Goal: Register for event/course

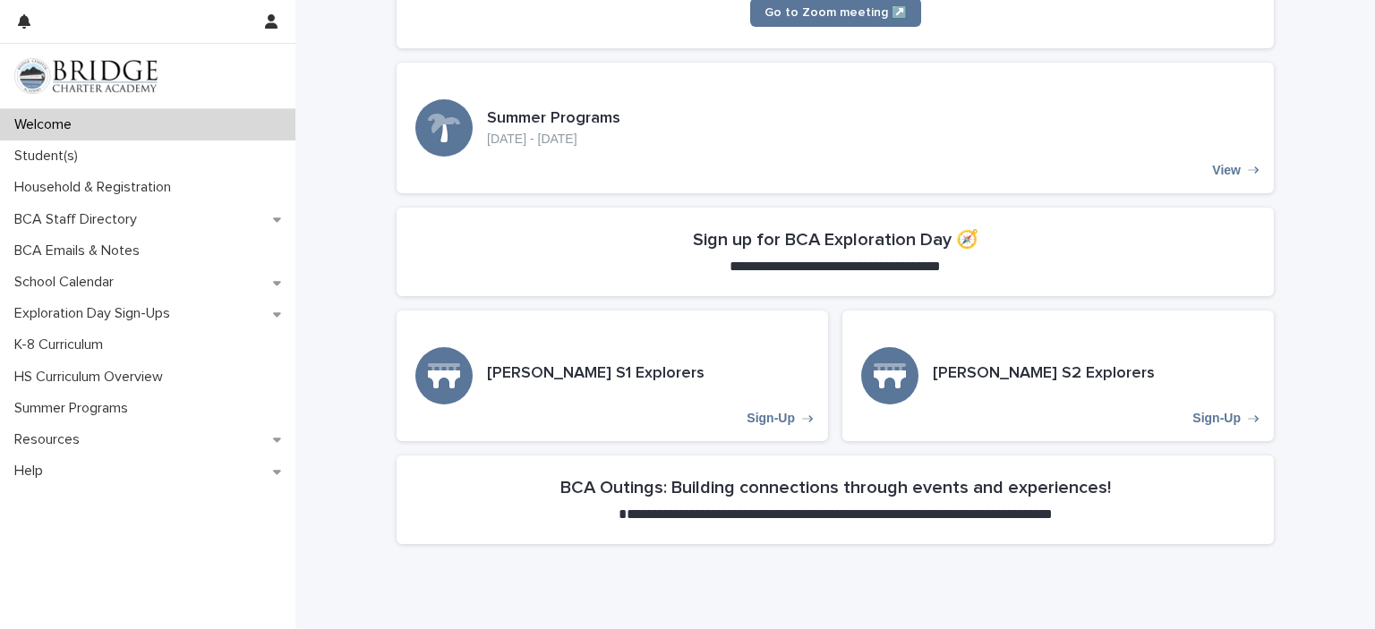
scroll to position [427, 0]
click at [780, 425] on div "Lowell S1 Explorers Sign-Up" at bounding box center [612, 375] width 431 height 131
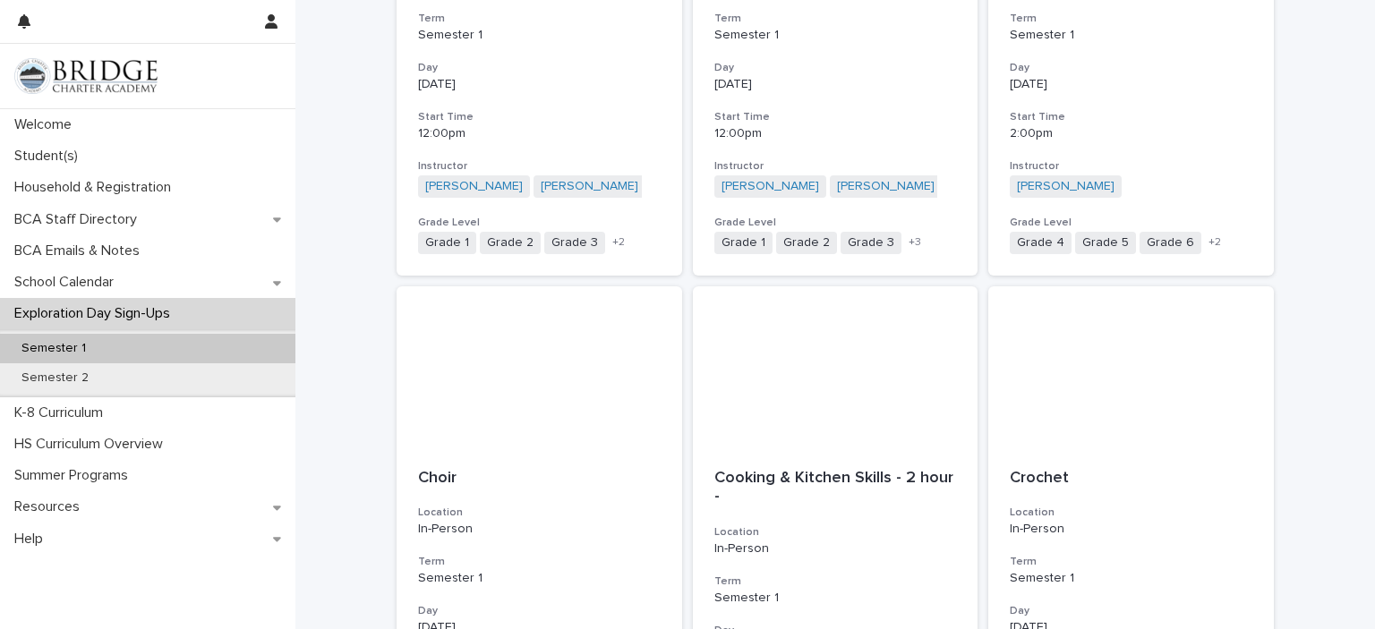
scroll to position [2048, 0]
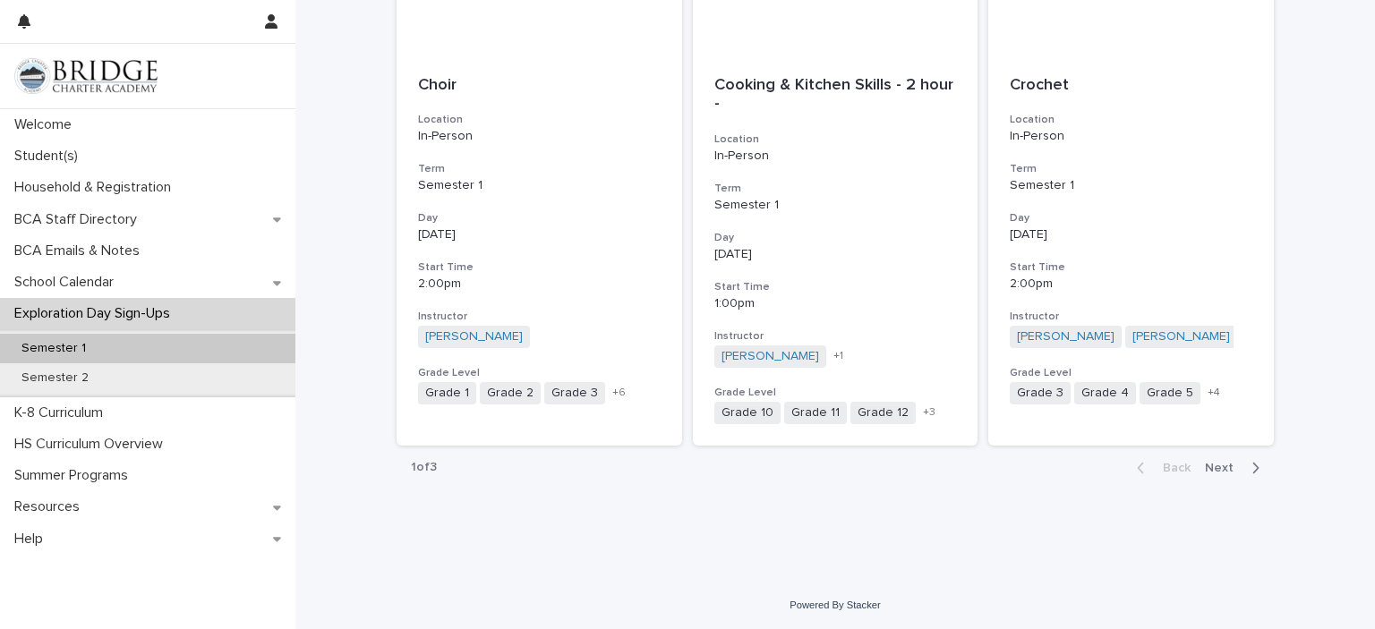
click at [1212, 469] on span "Next" at bounding box center [1224, 468] width 39 height 13
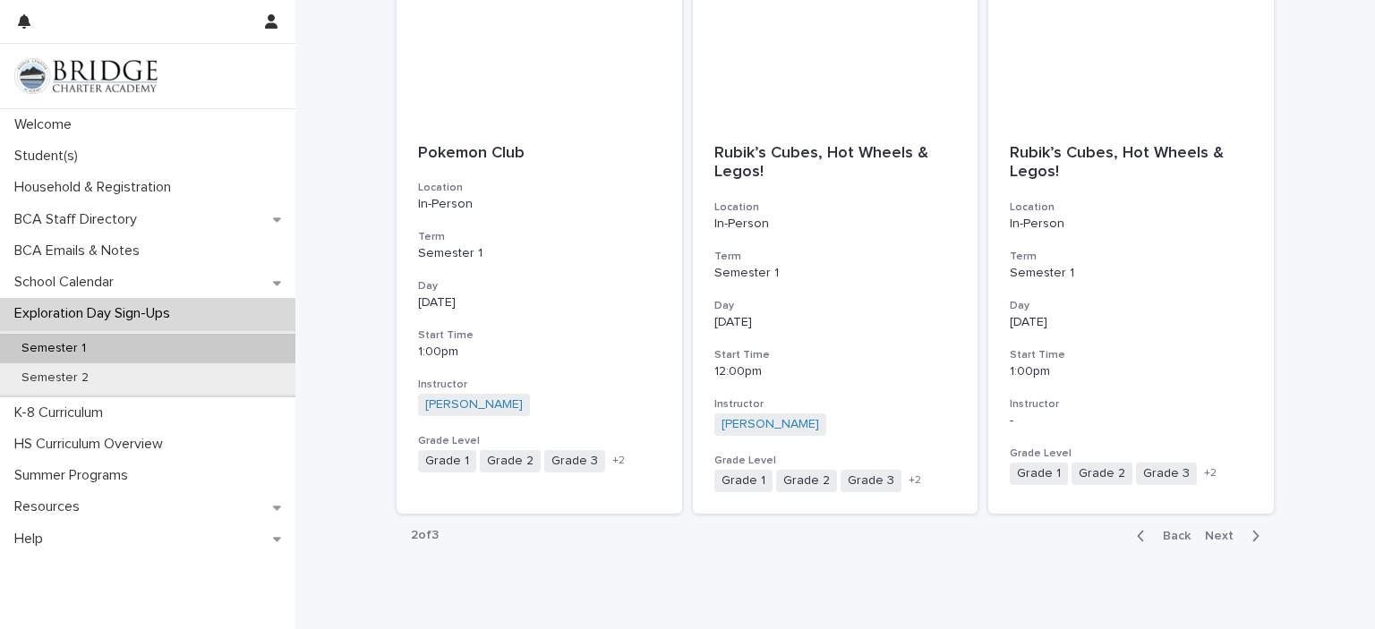
scroll to position [1982, 0]
click at [1215, 536] on span "Next" at bounding box center [1224, 534] width 39 height 13
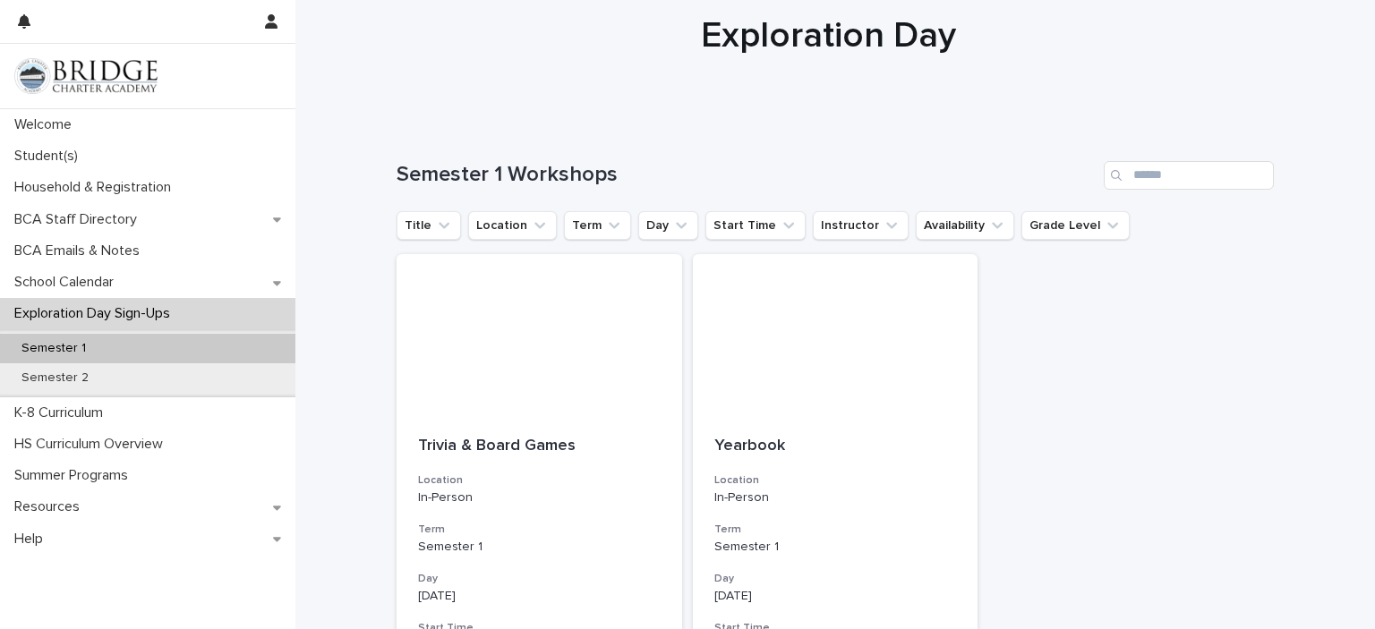
scroll to position [48, 0]
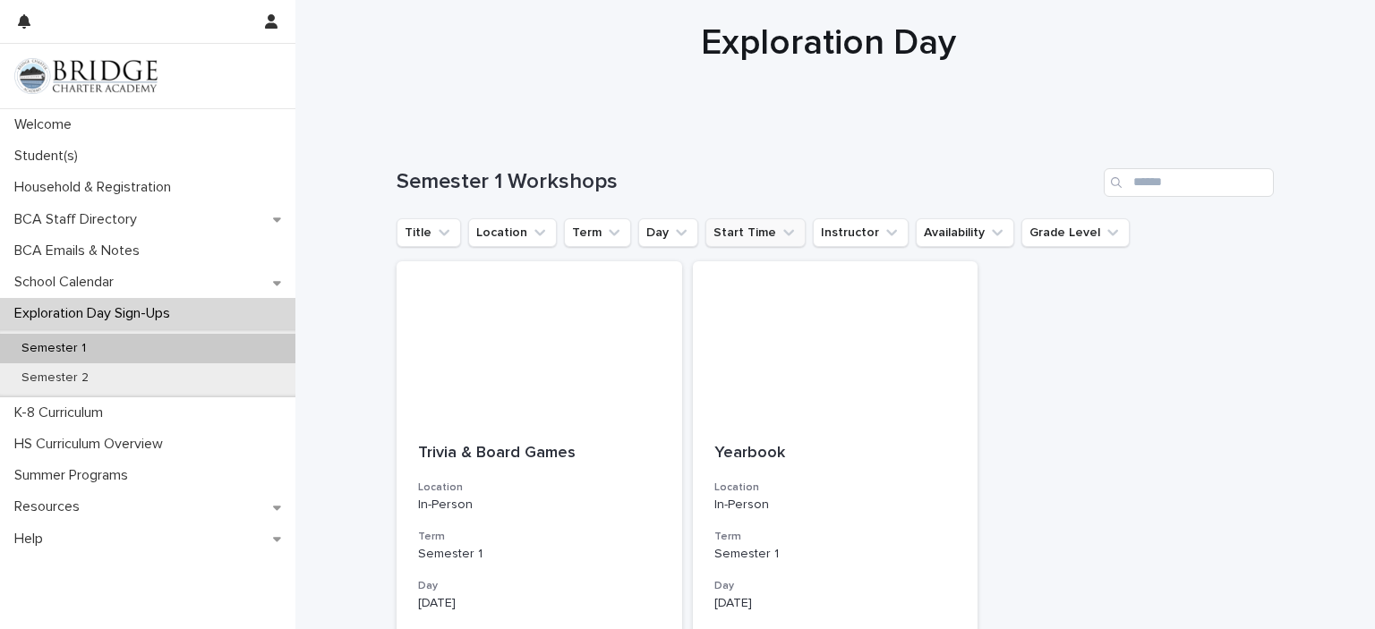
click at [729, 226] on button "Start Time" at bounding box center [755, 232] width 100 height 29
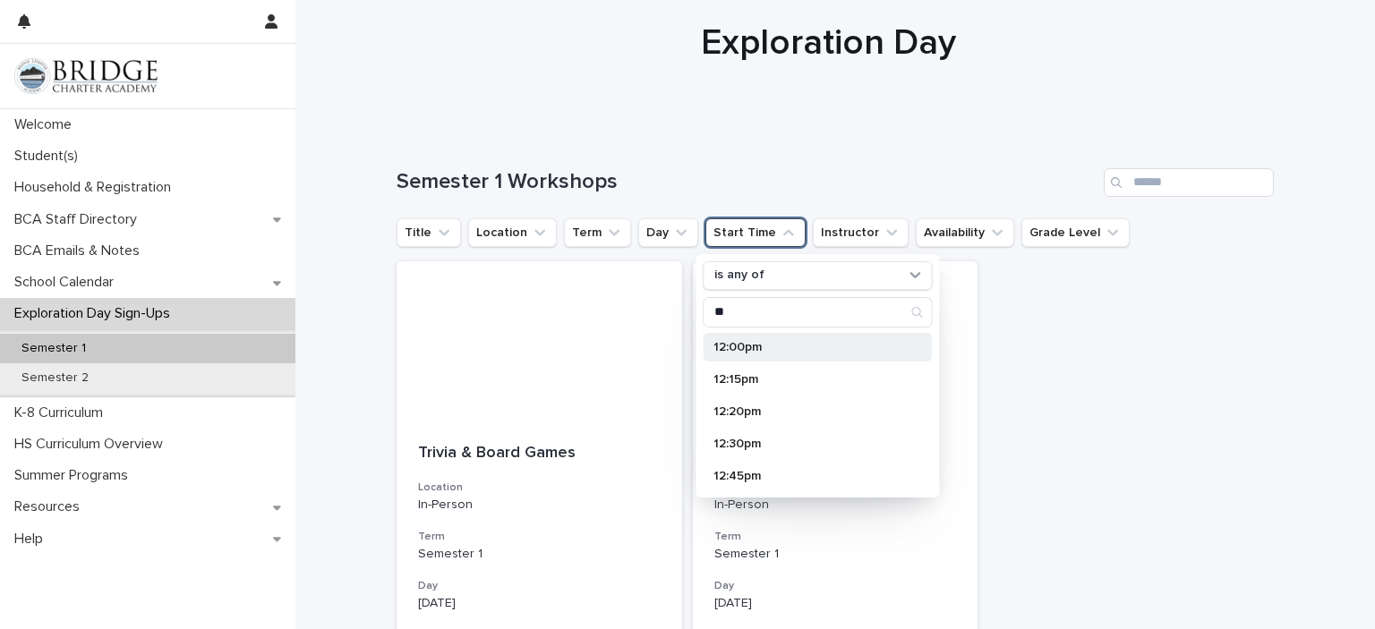
type input "**"
click at [727, 344] on p "12:00pm" at bounding box center [808, 347] width 190 height 13
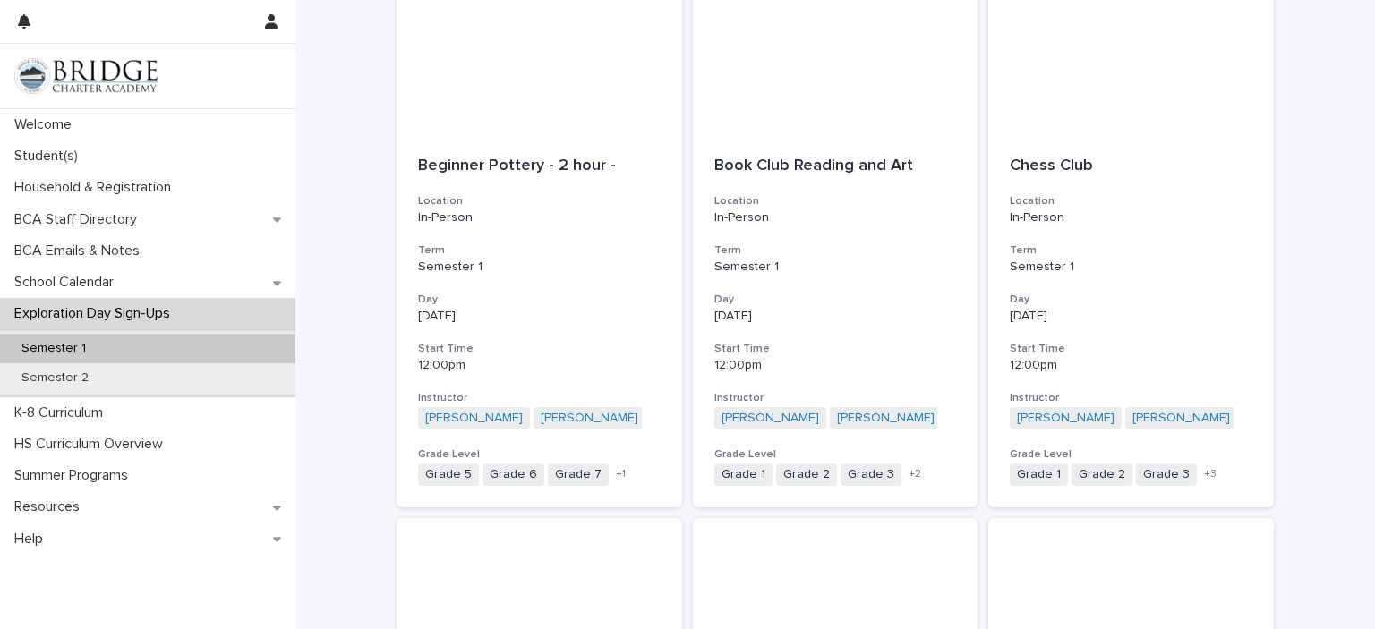
scroll to position [916, 0]
click at [492, 259] on p "Semester 1" at bounding box center [539, 266] width 243 height 15
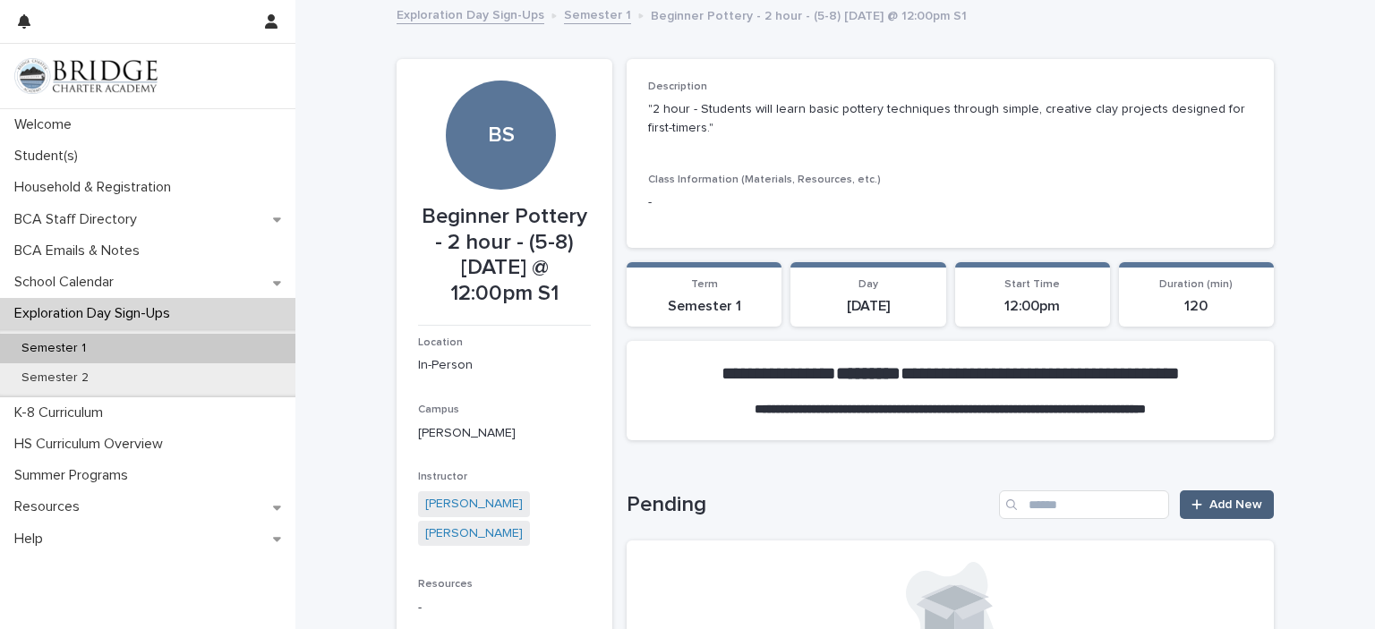
click at [1231, 504] on span "Add New" at bounding box center [1235, 505] width 53 height 13
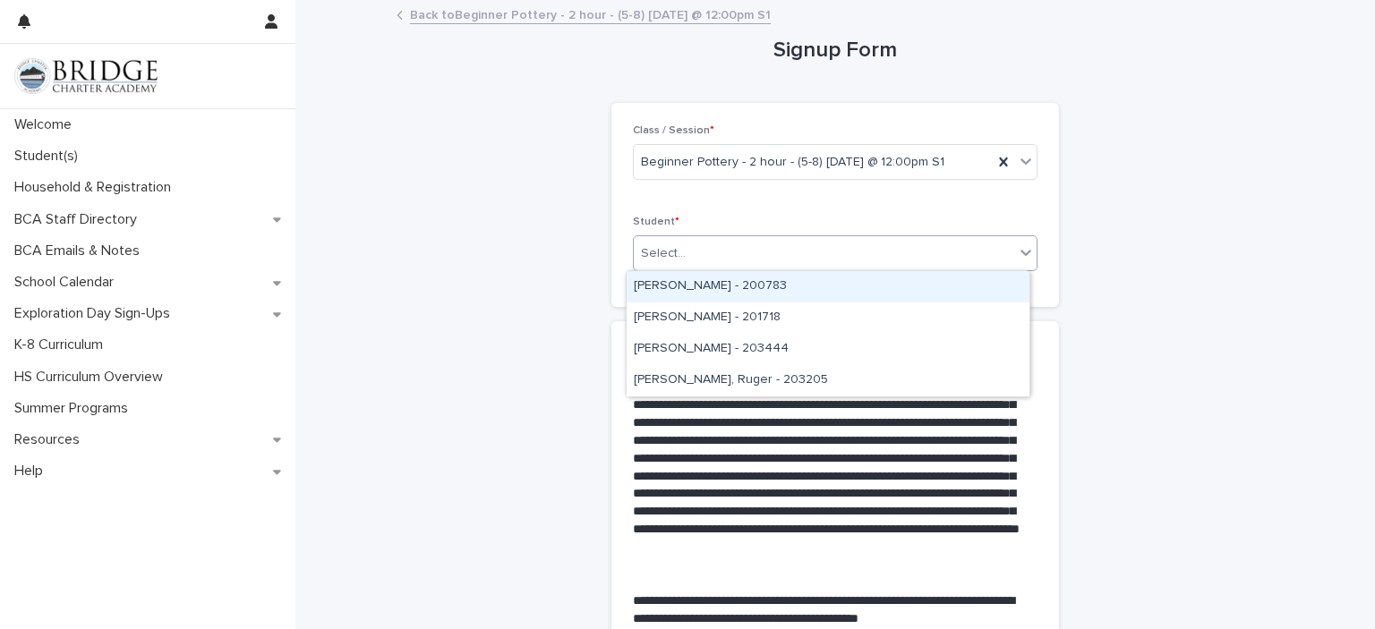
click at [855, 286] on div "[PERSON_NAME] - 200783" at bounding box center [828, 286] width 403 height 31
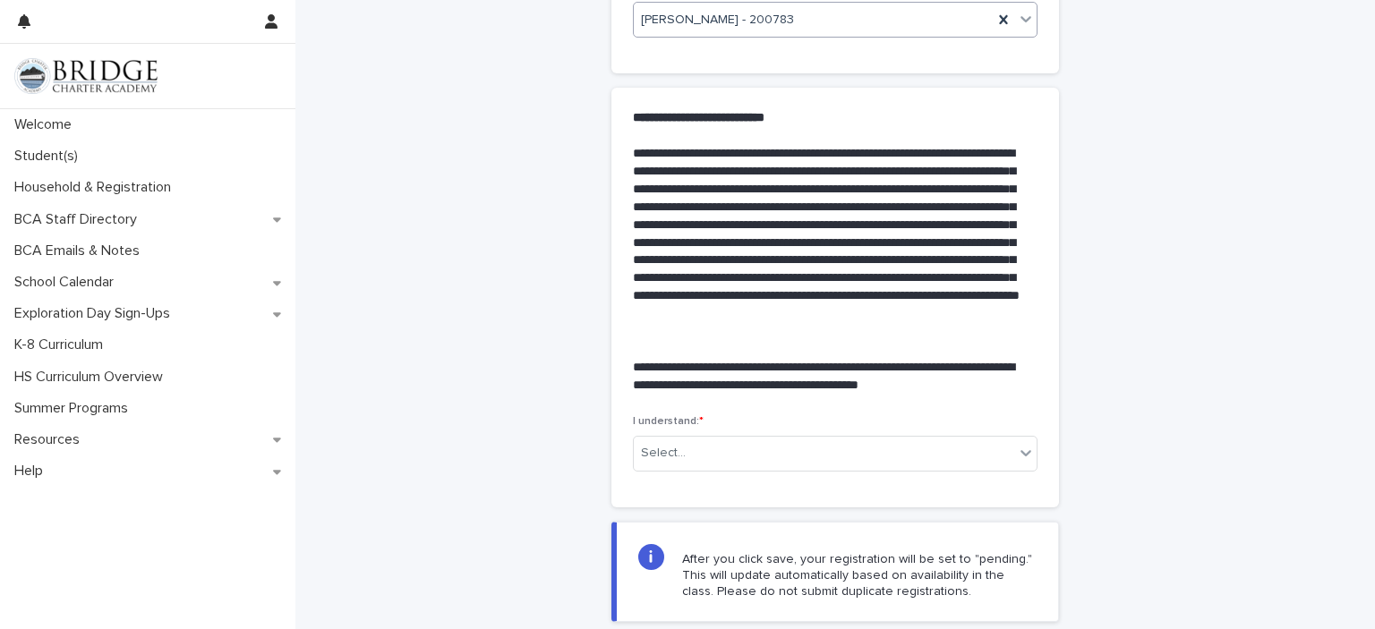
scroll to position [235, 0]
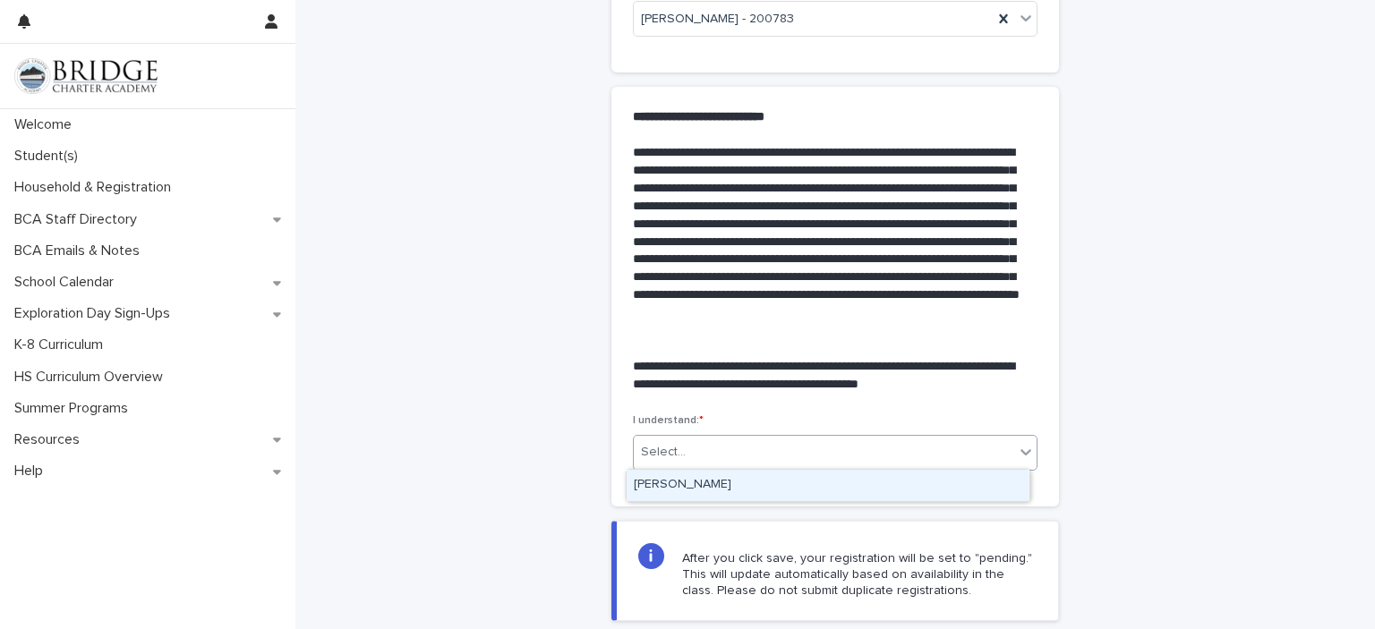
click at [698, 484] on div "[PERSON_NAME]" at bounding box center [828, 485] width 403 height 31
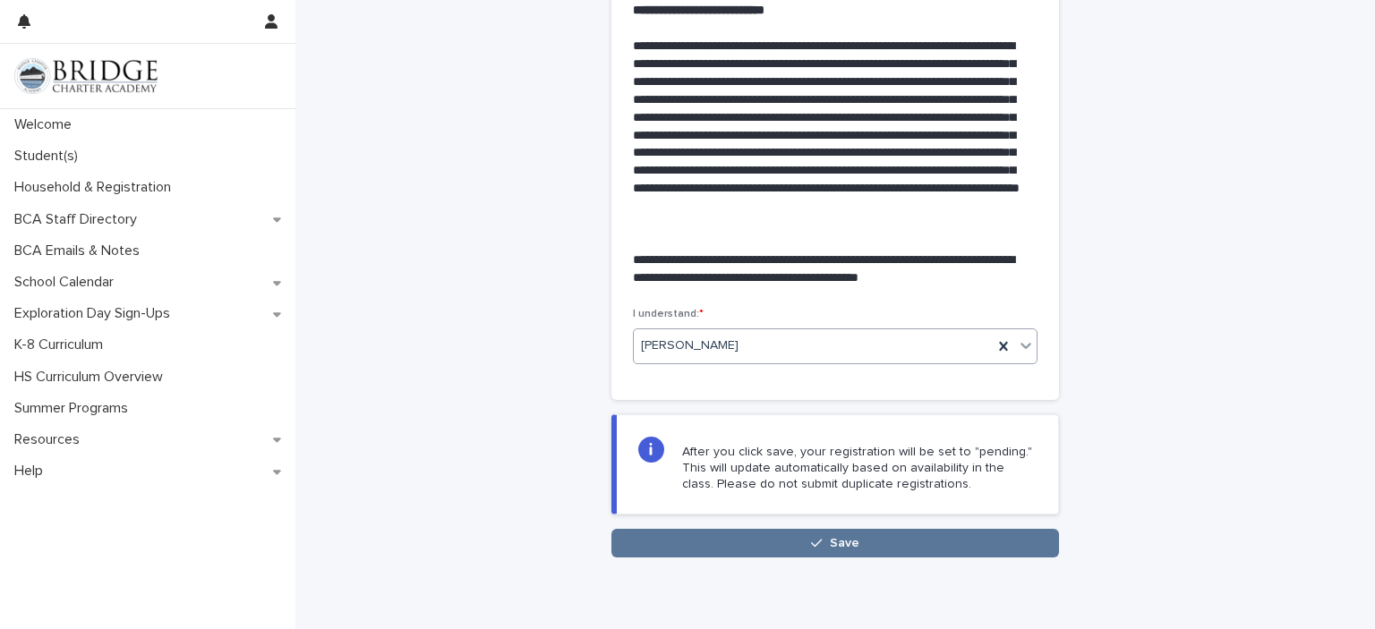
scroll to position [408, 0]
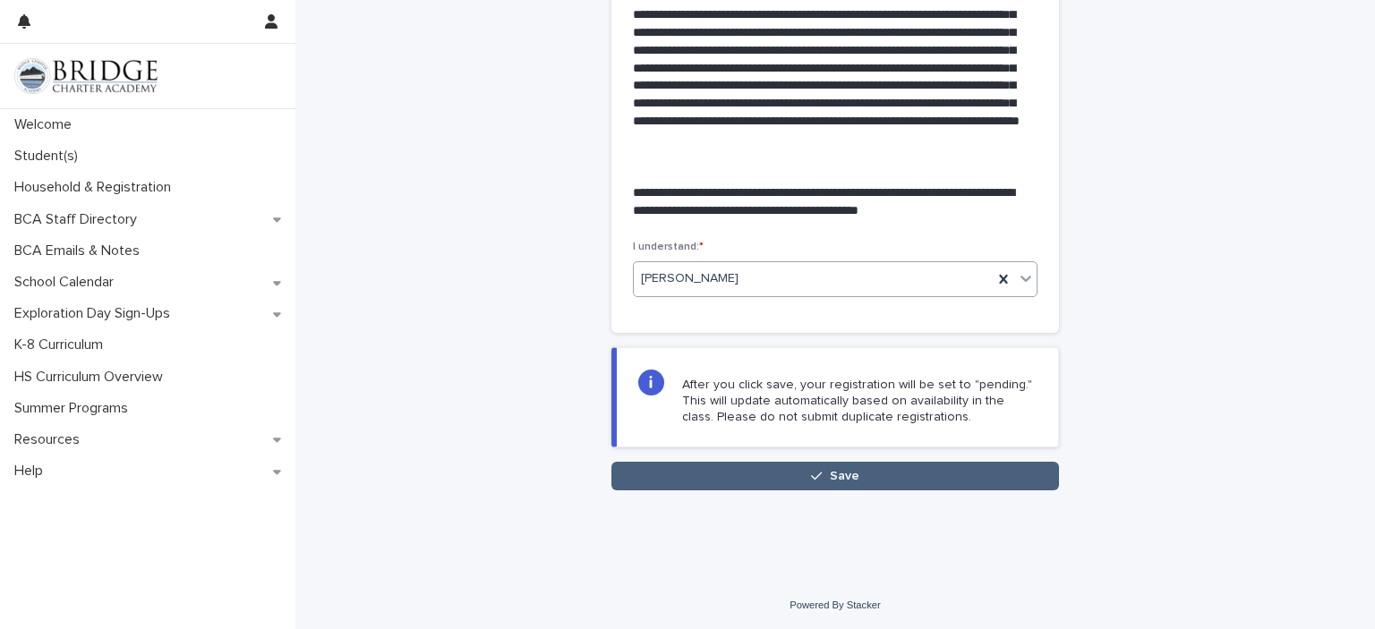
click at [759, 476] on button "Save" at bounding box center [835, 476] width 448 height 29
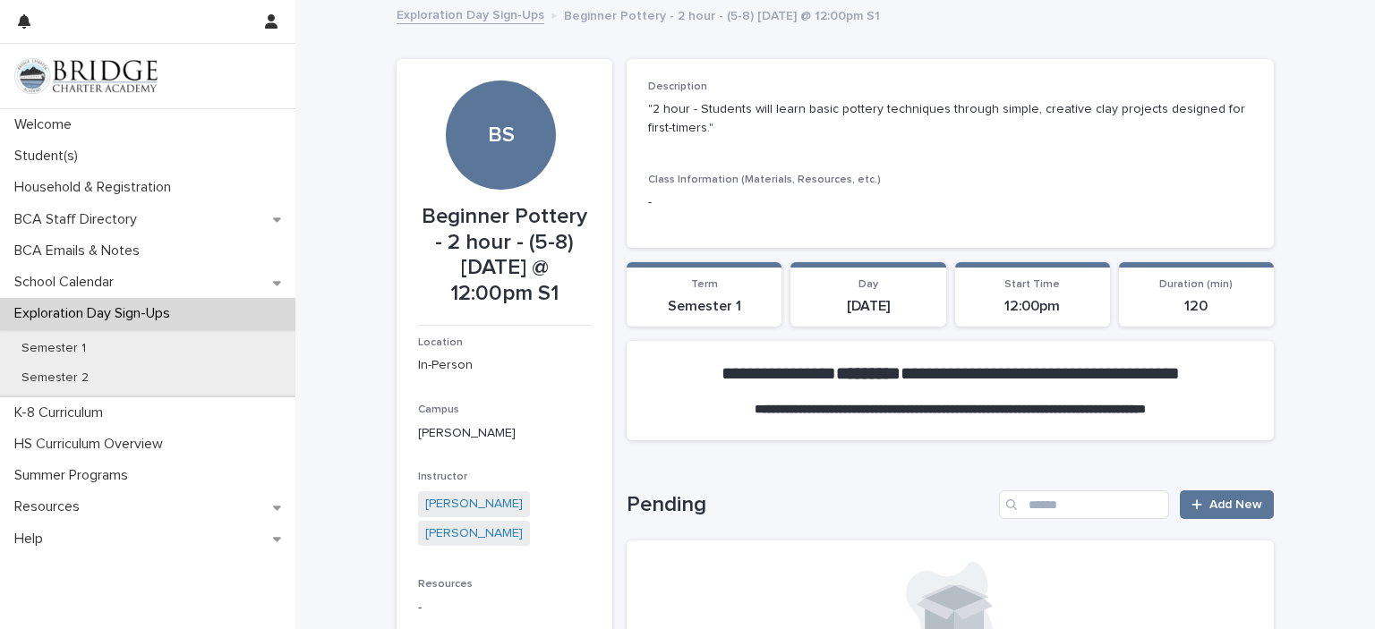
click at [502, 14] on link "Exploration Day Sign-Ups" at bounding box center [471, 14] width 148 height 21
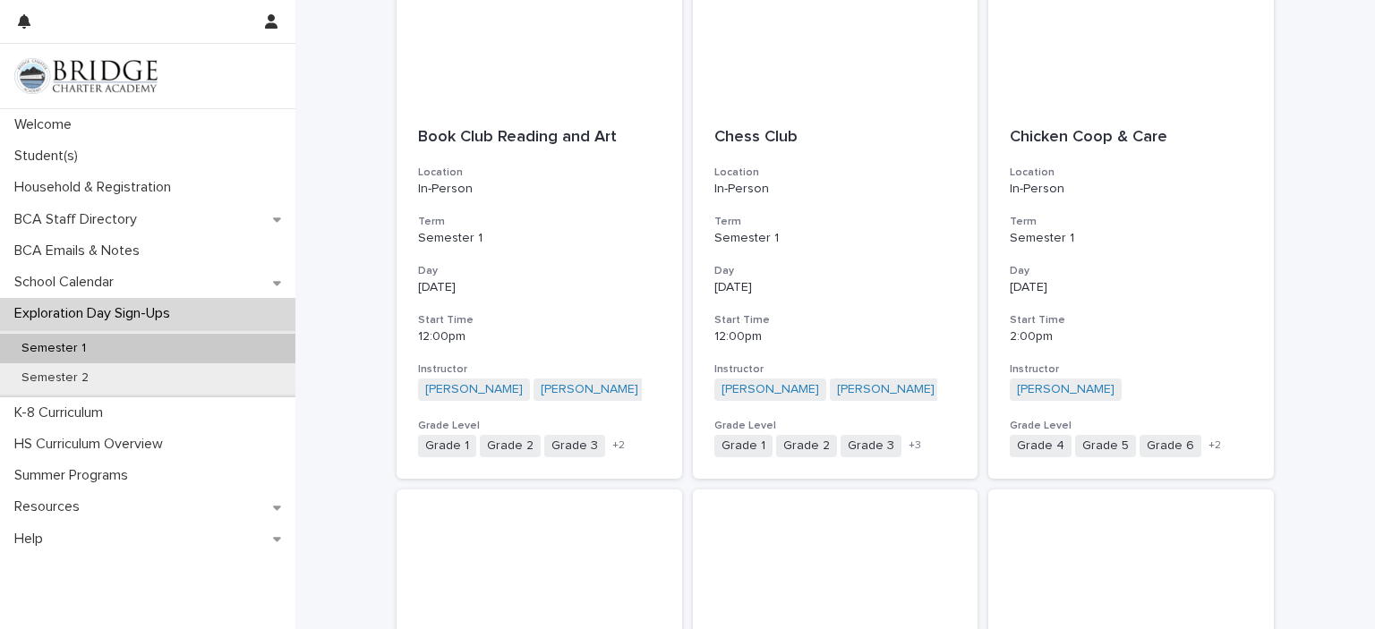
scroll to position [1457, 0]
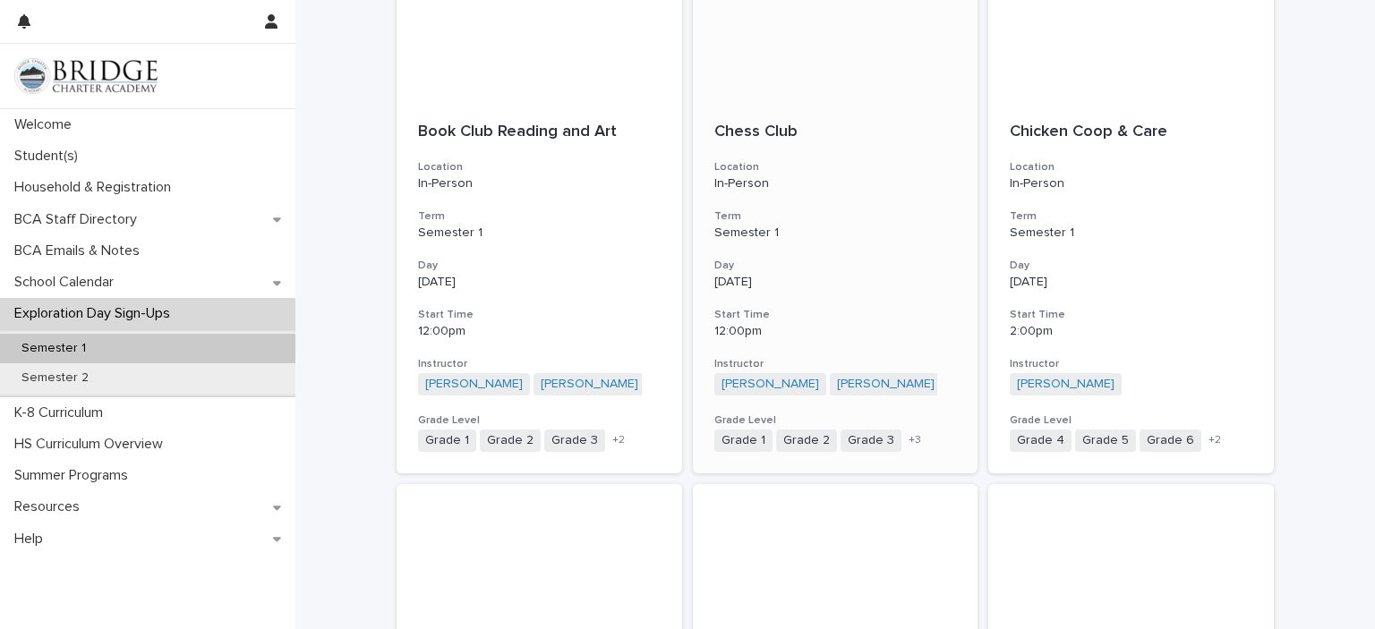
click at [796, 266] on h3 "Day" at bounding box center [835, 266] width 243 height 14
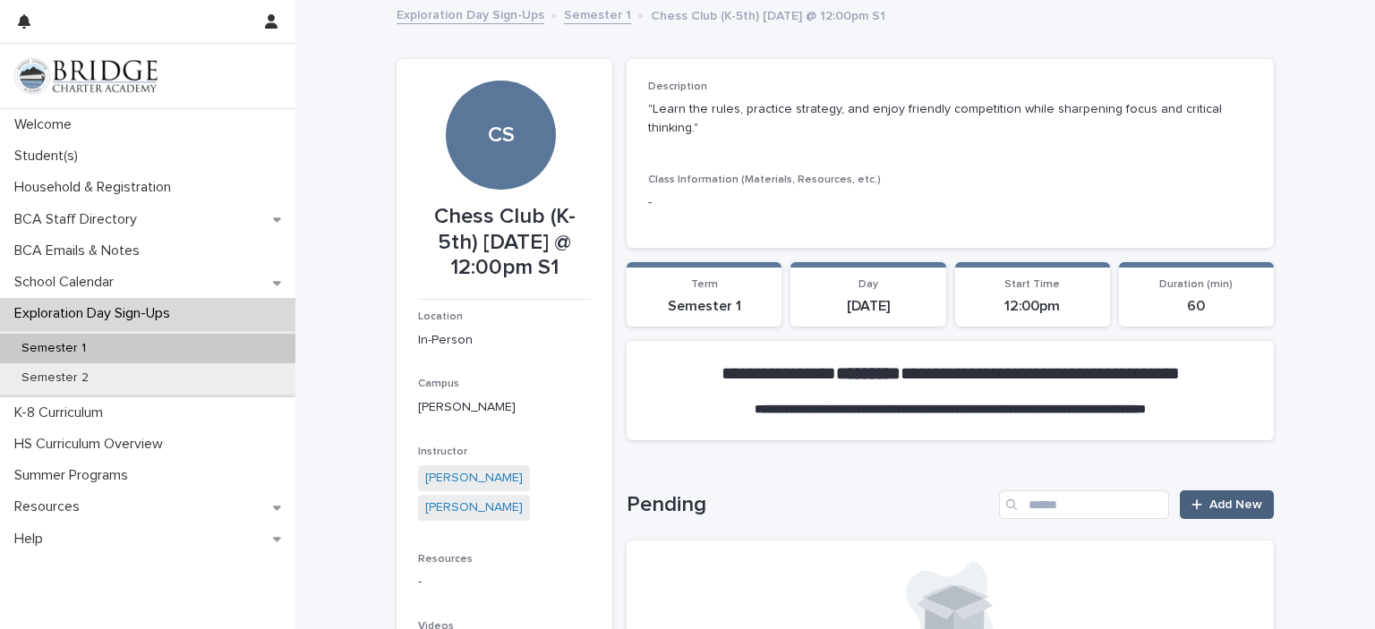
click at [1230, 499] on span "Add New" at bounding box center [1235, 505] width 53 height 13
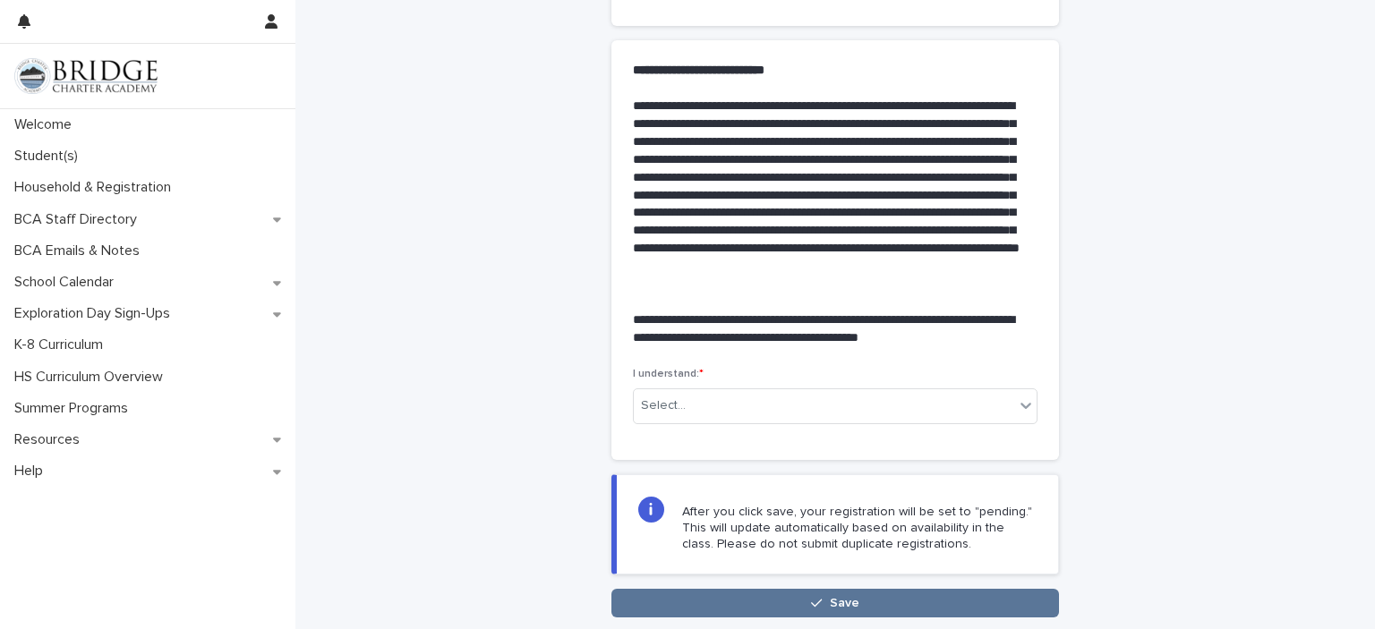
scroll to position [408, 0]
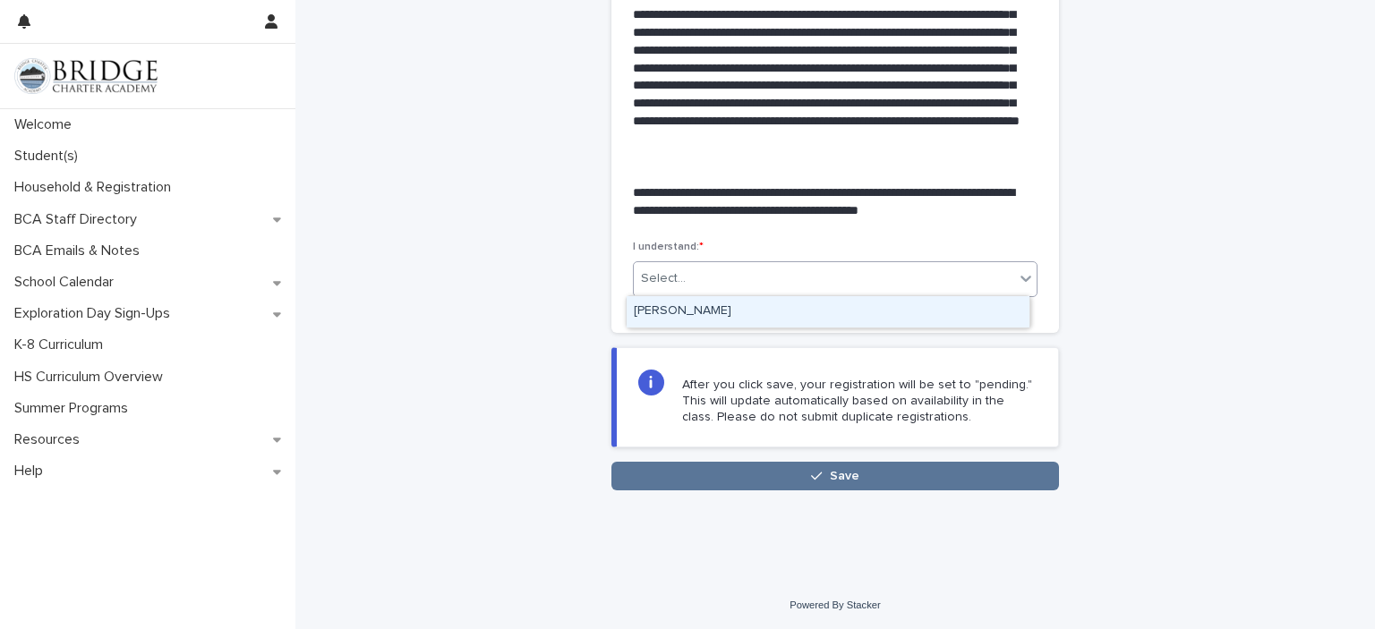
click at [882, 318] on div "[PERSON_NAME]" at bounding box center [828, 311] width 403 height 31
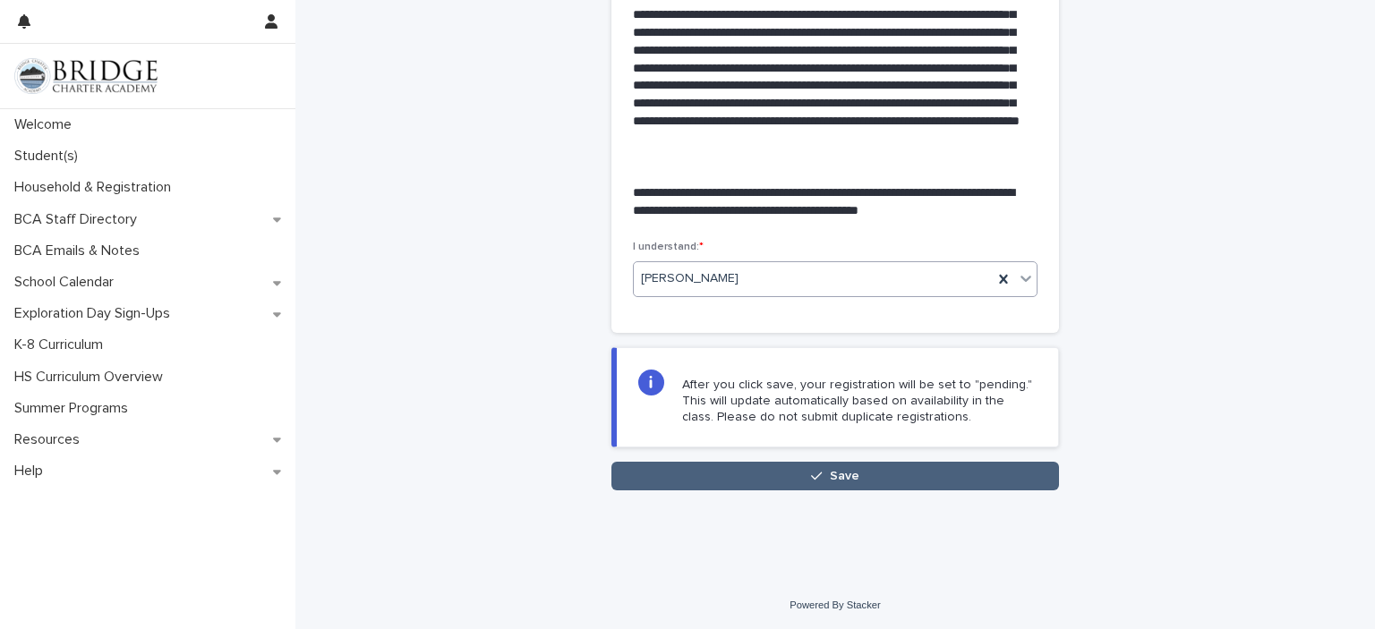
click at [745, 474] on button "Save" at bounding box center [835, 476] width 448 height 29
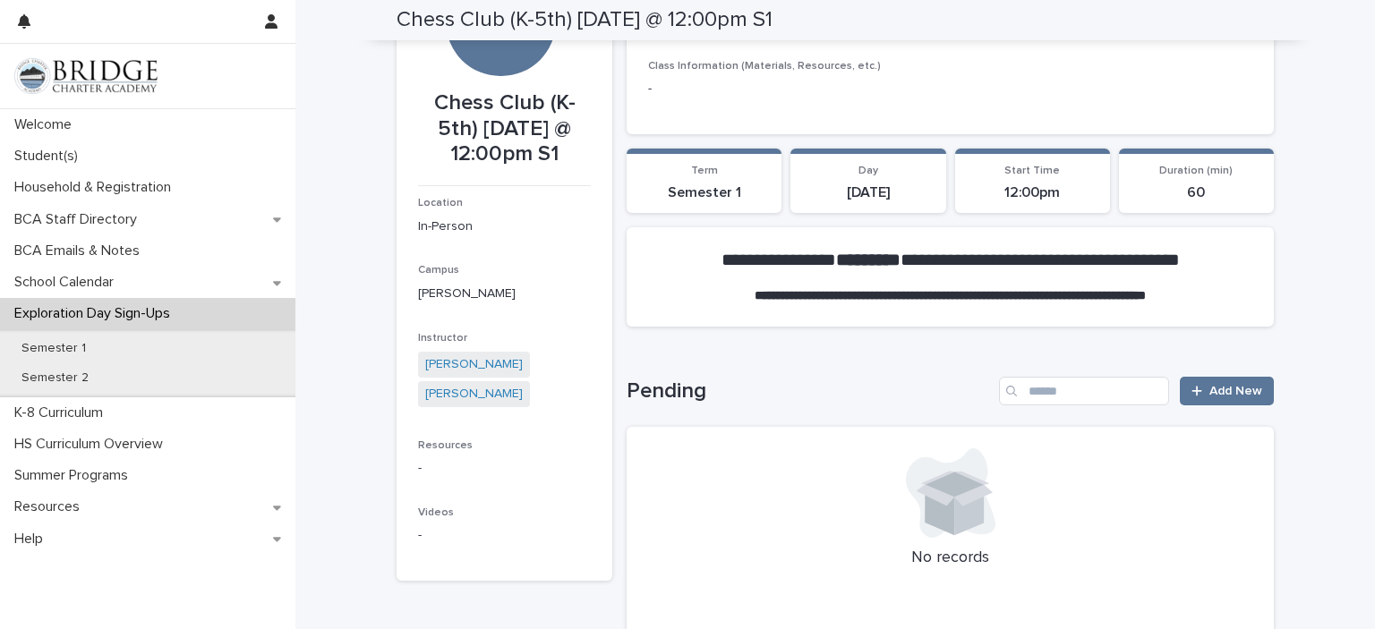
scroll to position [113, 0]
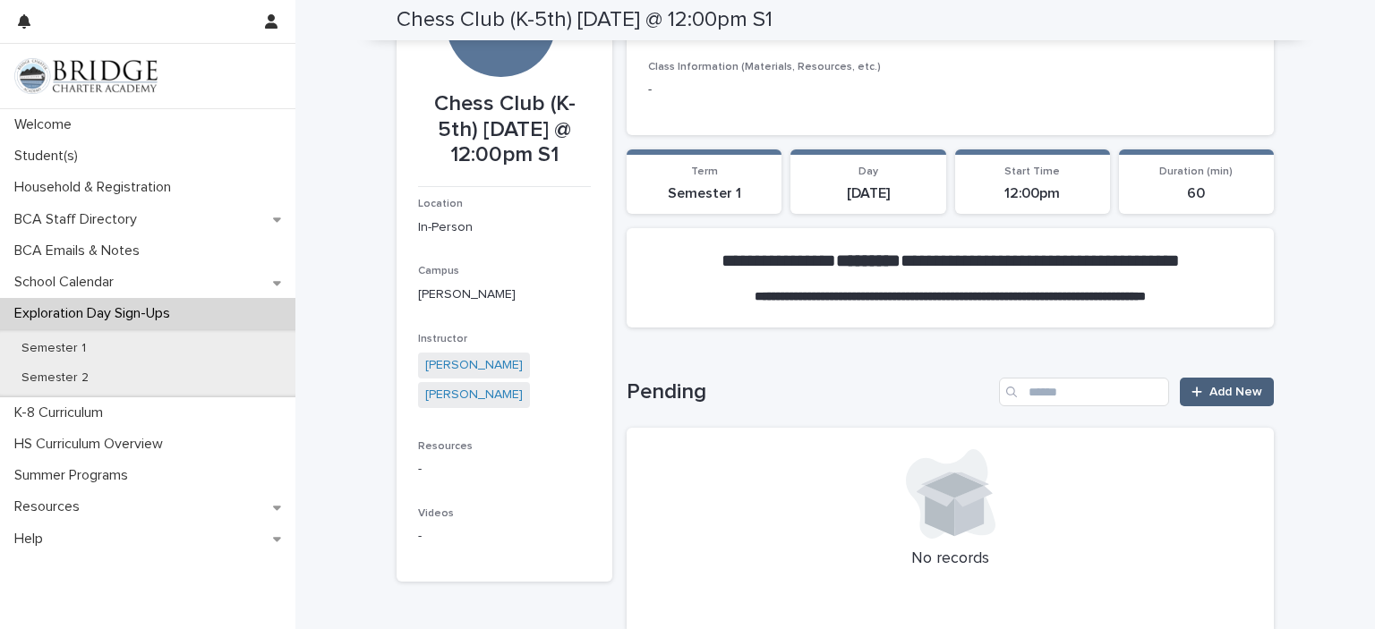
click at [1229, 386] on span "Add New" at bounding box center [1235, 392] width 53 height 13
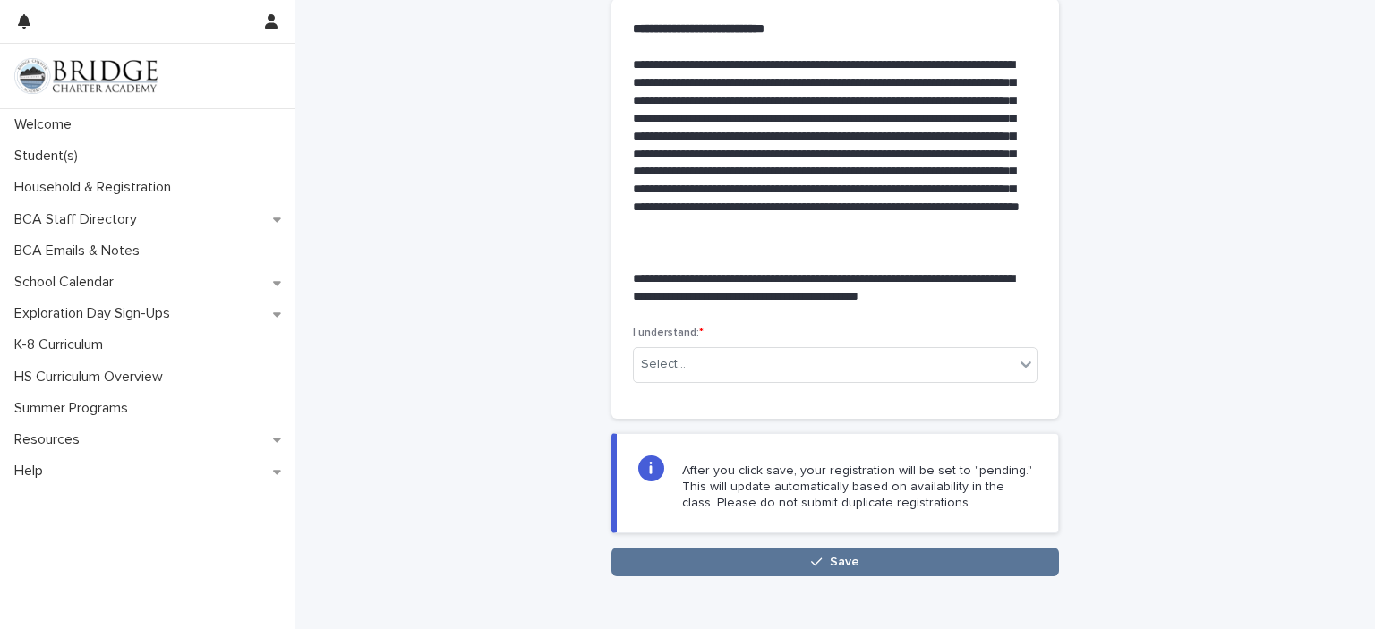
scroll to position [408, 0]
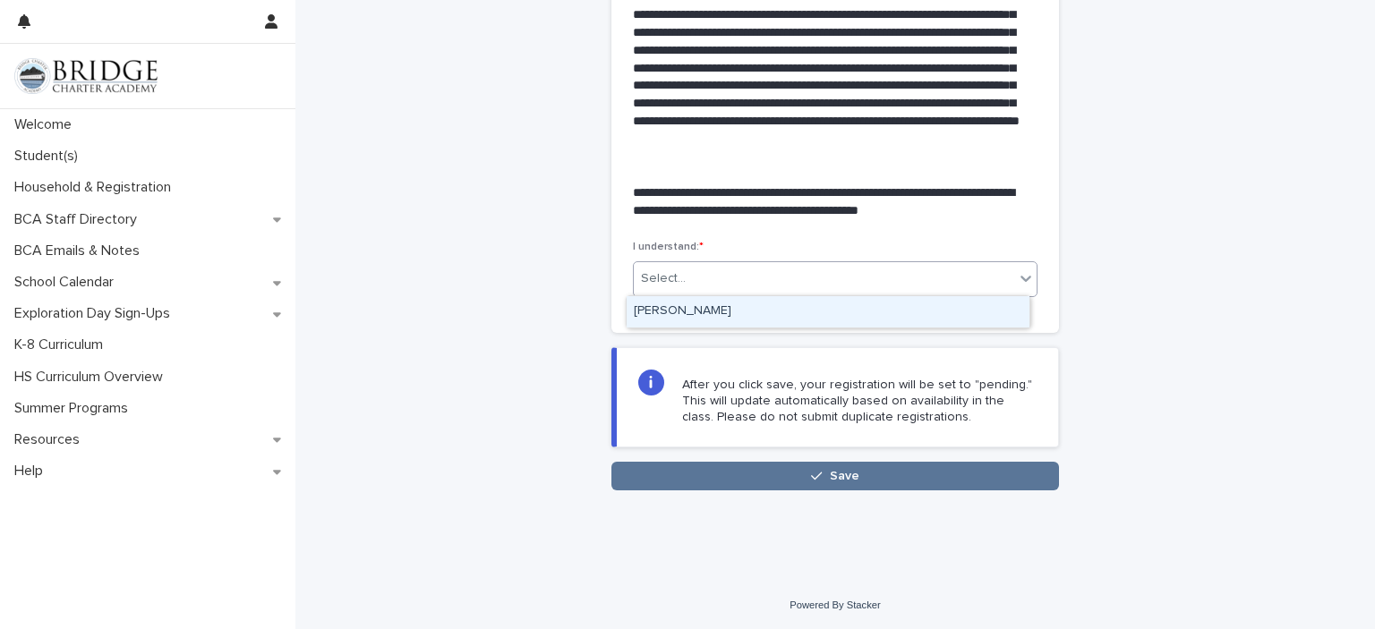
click at [913, 316] on div "[PERSON_NAME]" at bounding box center [828, 311] width 403 height 31
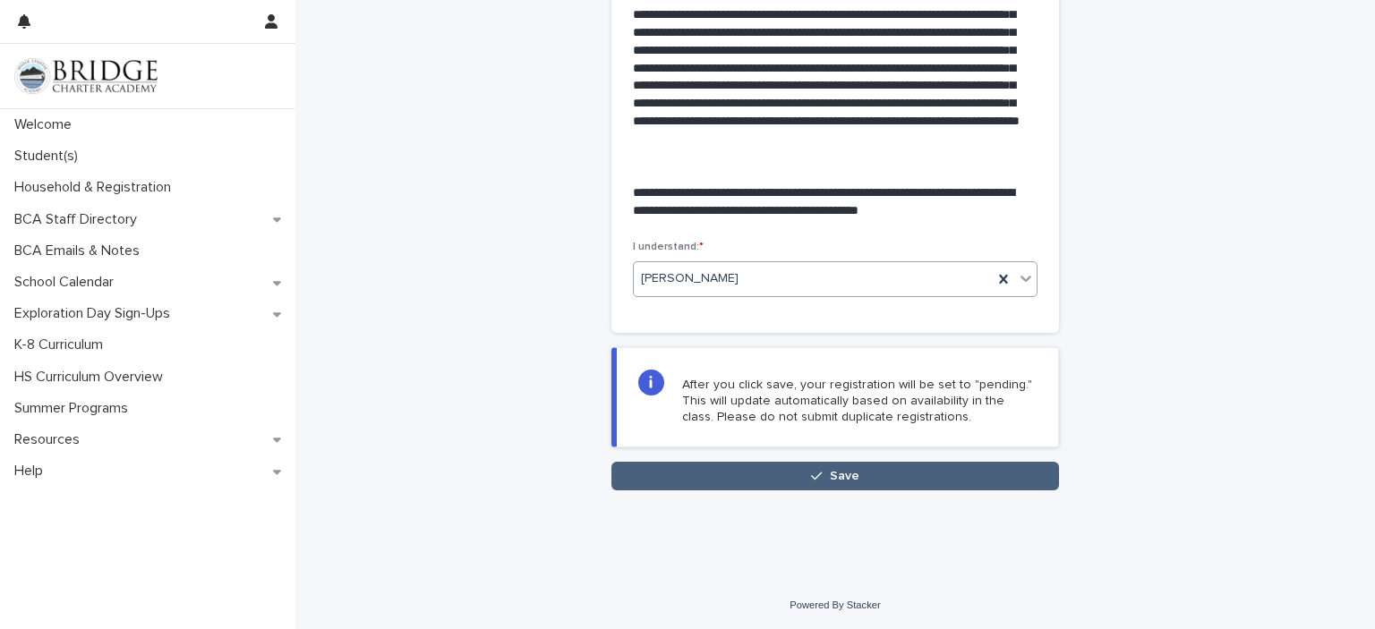
click at [956, 478] on button "Save" at bounding box center [835, 476] width 448 height 29
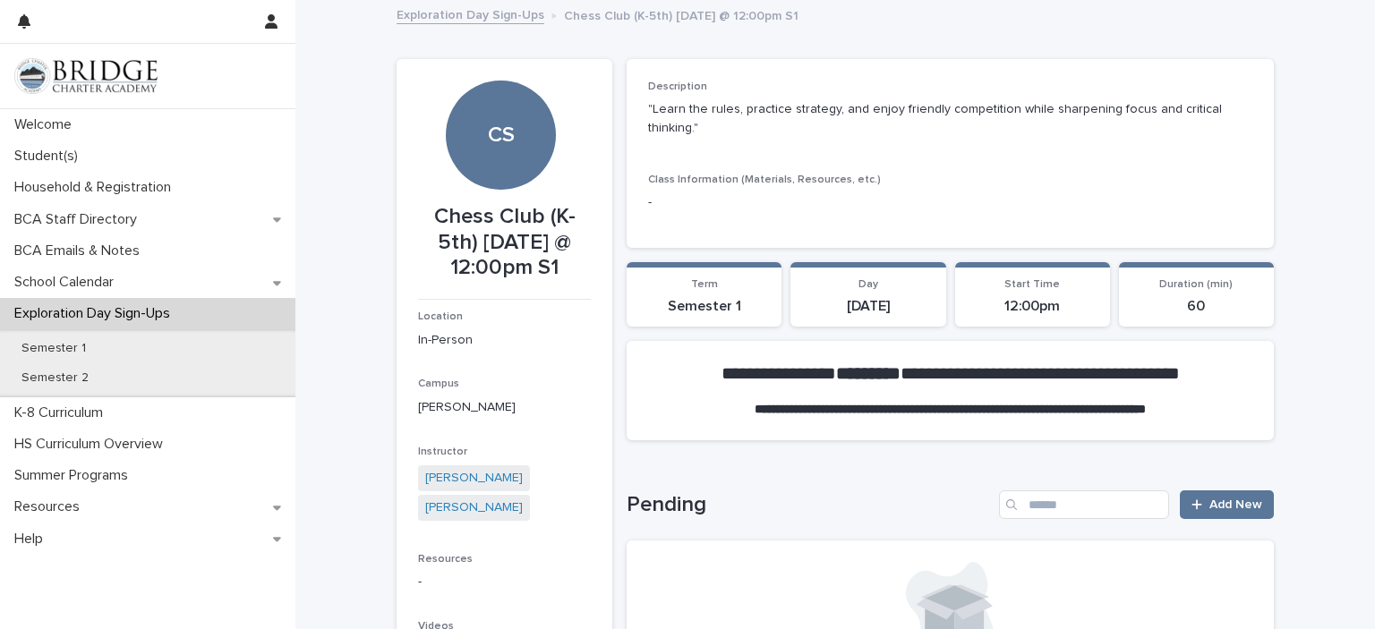
click at [494, 19] on link "Exploration Day Sign-Ups" at bounding box center [471, 14] width 148 height 21
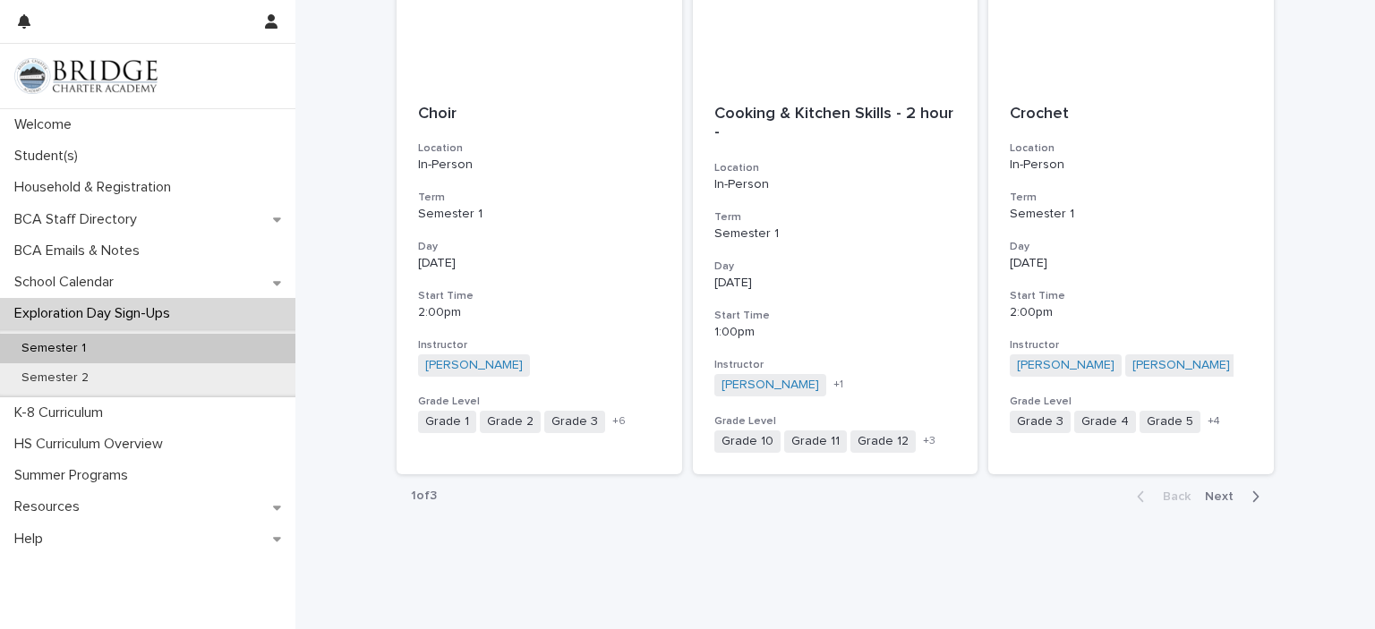
scroll to position [2048, 0]
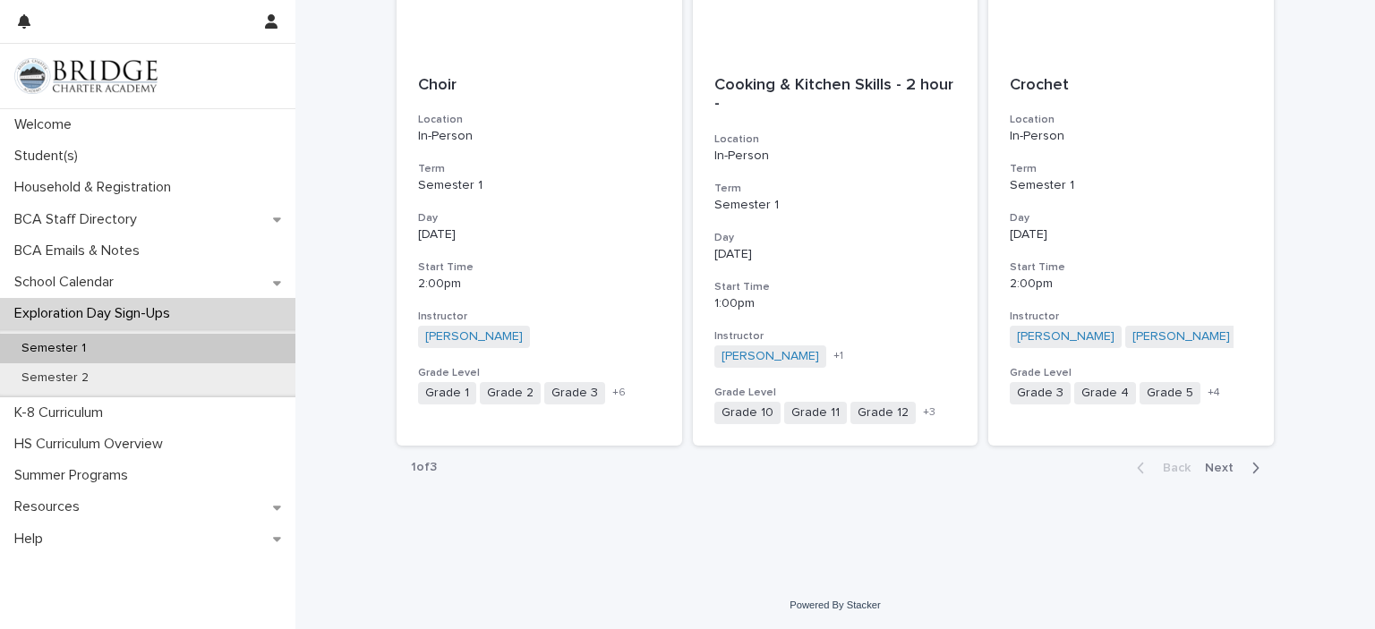
click at [1221, 472] on span "Next" at bounding box center [1224, 468] width 39 height 13
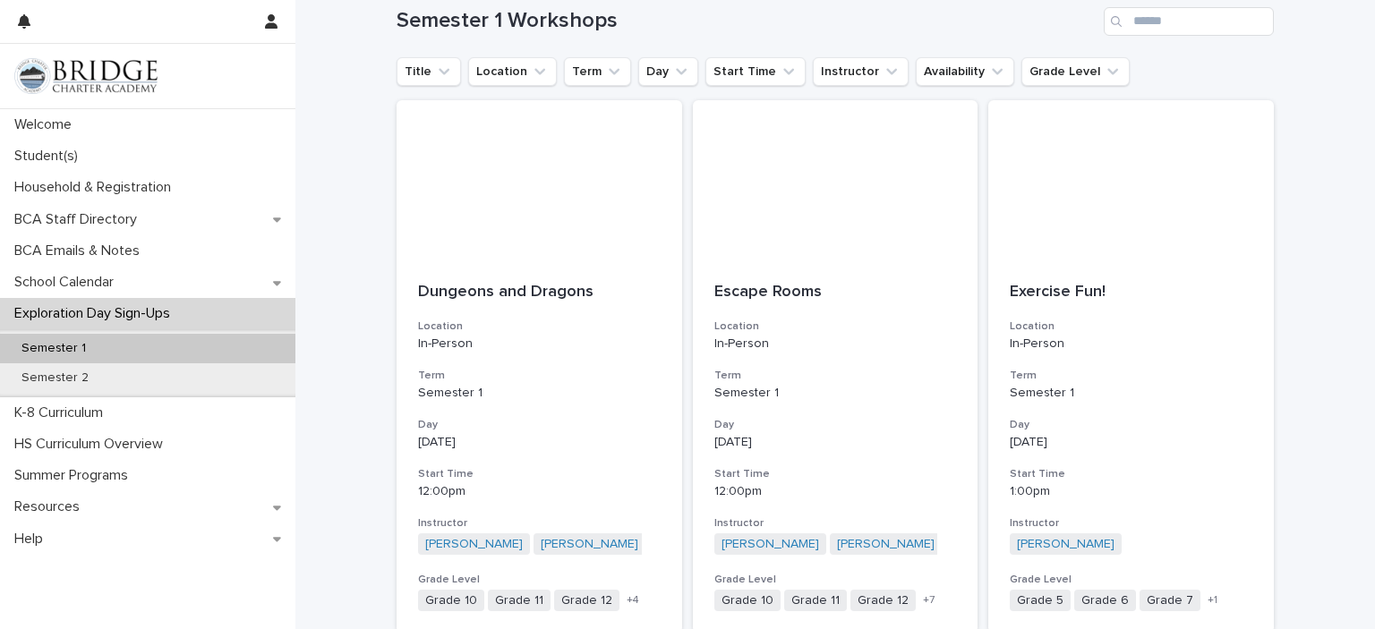
scroll to position [203, 0]
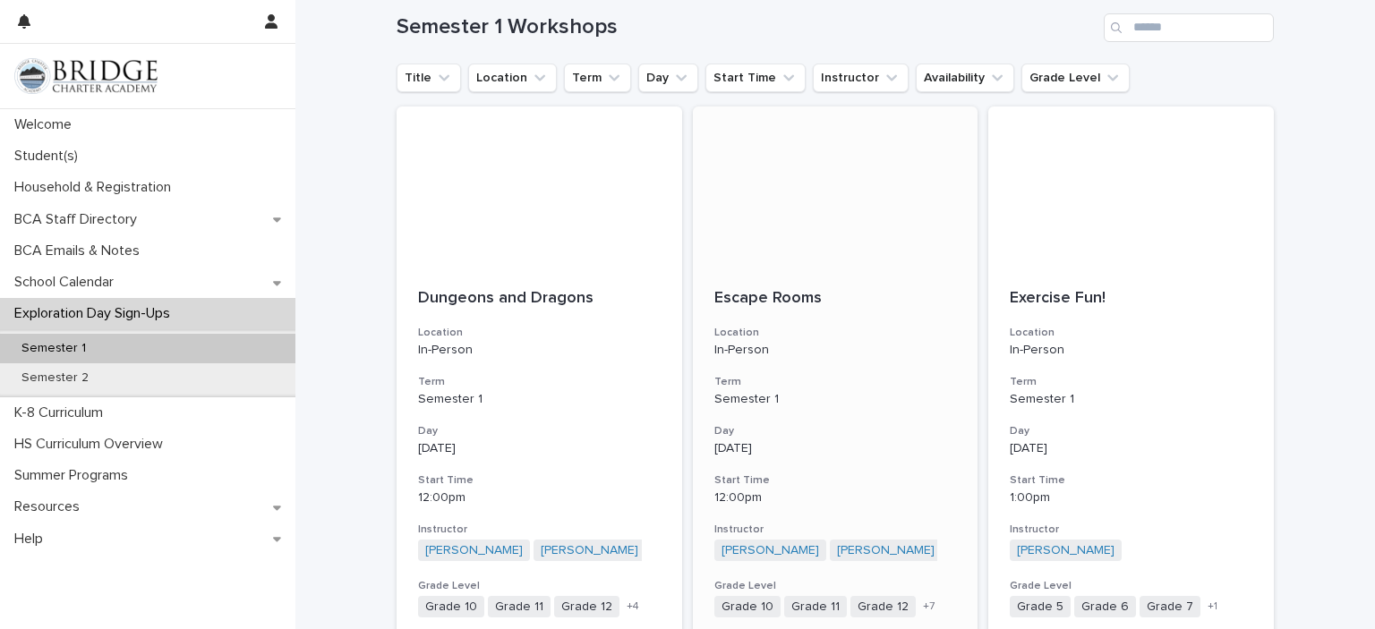
click at [822, 380] on h3 "Term" at bounding box center [835, 382] width 243 height 14
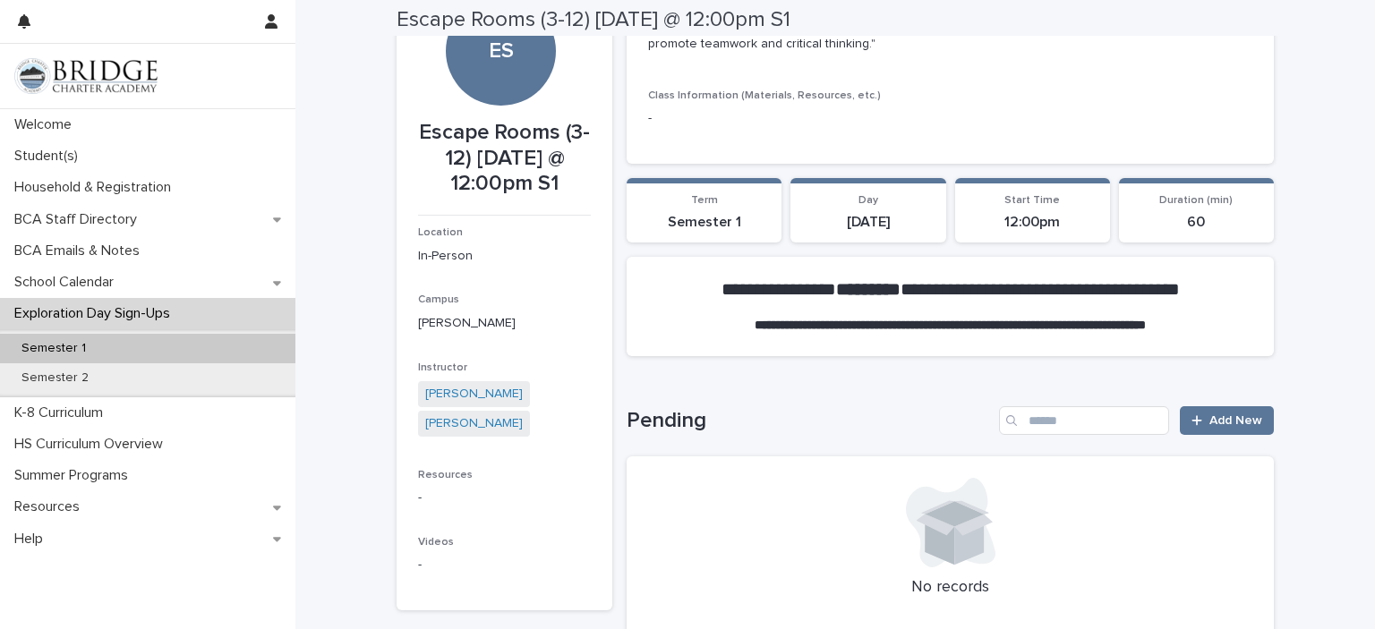
scroll to position [85, 0]
click at [1229, 421] on span "Add New" at bounding box center [1235, 420] width 53 height 13
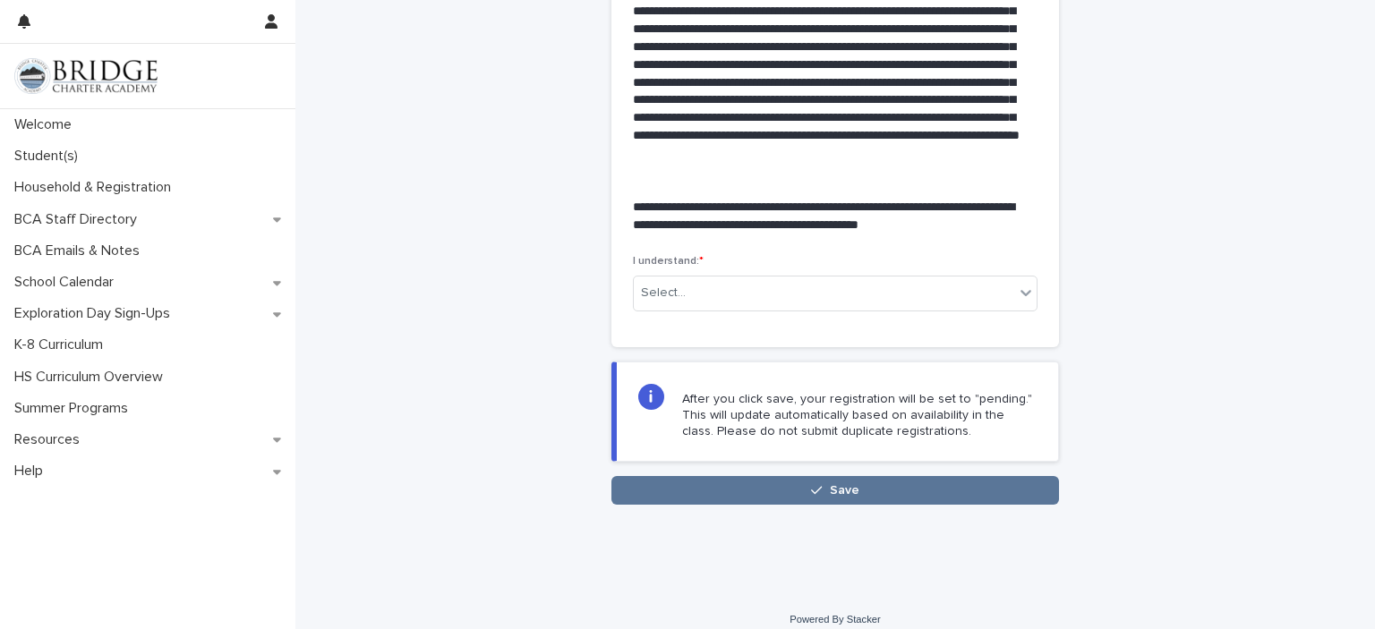
scroll to position [394, 0]
click at [913, 333] on div "[PERSON_NAME]" at bounding box center [828, 326] width 403 height 31
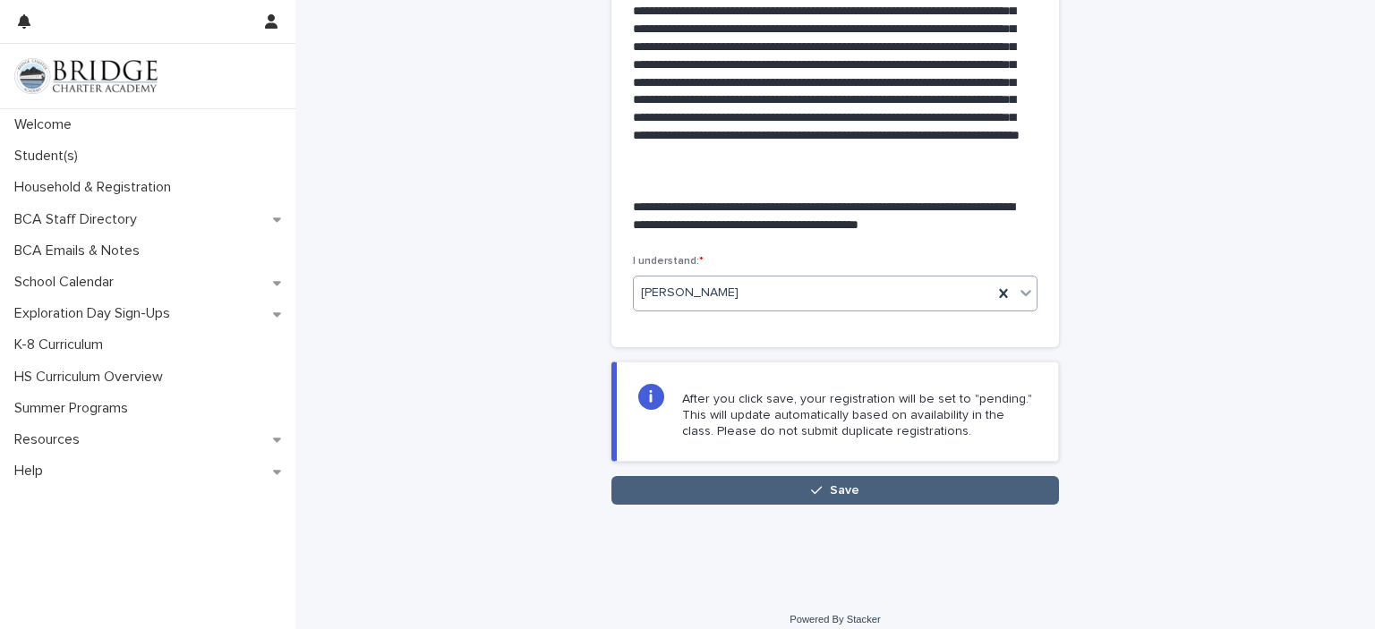
click at [942, 487] on button "Save" at bounding box center [835, 490] width 448 height 29
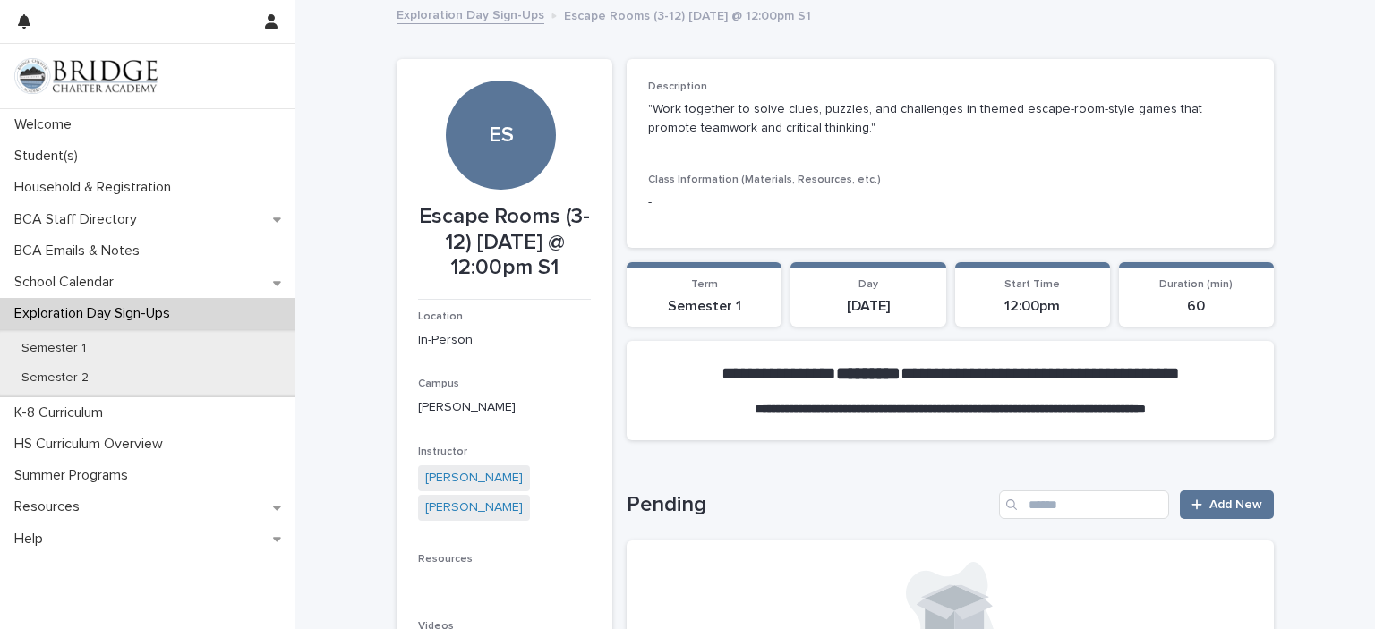
click at [473, 17] on link "Exploration Day Sign-Ups" at bounding box center [471, 14] width 148 height 21
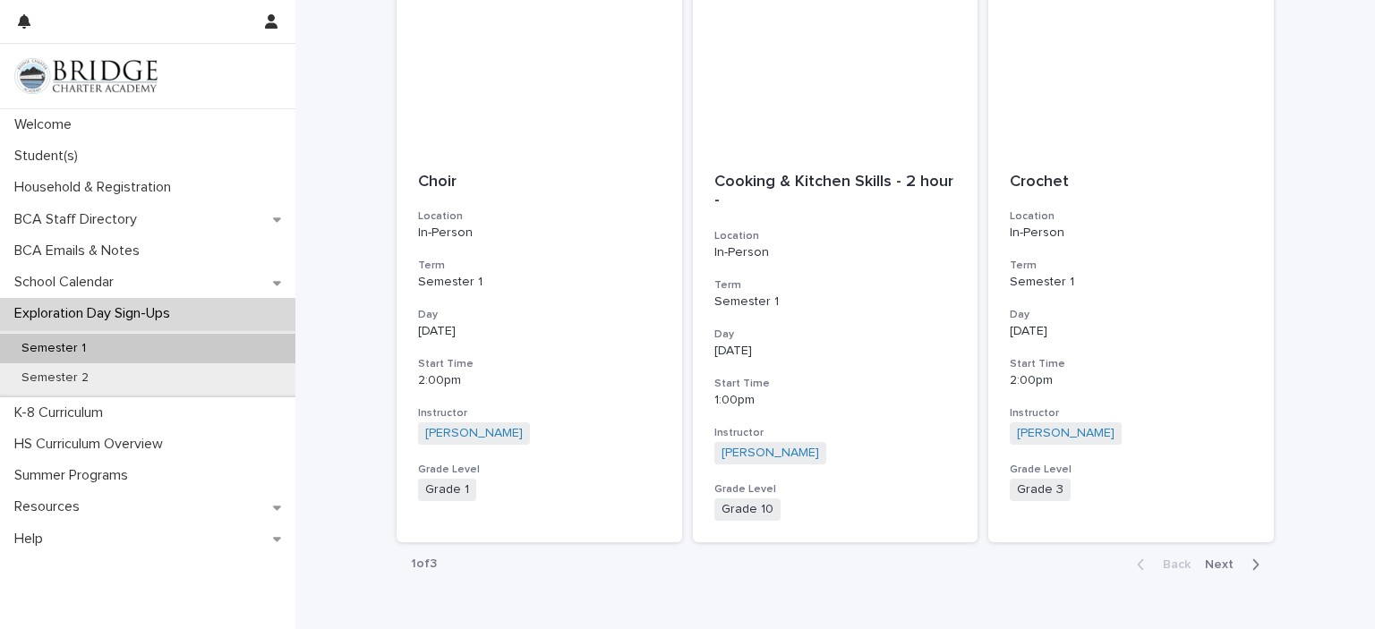
scroll to position [2048, 0]
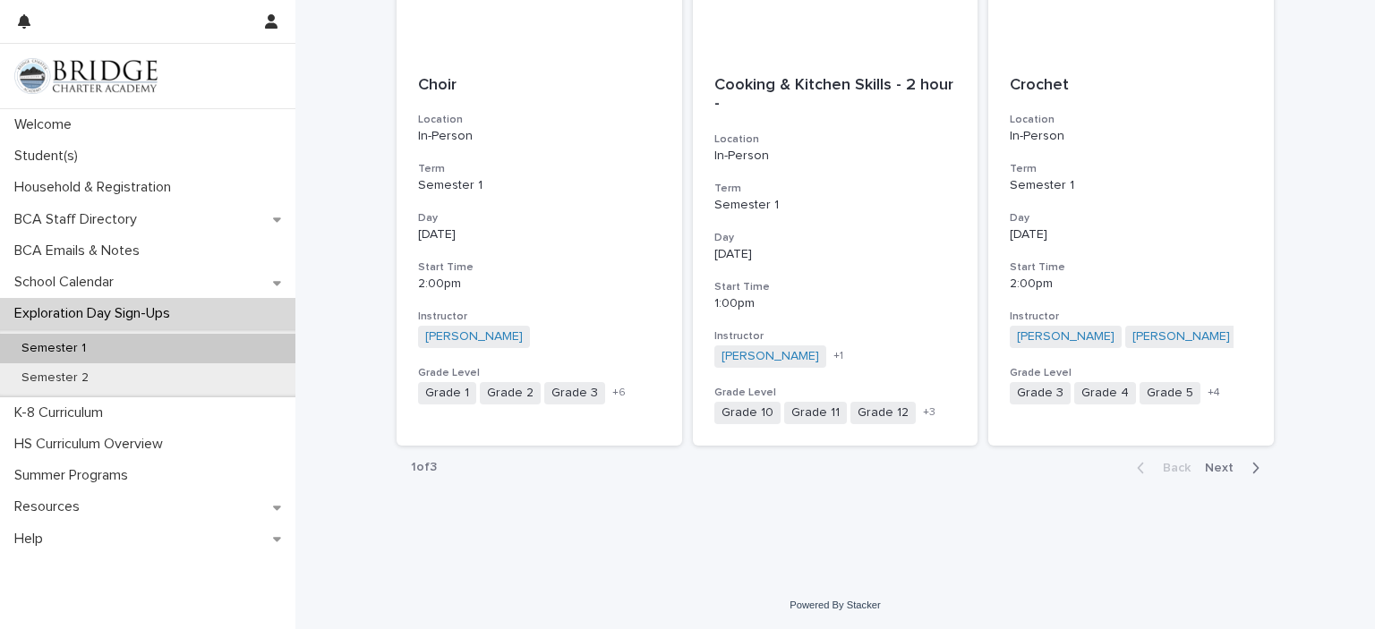
click at [1221, 470] on span "Next" at bounding box center [1224, 468] width 39 height 13
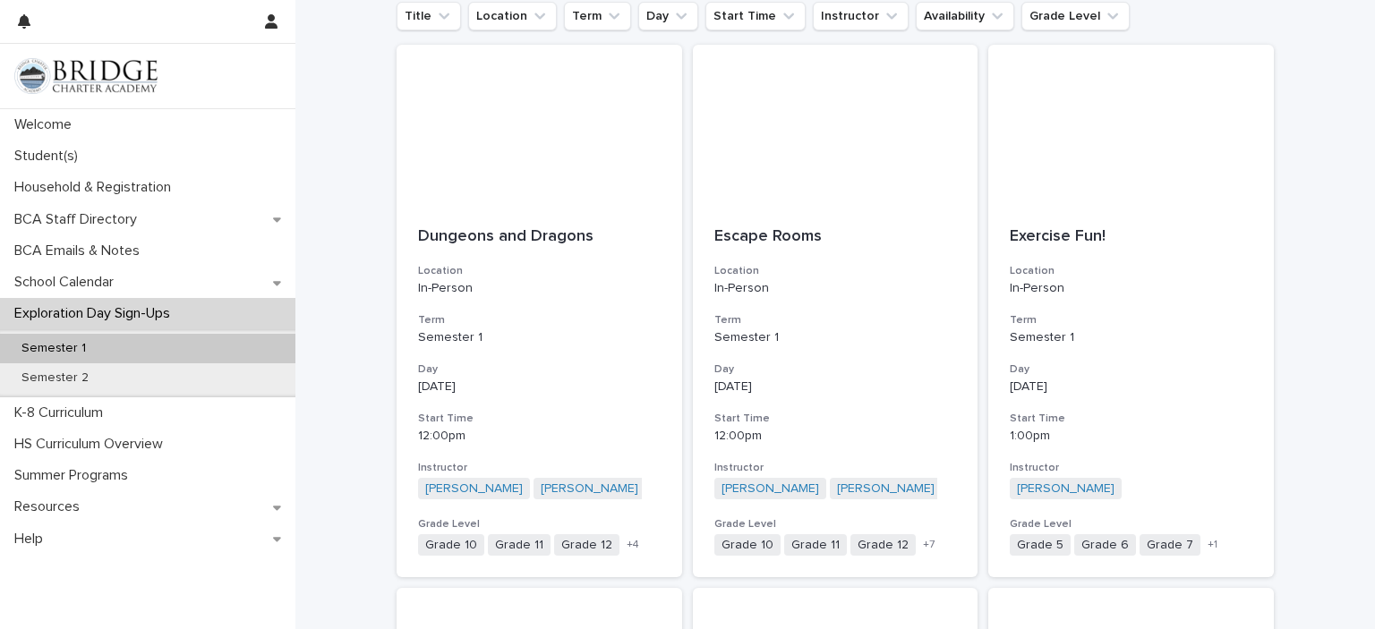
scroll to position [269, 0]
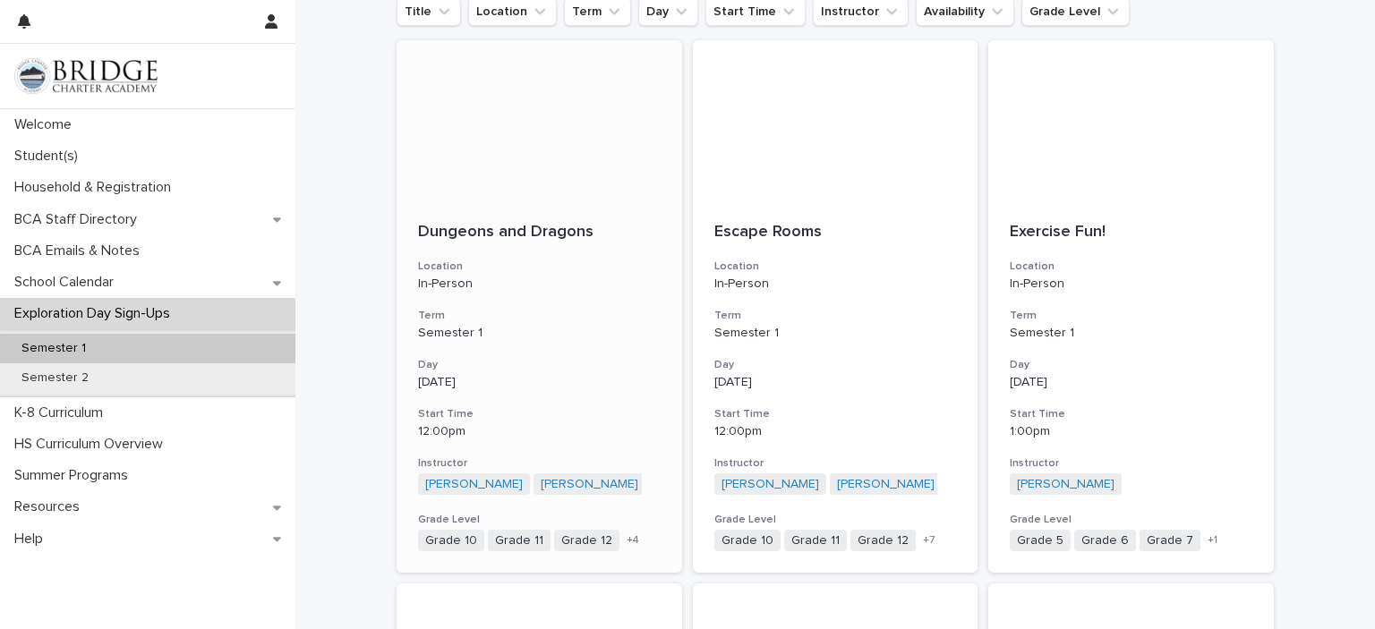
click at [594, 351] on div "Dungeons and Dragons Location In-Person Term Semester 1 Day Monday Start Time 1…" at bounding box center [540, 387] width 286 height 372
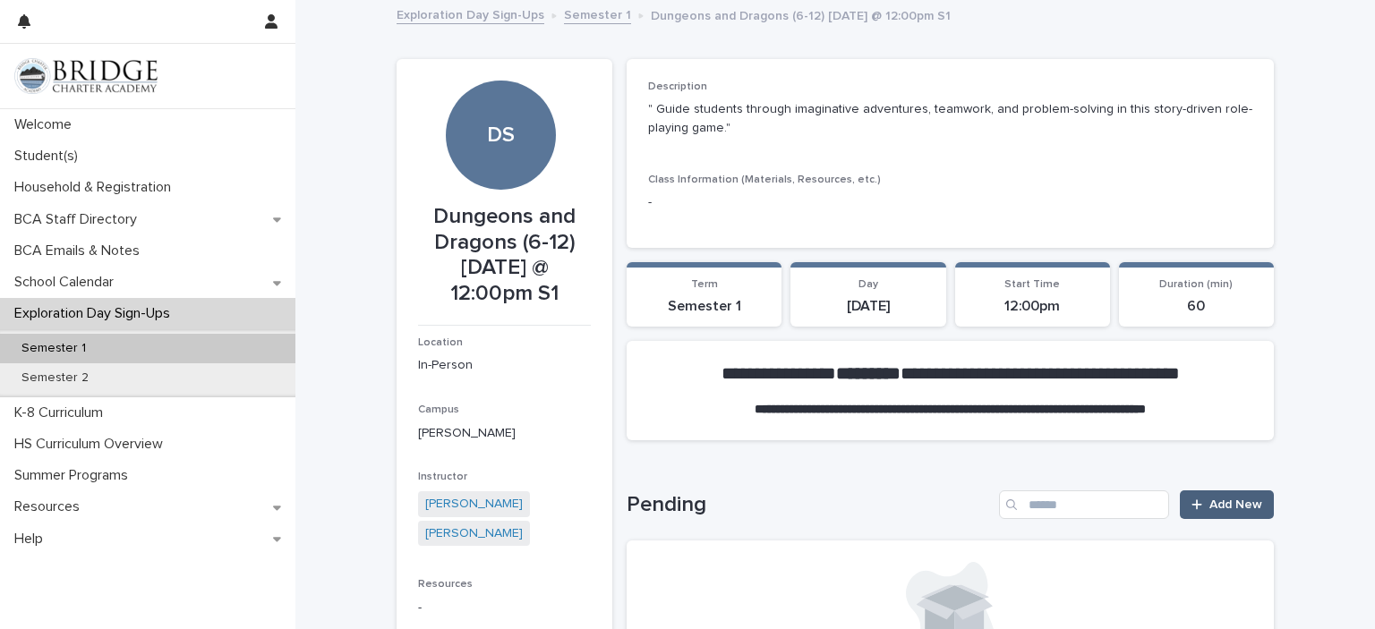
click at [1230, 501] on span "Add New" at bounding box center [1235, 505] width 53 height 13
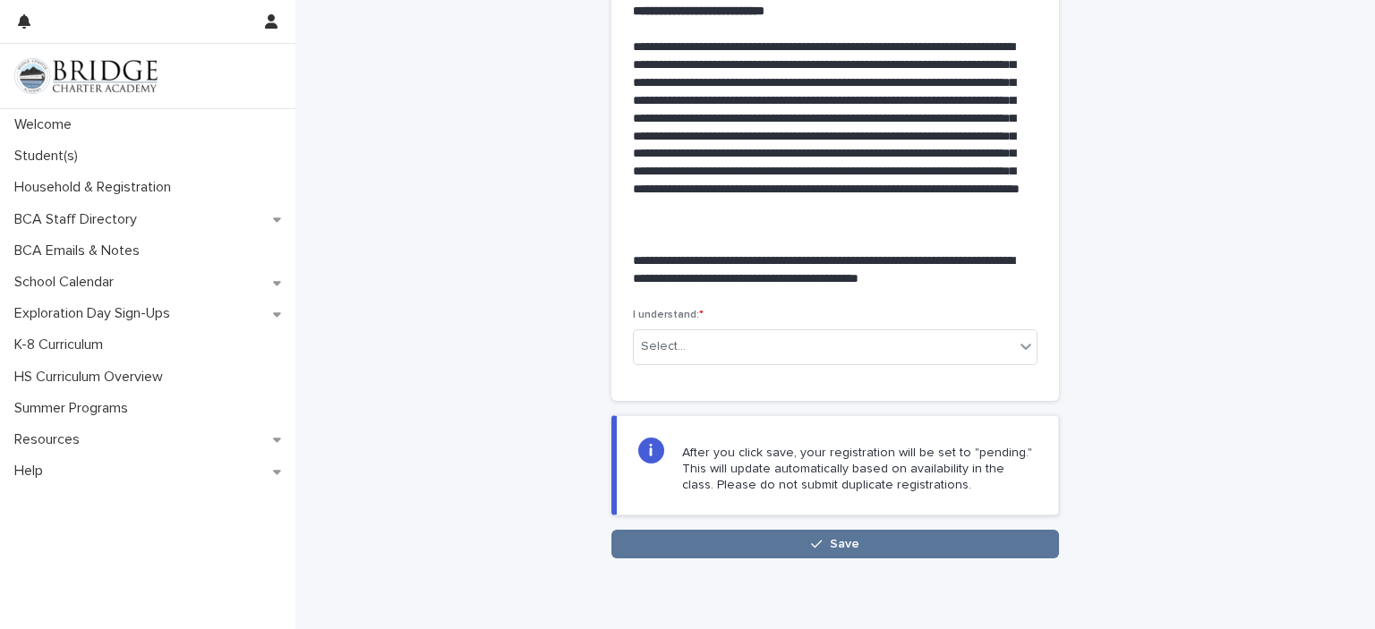
scroll to position [408, 0]
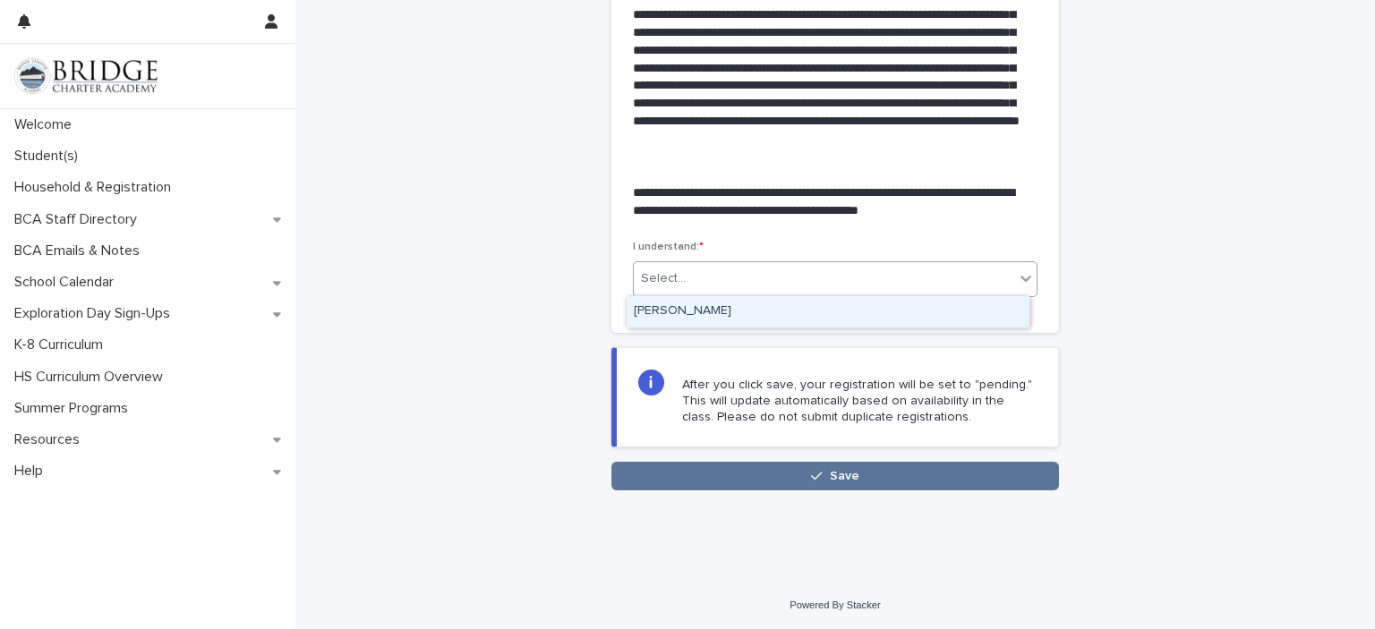
click at [961, 315] on div "[PERSON_NAME]" at bounding box center [828, 311] width 403 height 31
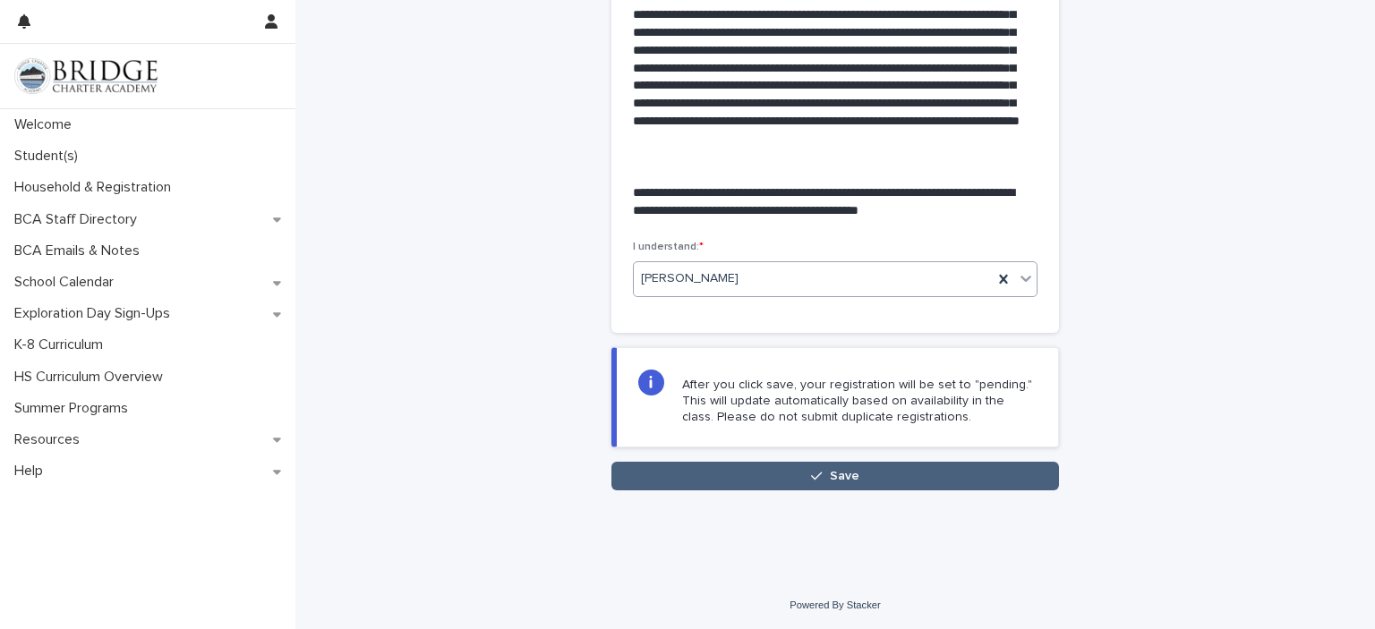
click at [944, 477] on button "Save" at bounding box center [835, 476] width 448 height 29
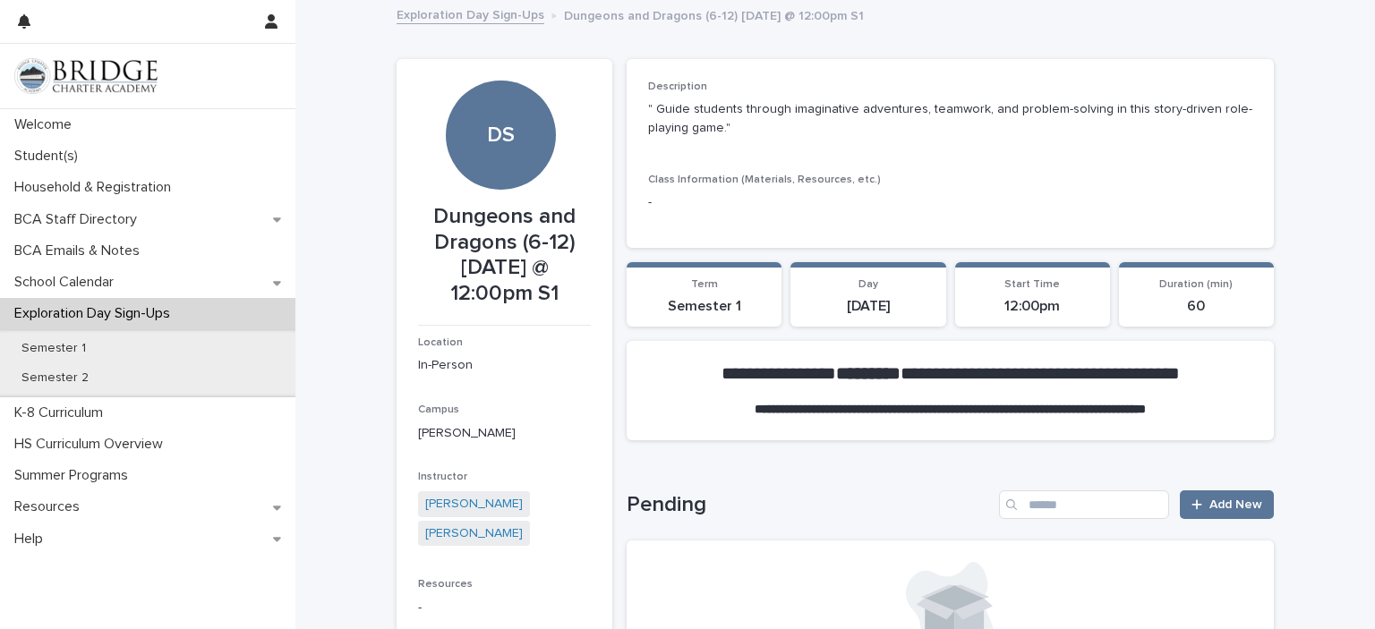
click at [465, 18] on link "Exploration Day Sign-Ups" at bounding box center [471, 14] width 148 height 21
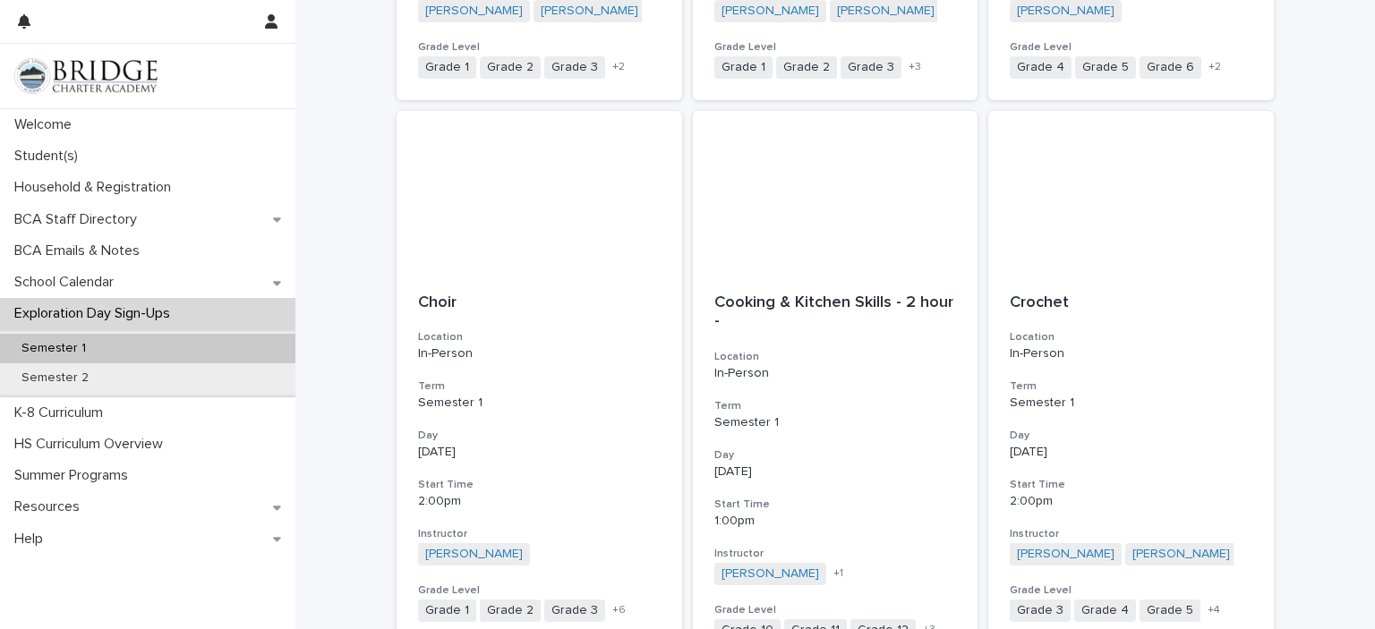
scroll to position [2048, 0]
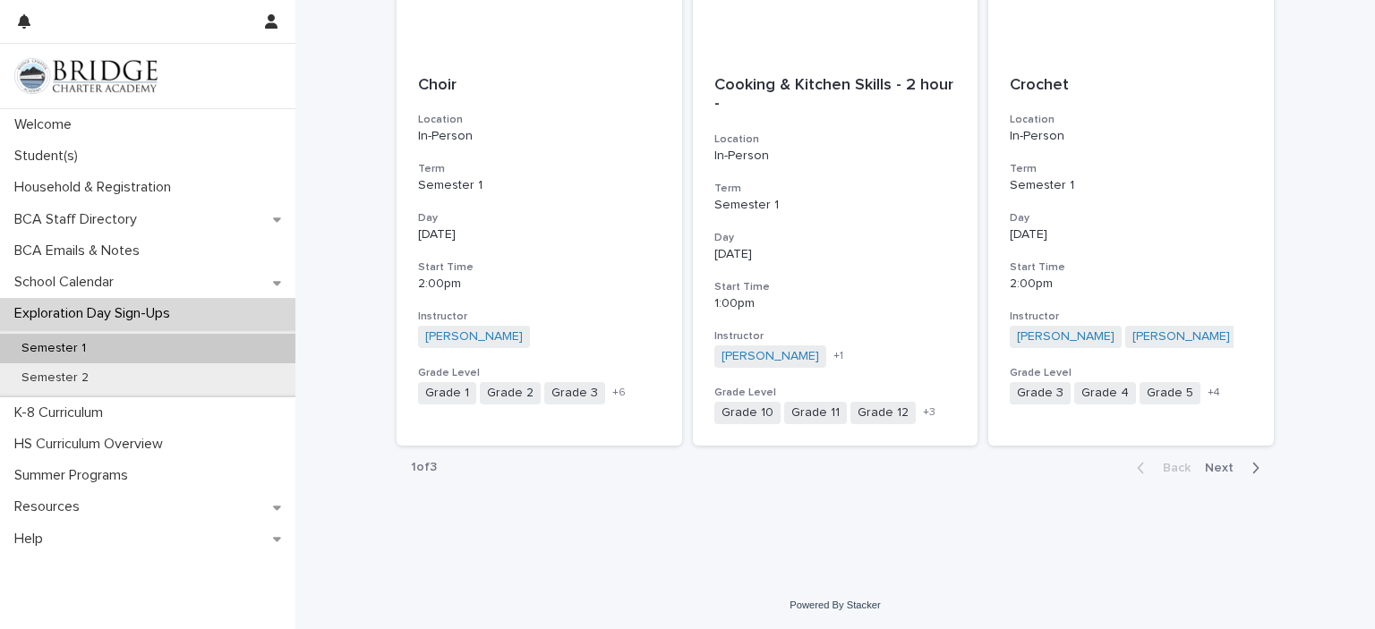
click at [1224, 473] on button "Next" at bounding box center [1236, 468] width 76 height 16
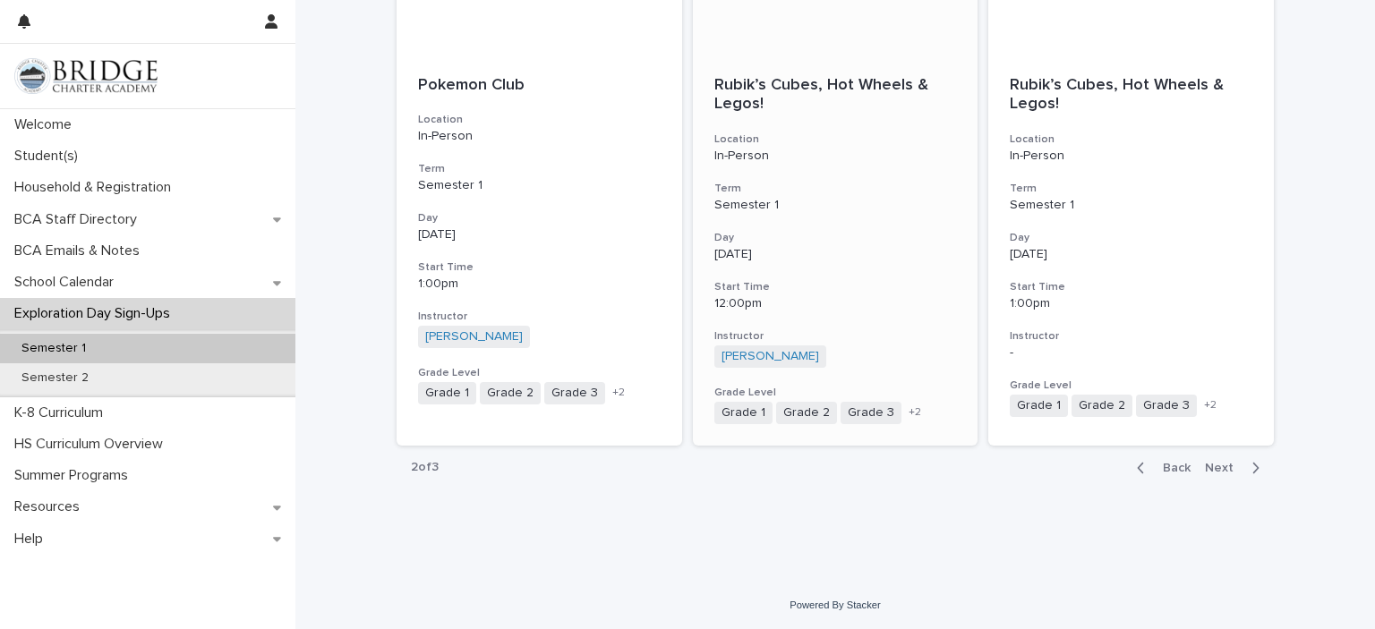
click at [866, 248] on p "[DATE]" at bounding box center [835, 254] width 243 height 15
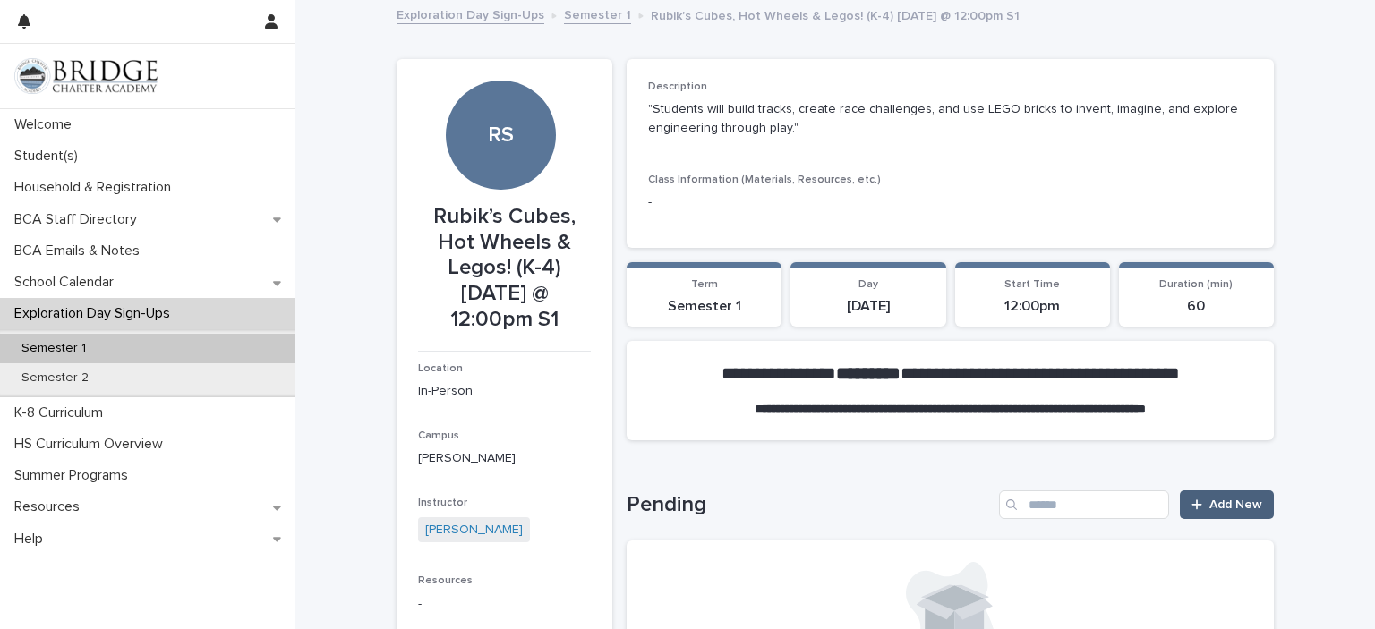
click at [1233, 507] on span "Add New" at bounding box center [1235, 505] width 53 height 13
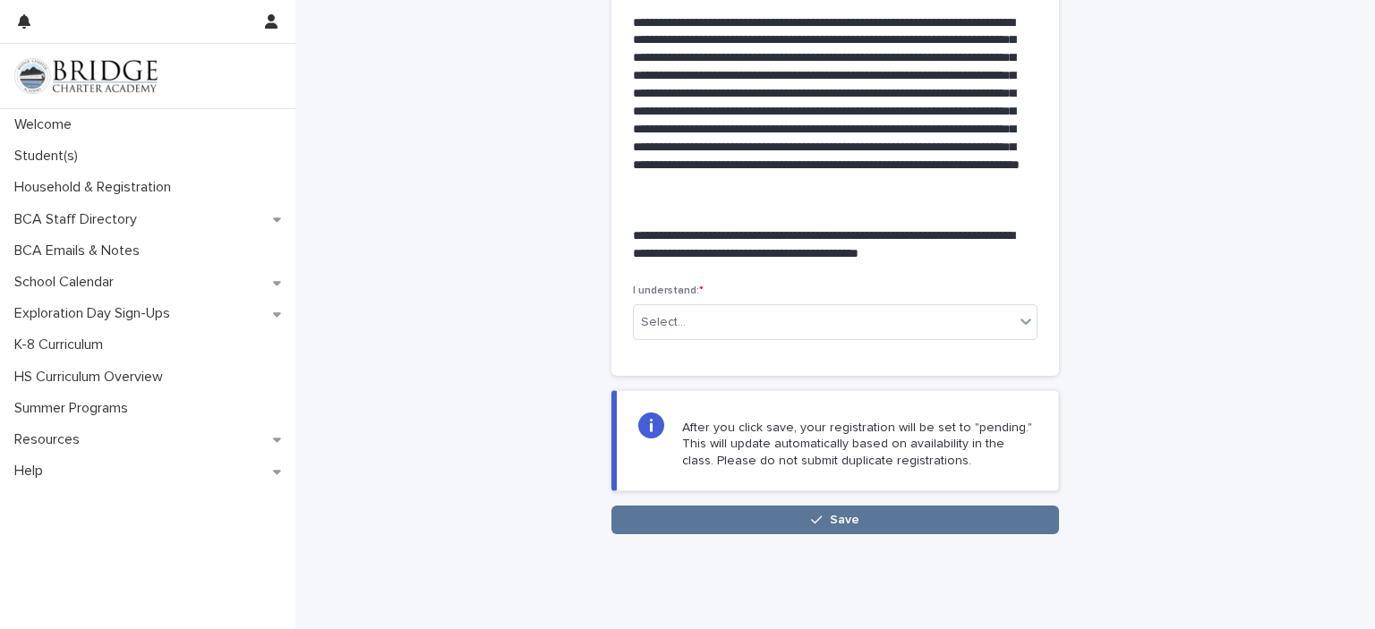
scroll to position [440, 0]
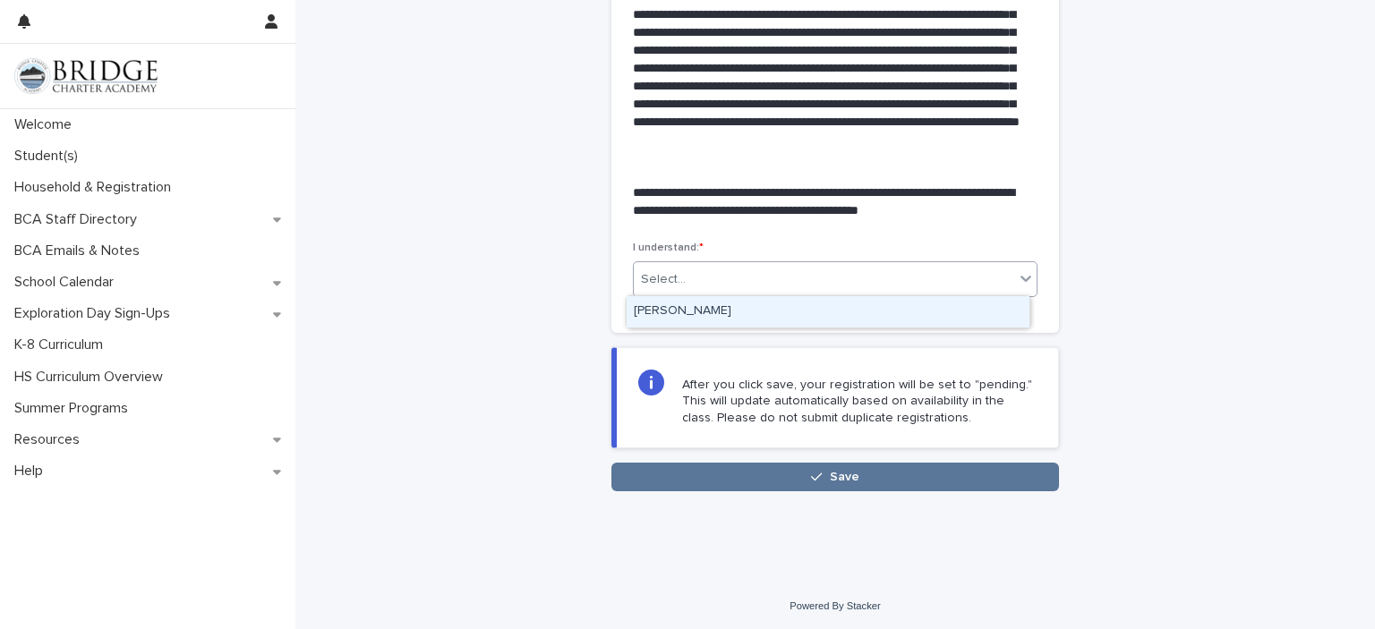
click at [927, 315] on div "[PERSON_NAME]" at bounding box center [828, 311] width 403 height 31
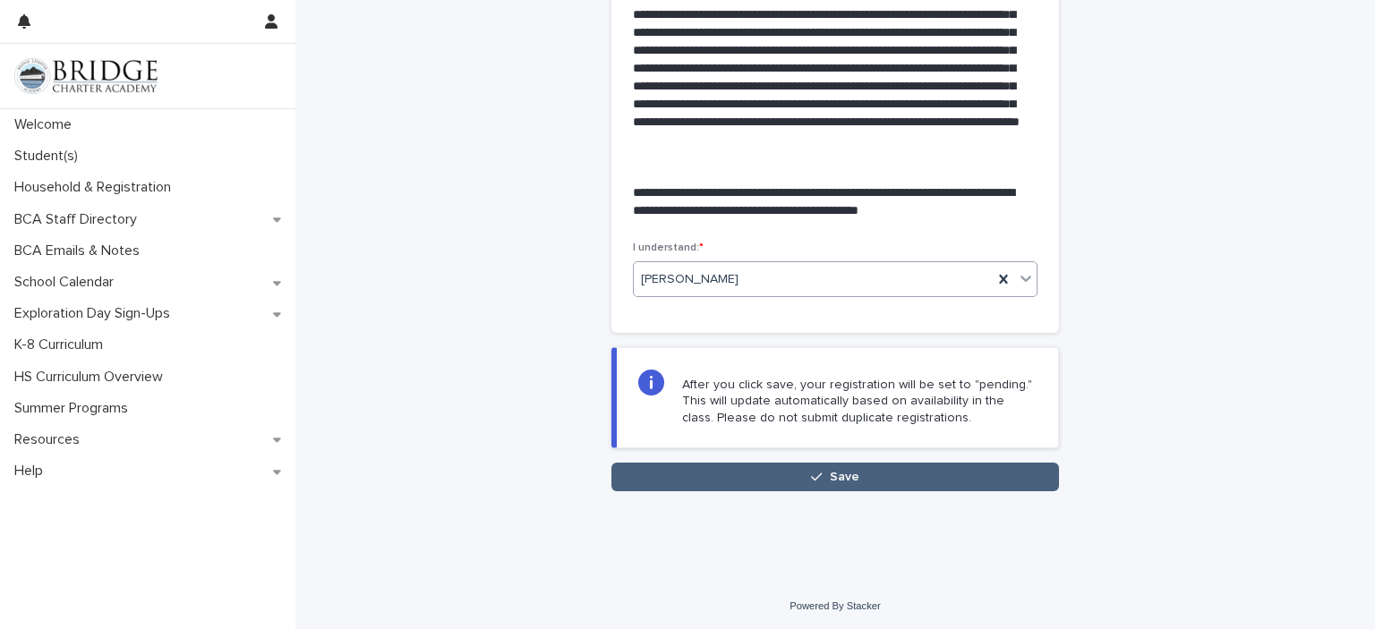
click at [908, 485] on button "Save" at bounding box center [835, 477] width 448 height 29
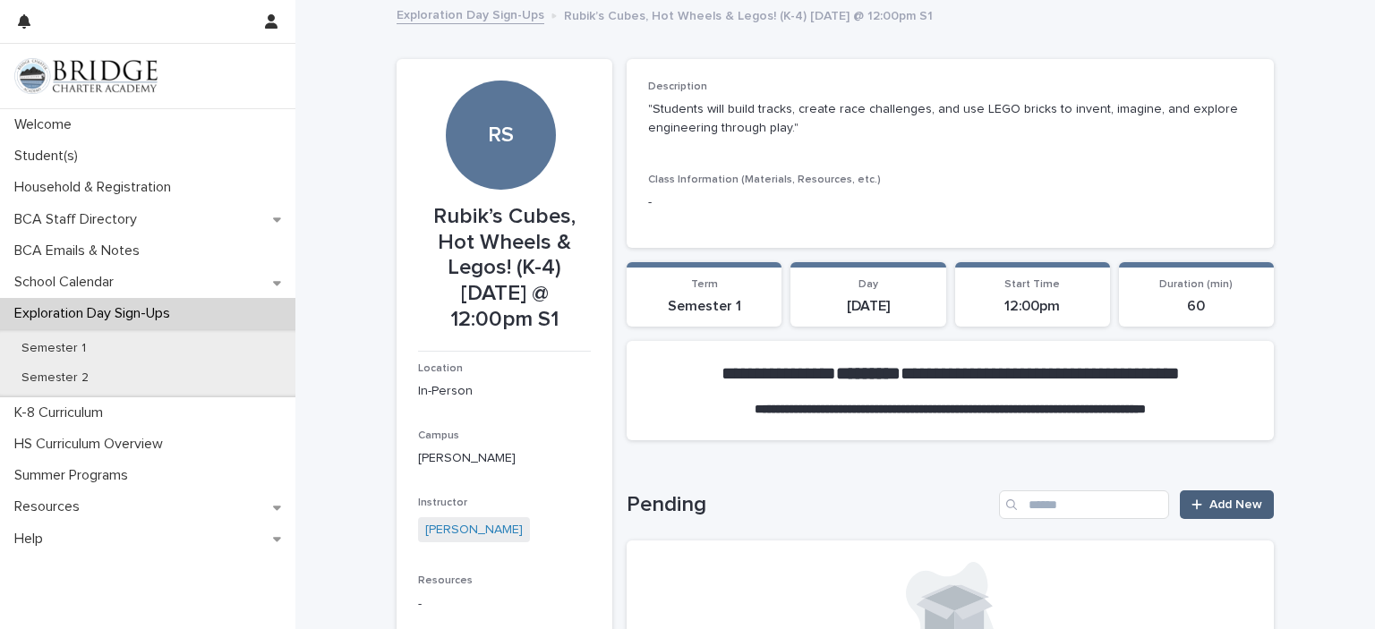
click at [1230, 504] on span "Add New" at bounding box center [1235, 505] width 53 height 13
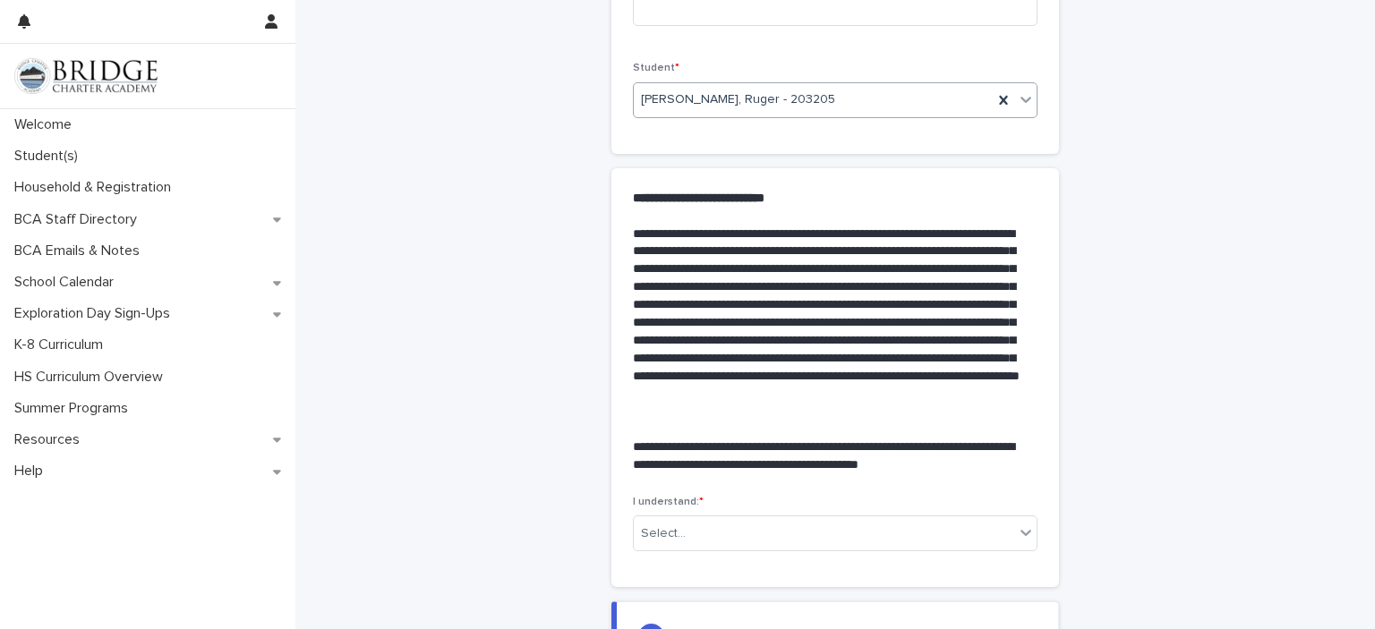
scroll to position [440, 0]
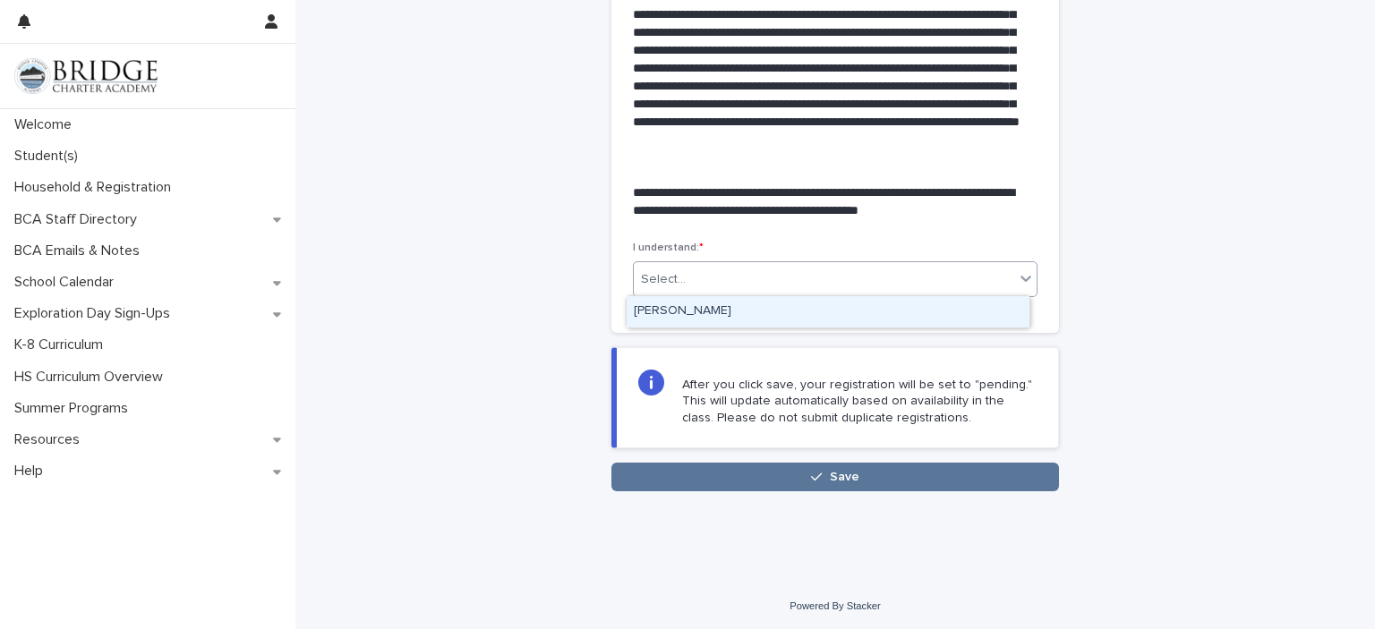
click at [939, 322] on div "[PERSON_NAME]" at bounding box center [828, 311] width 403 height 31
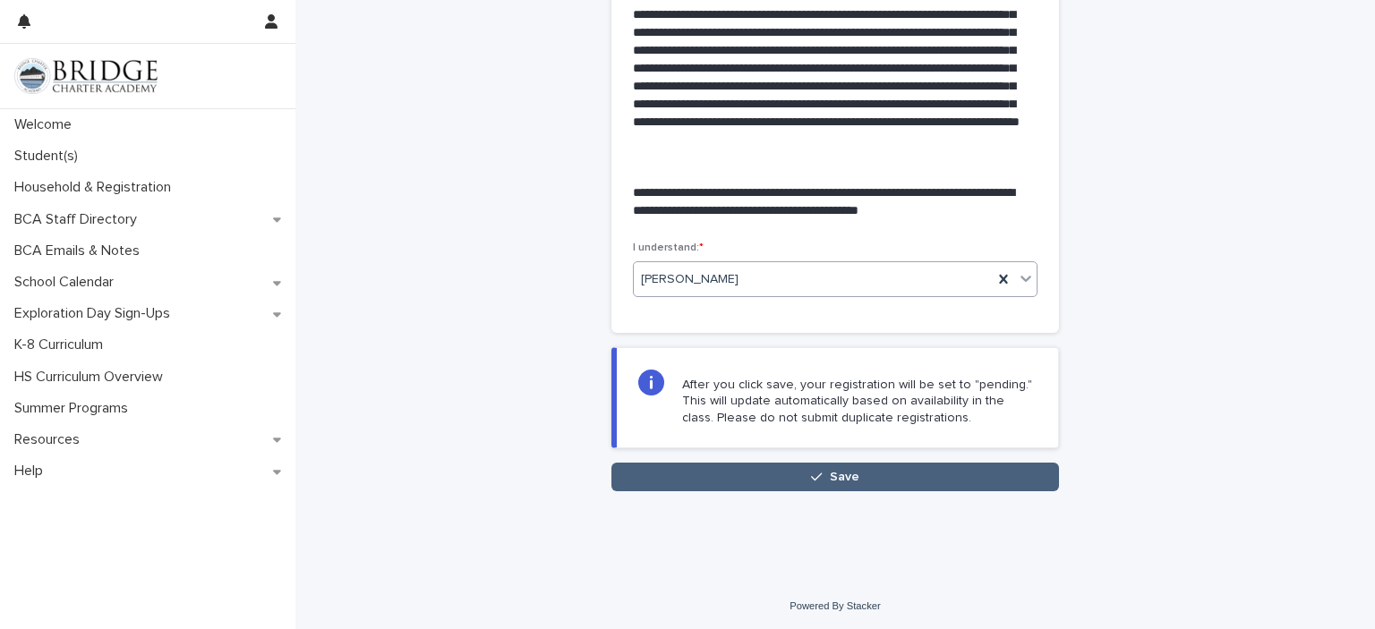
click at [877, 481] on button "Save" at bounding box center [835, 477] width 448 height 29
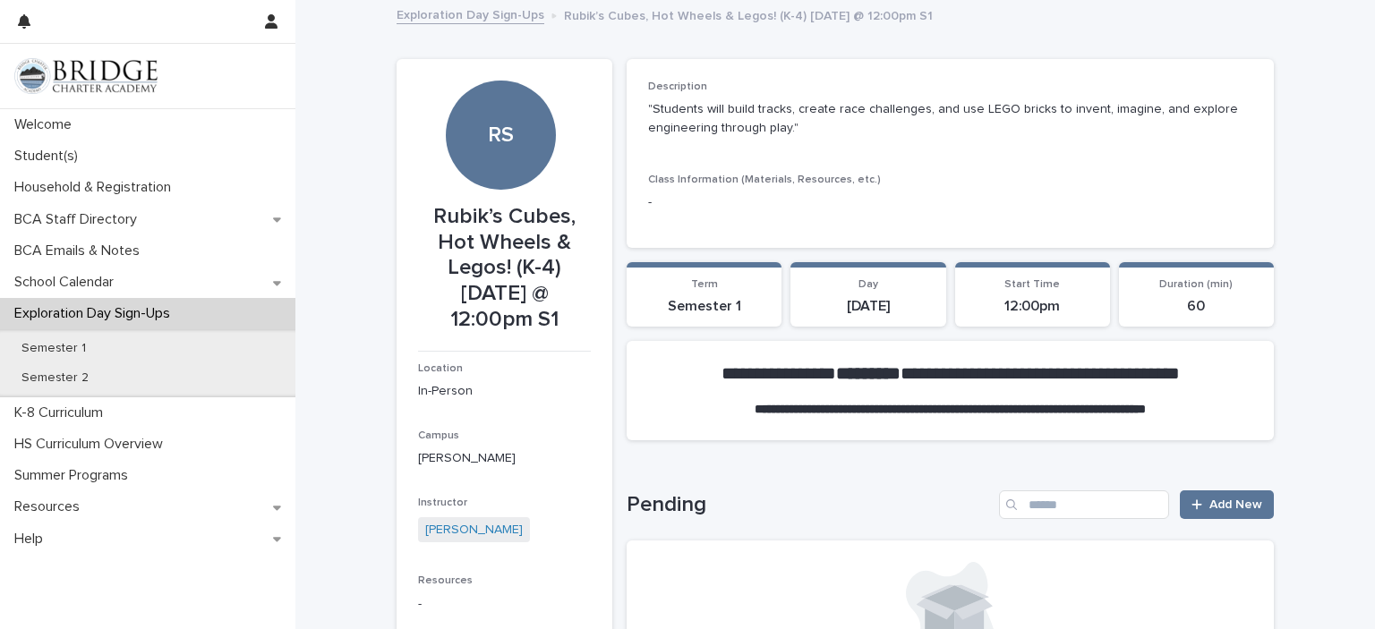
click at [473, 21] on link "Exploration Day Sign-Ups" at bounding box center [471, 14] width 148 height 21
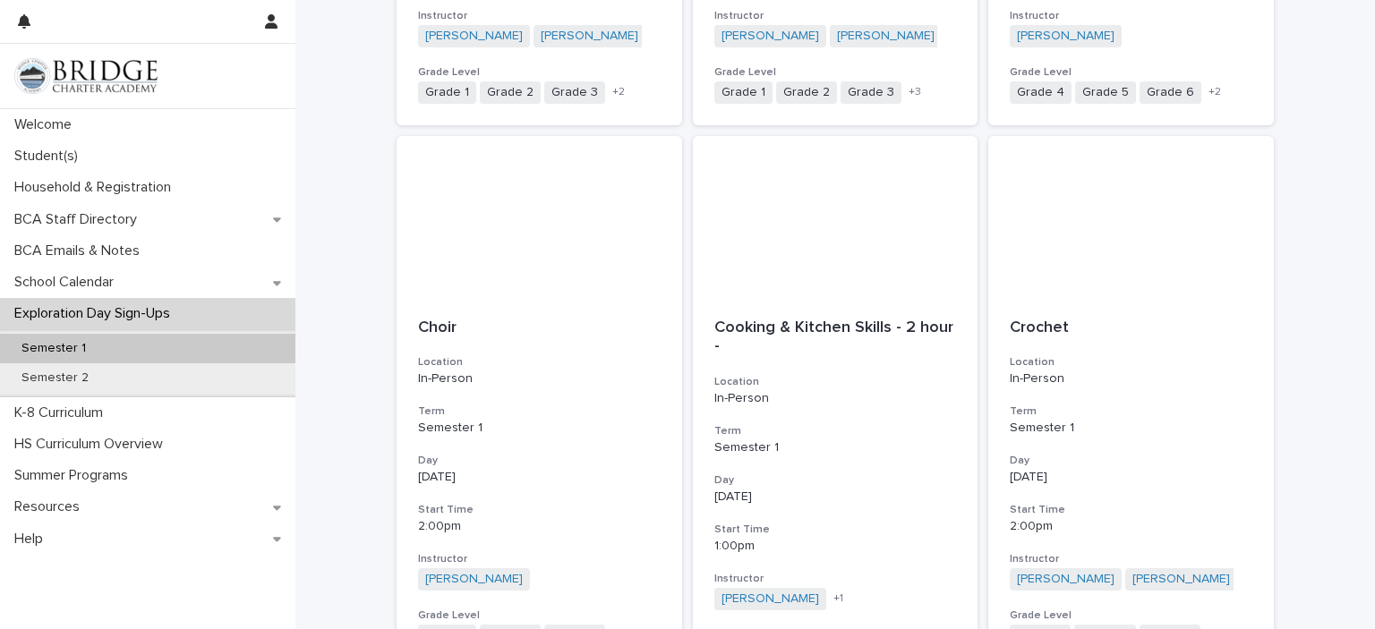
scroll to position [2048, 0]
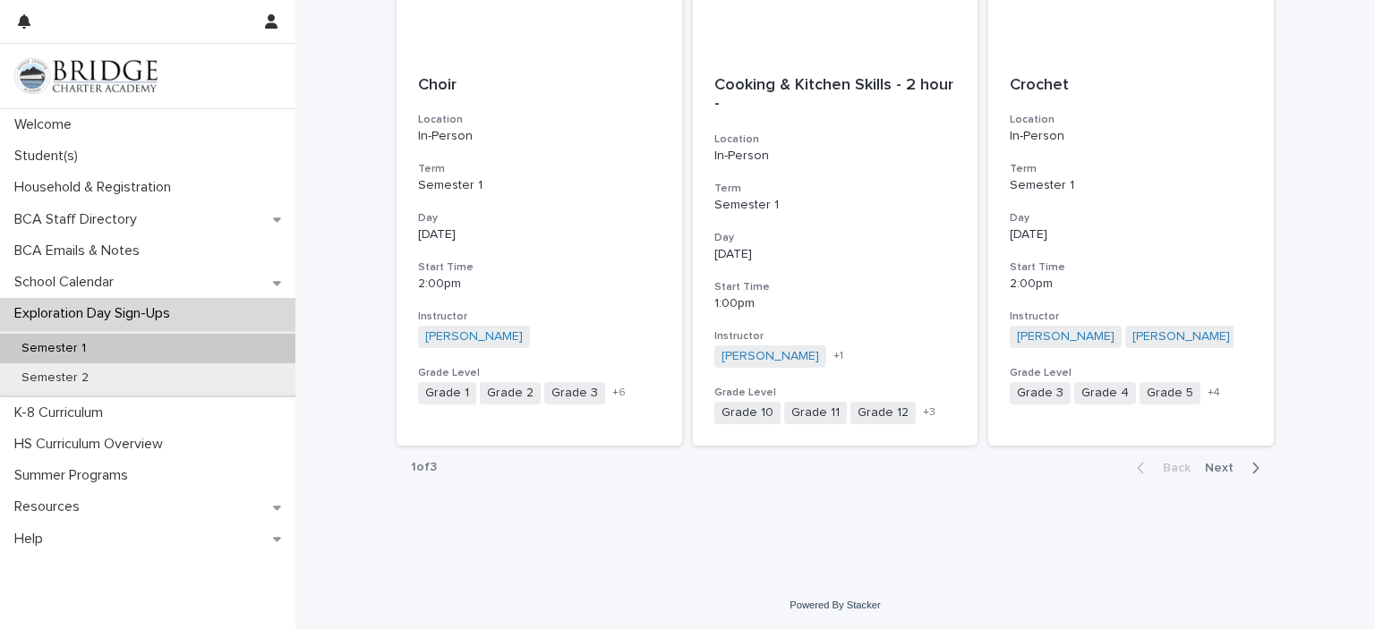
click at [1229, 472] on span "Next" at bounding box center [1224, 468] width 39 height 13
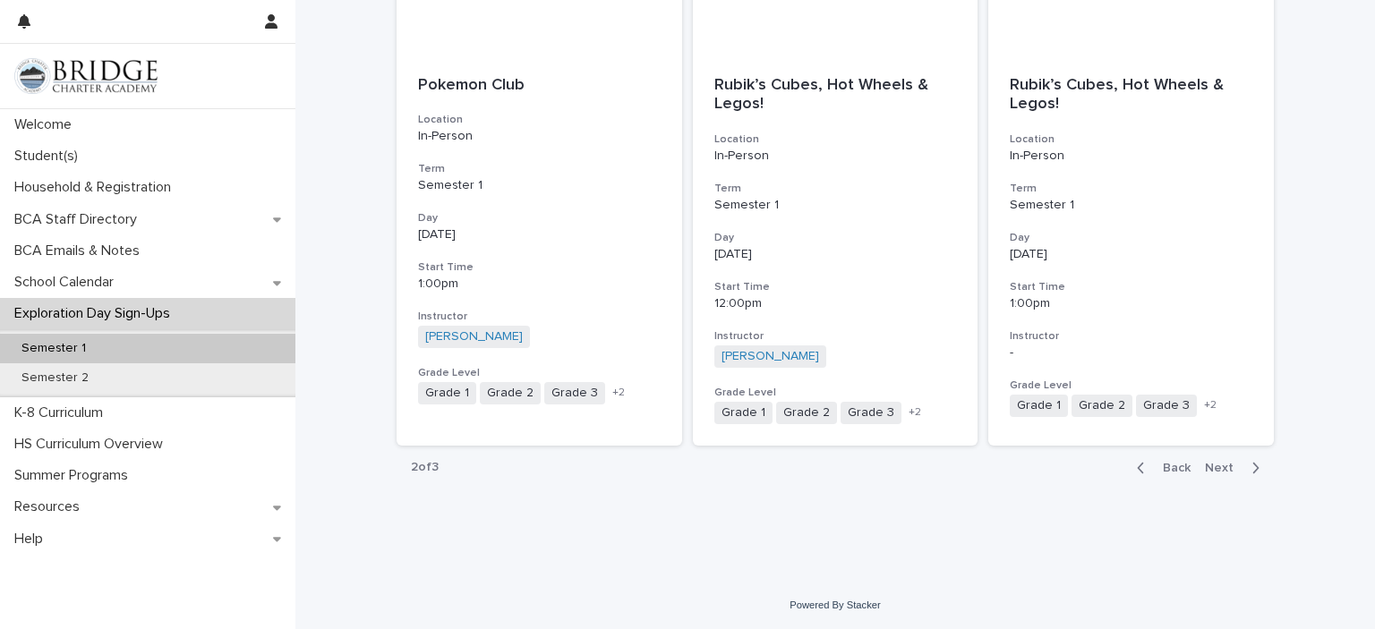
click at [1221, 466] on span "Next" at bounding box center [1224, 468] width 39 height 13
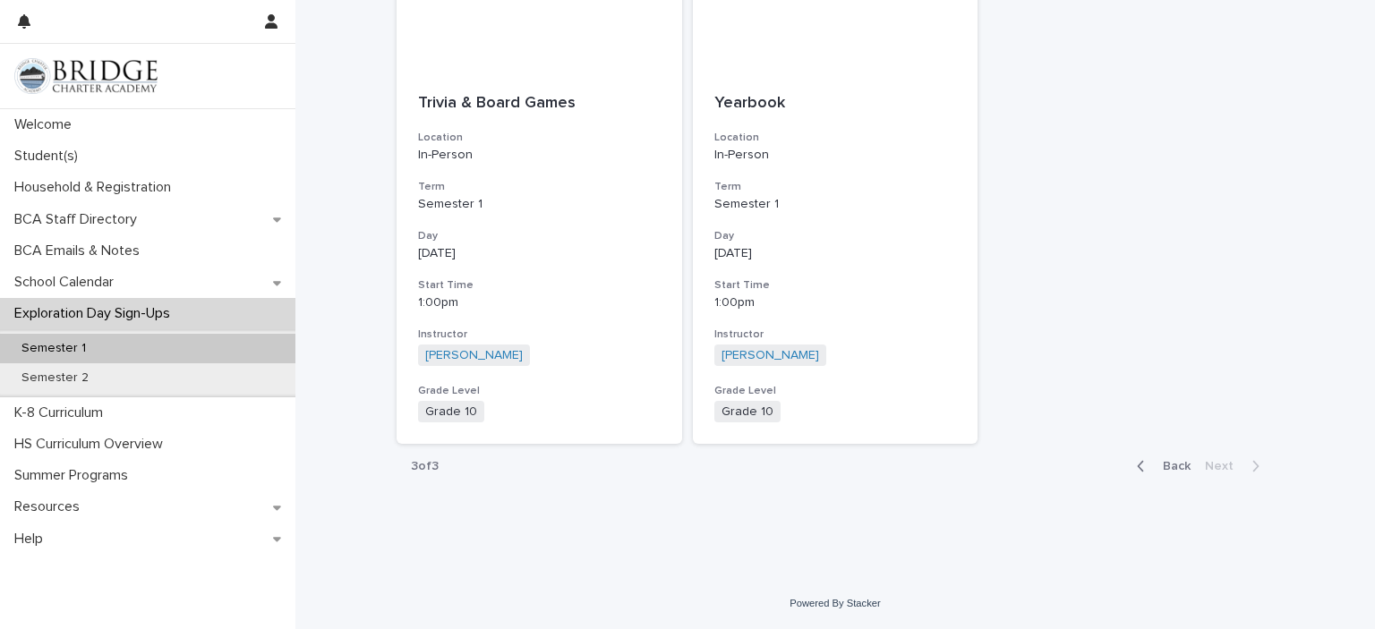
scroll to position [397, 0]
click at [891, 247] on p "[DATE]" at bounding box center [835, 254] width 243 height 15
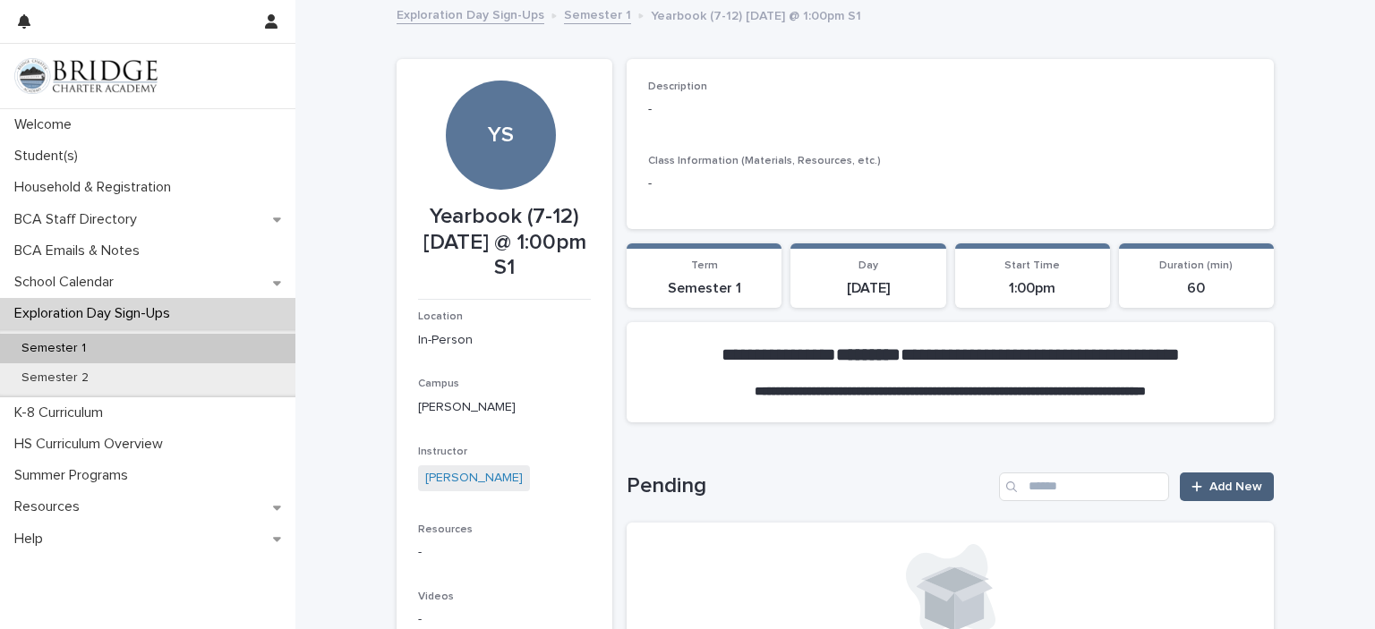
click at [1229, 481] on span "Add New" at bounding box center [1235, 487] width 53 height 13
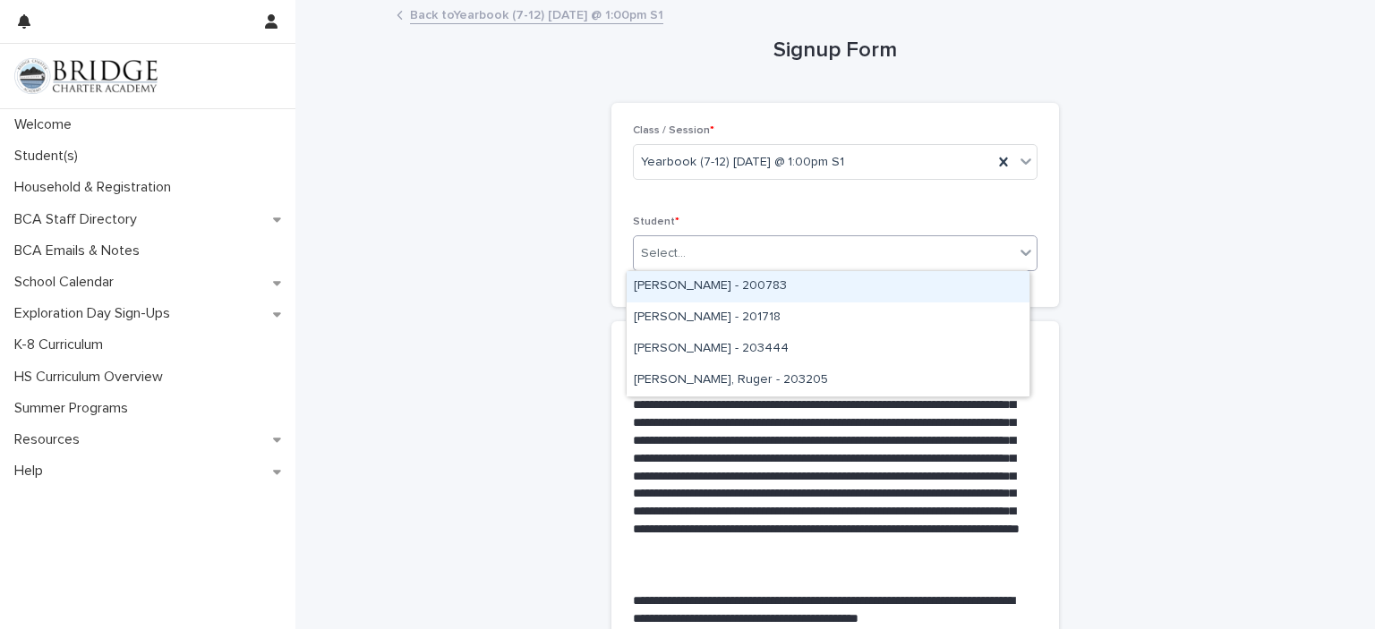
click at [867, 286] on div "[PERSON_NAME] - 200783" at bounding box center [828, 286] width 403 height 31
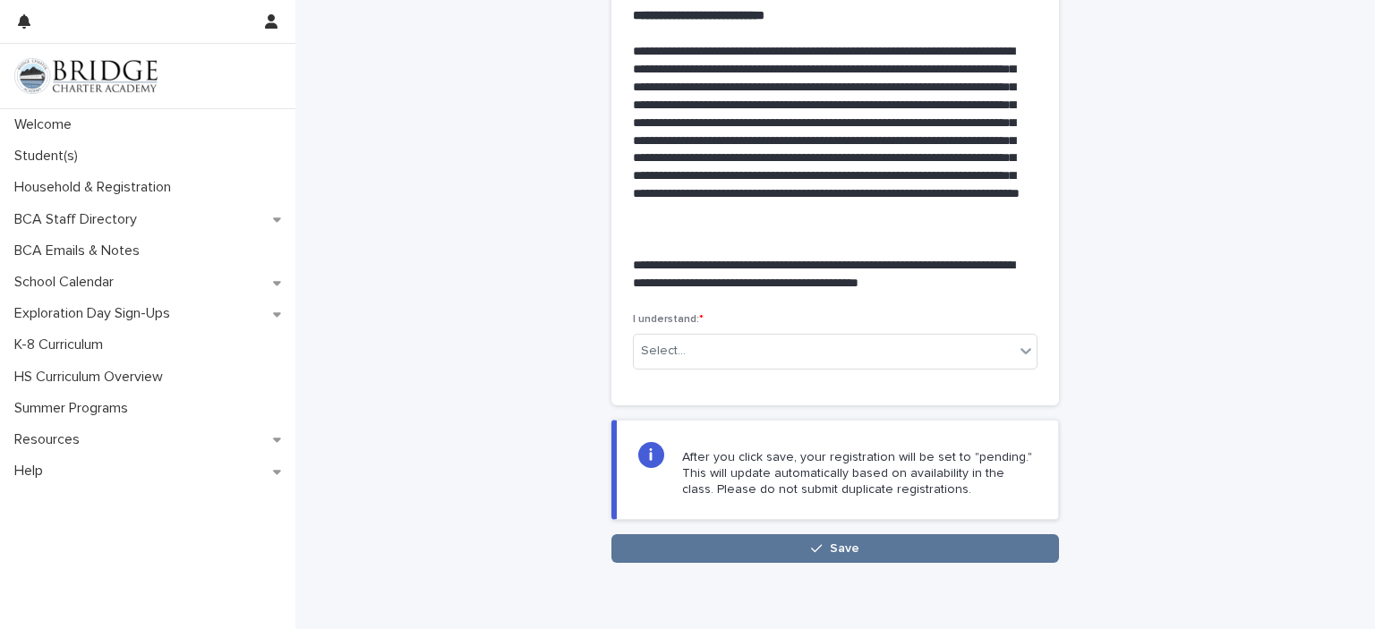
scroll to position [408, 0]
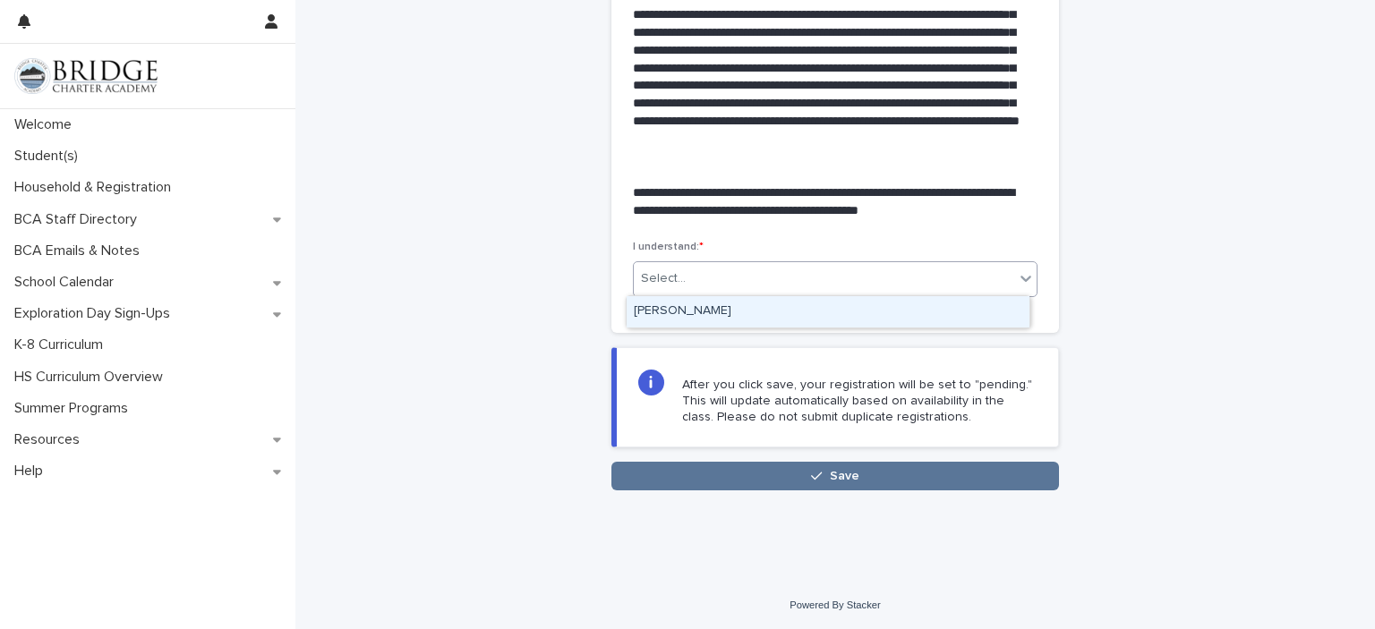
click at [947, 317] on div "[PERSON_NAME]" at bounding box center [828, 311] width 403 height 31
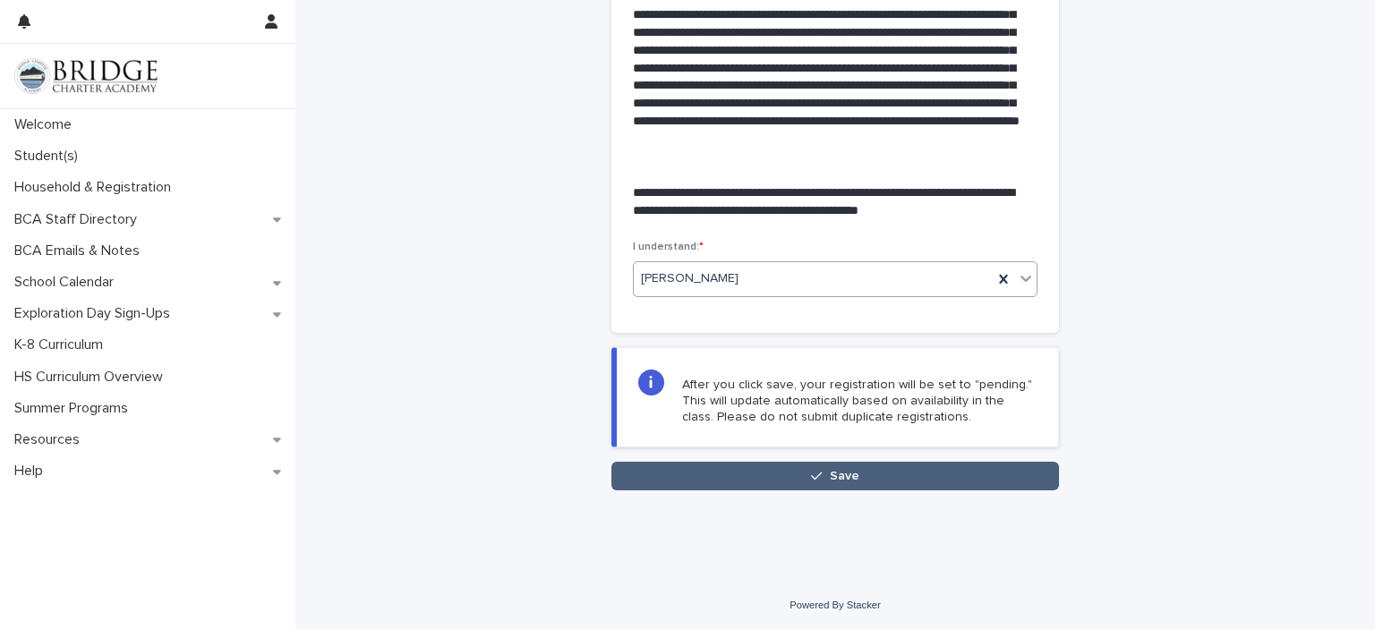
click at [866, 473] on button "Save" at bounding box center [835, 476] width 448 height 29
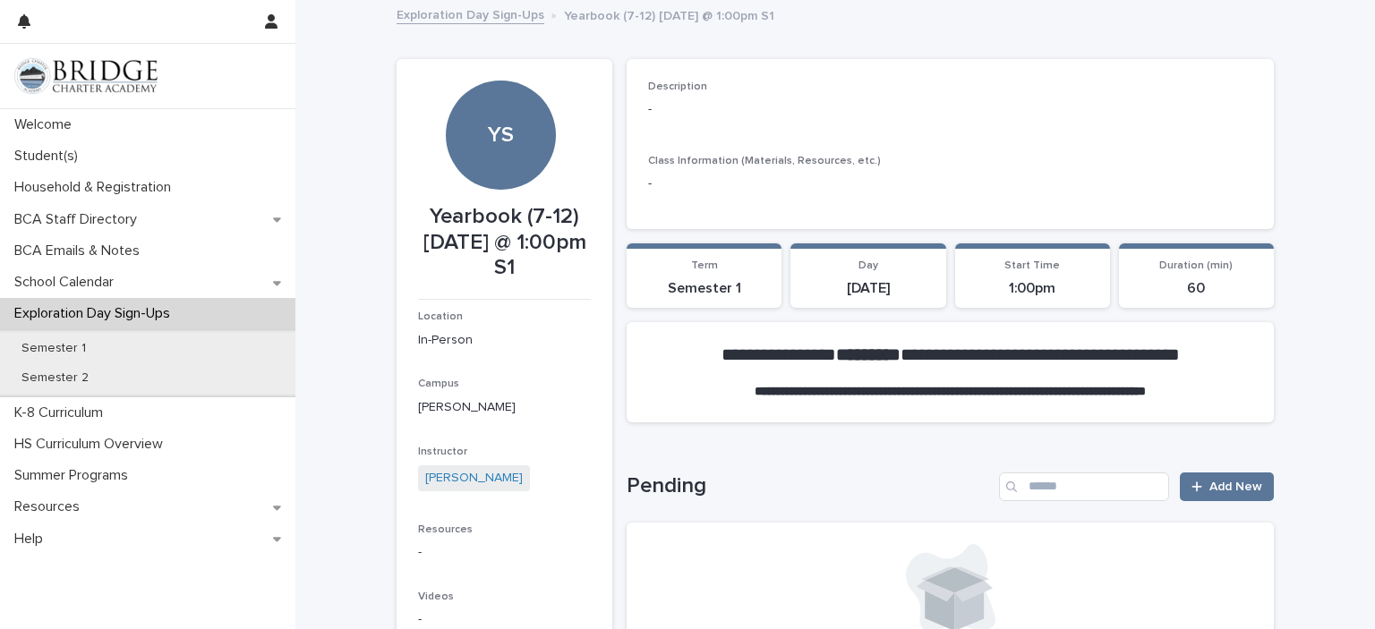
click at [458, 20] on link "Exploration Day Sign-Ups" at bounding box center [471, 14] width 148 height 21
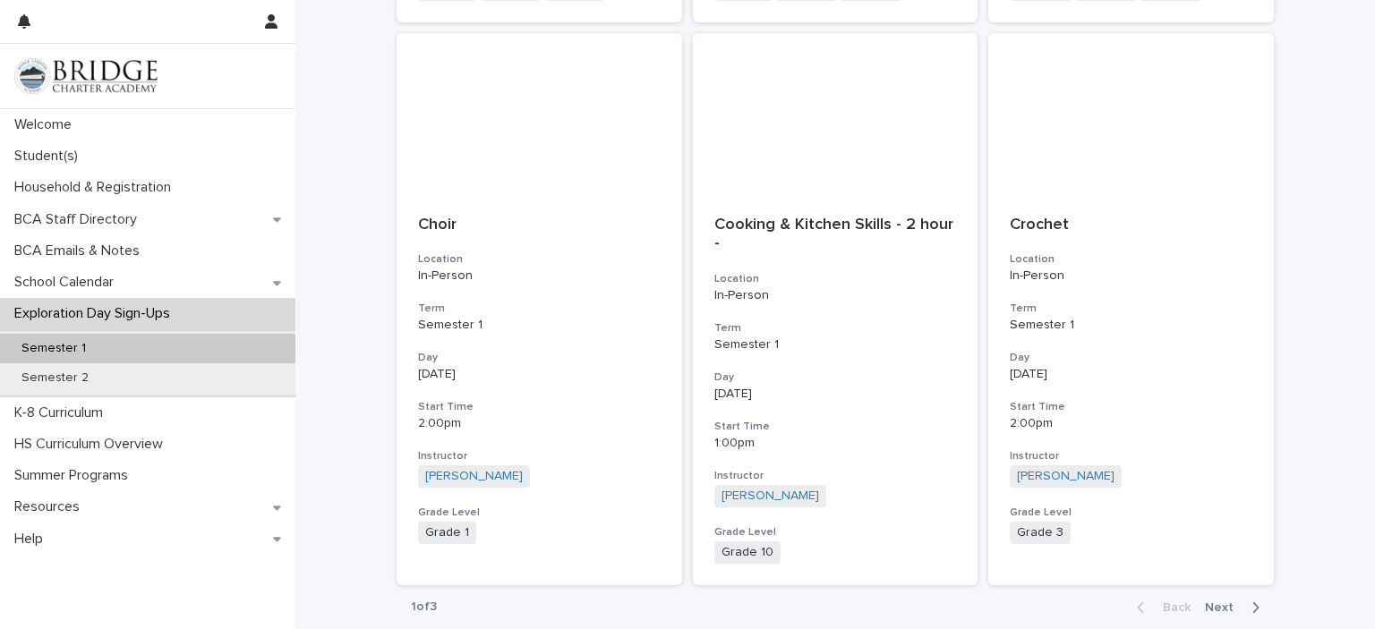
scroll to position [2048, 0]
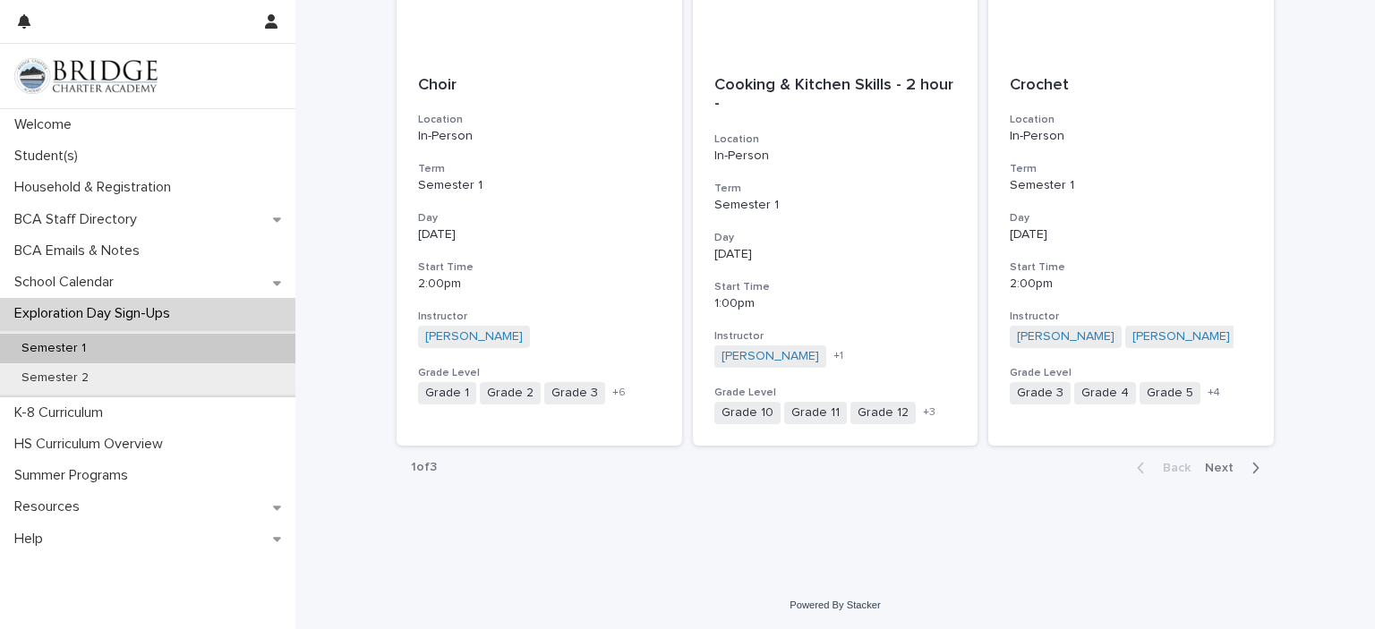
click at [1228, 473] on span "Next" at bounding box center [1224, 468] width 39 height 13
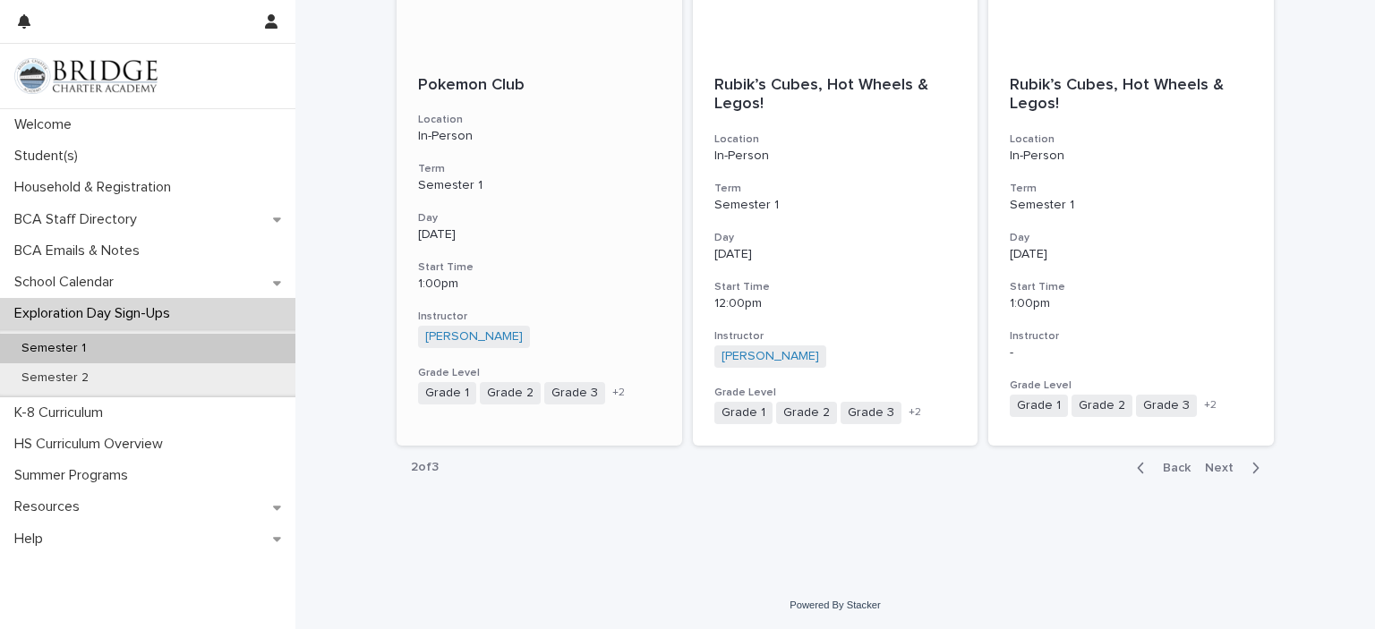
click at [533, 179] on p "Semester 1" at bounding box center [539, 185] width 243 height 15
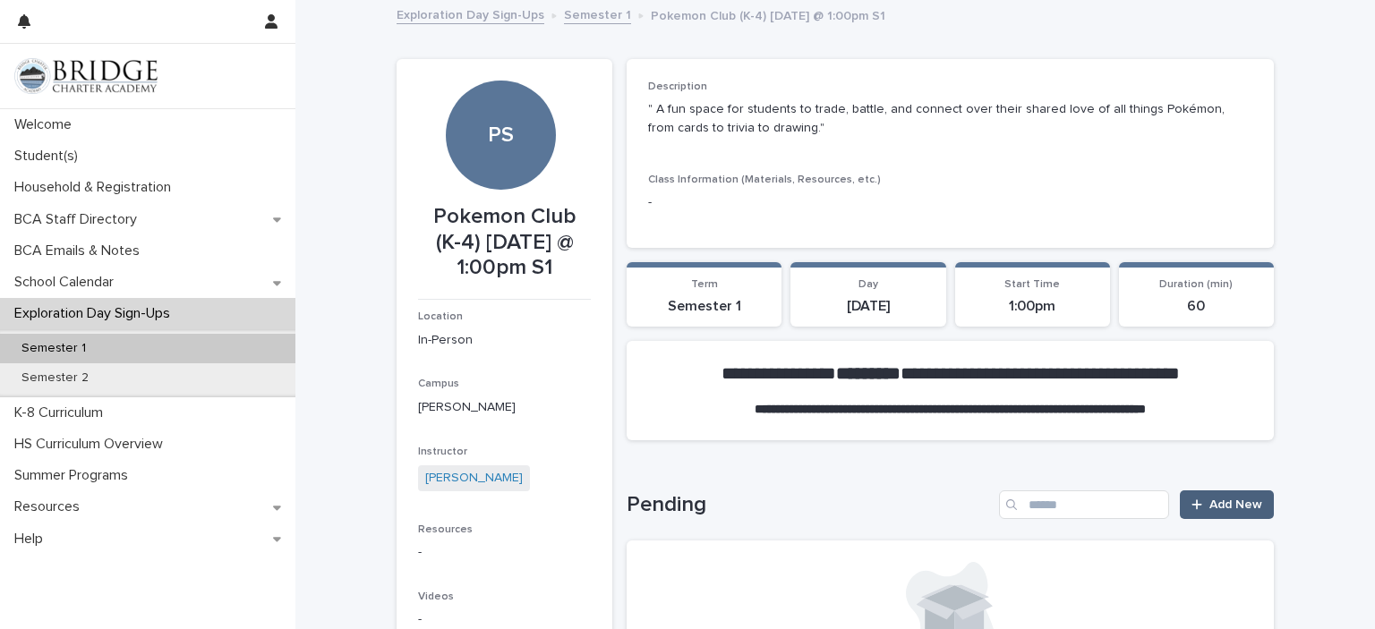
click at [1235, 505] on span "Add New" at bounding box center [1235, 505] width 53 height 13
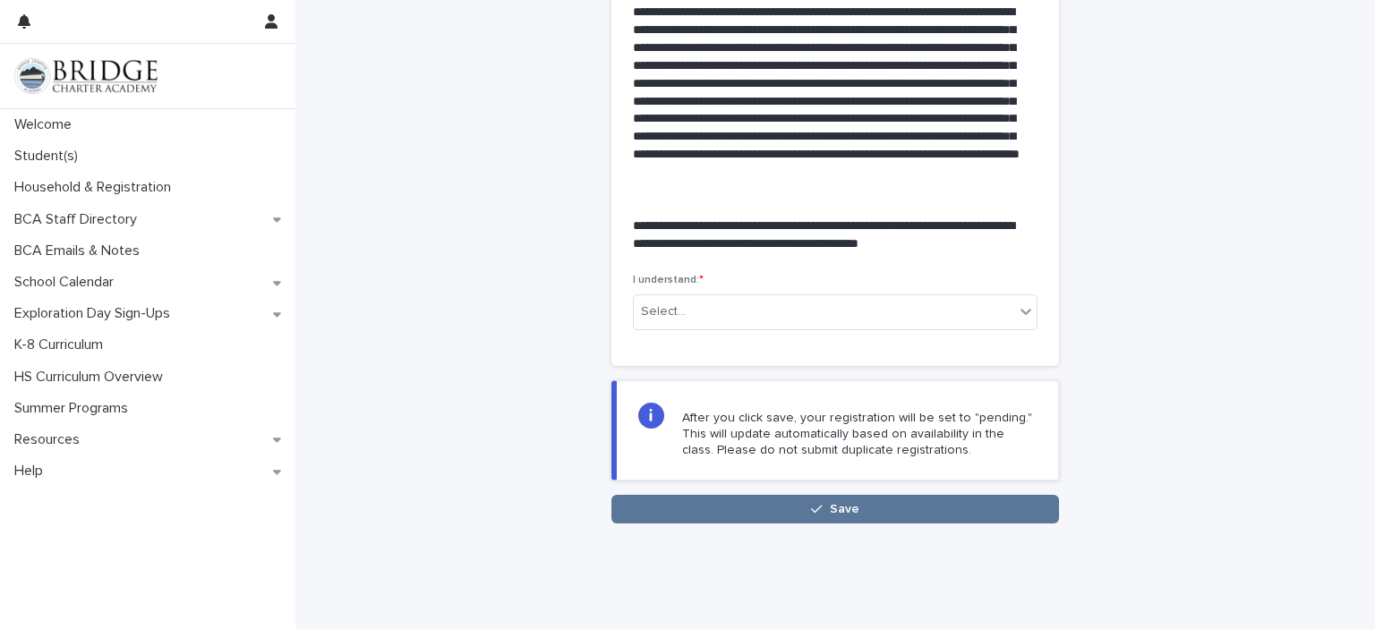
scroll to position [397, 0]
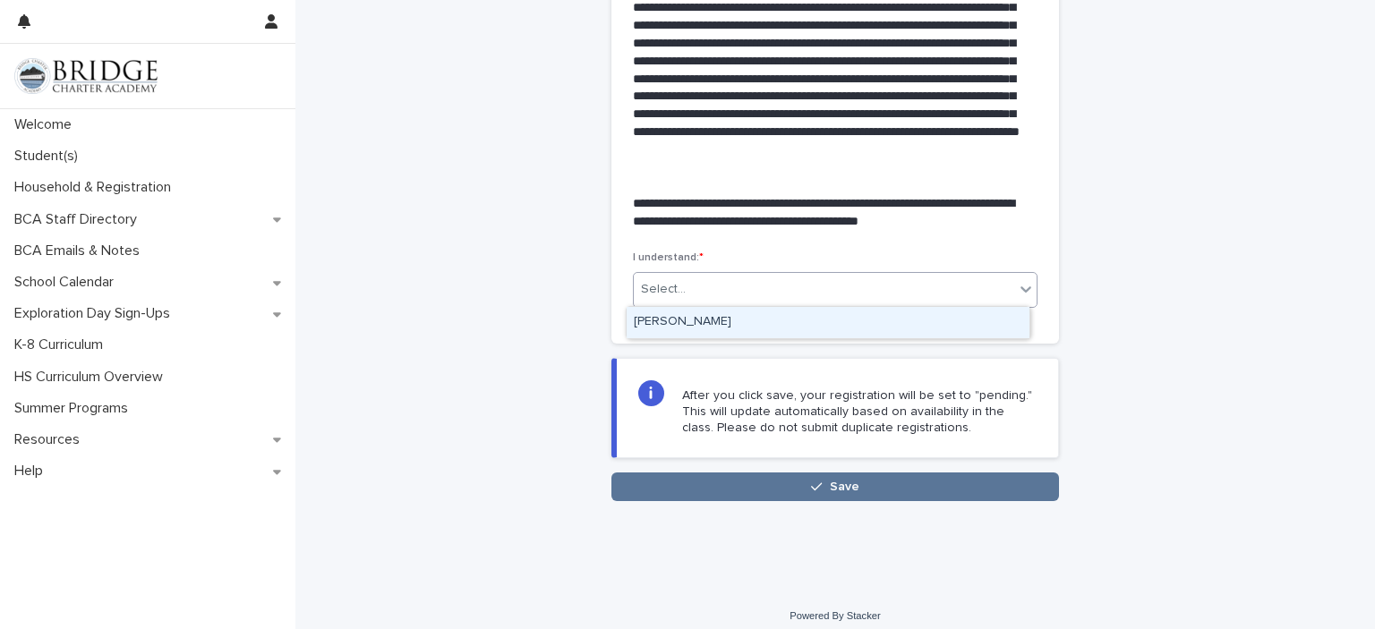
click at [977, 328] on div "[PERSON_NAME]" at bounding box center [828, 322] width 403 height 31
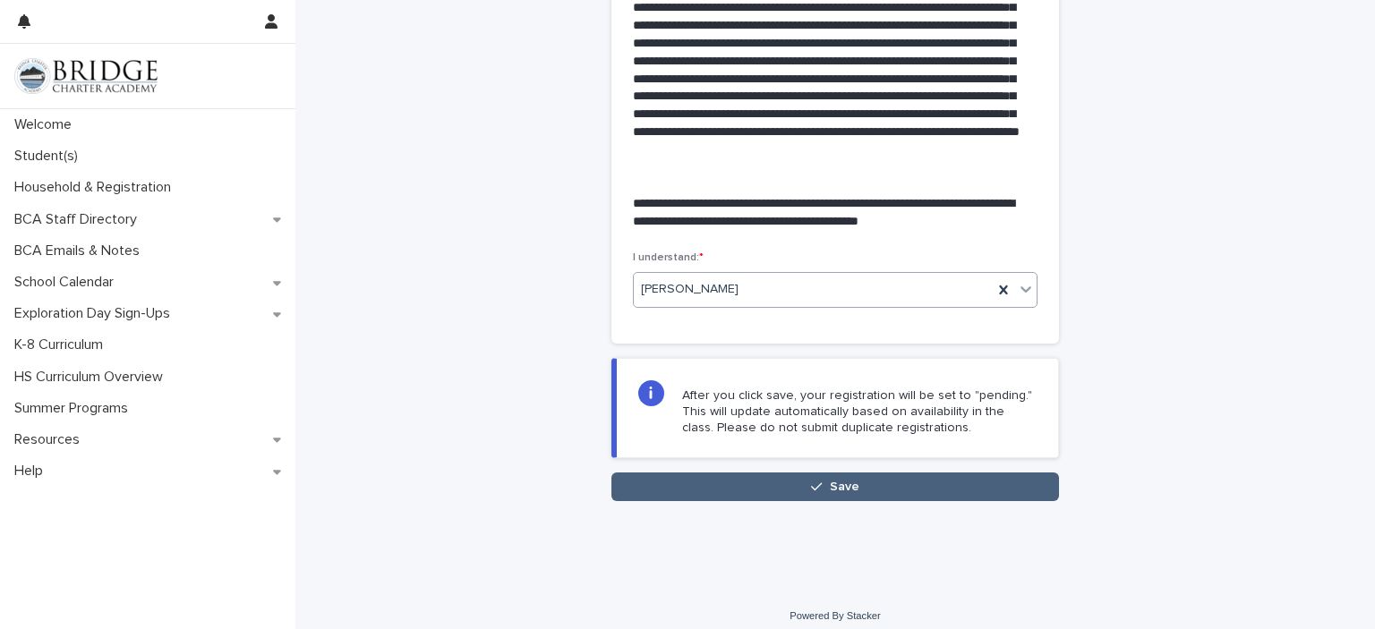
click at [995, 489] on button "Save" at bounding box center [835, 487] width 448 height 29
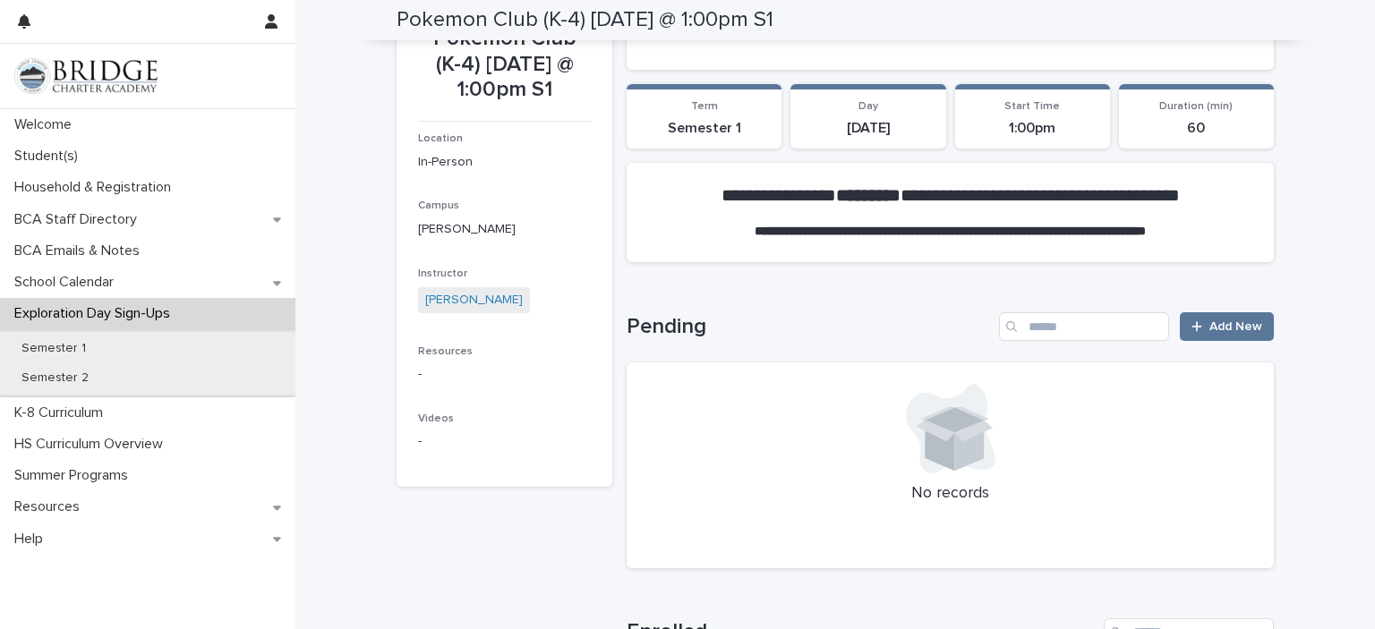
scroll to position [4, 0]
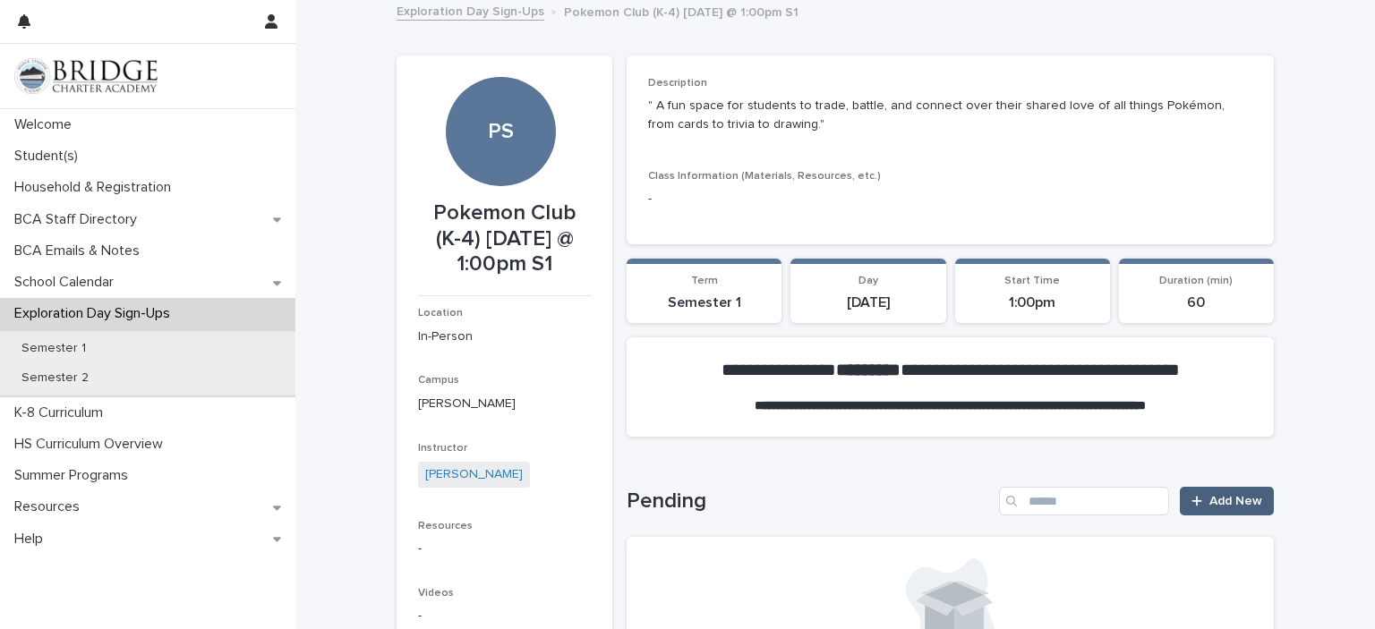
click at [1232, 504] on span "Add New" at bounding box center [1235, 501] width 53 height 13
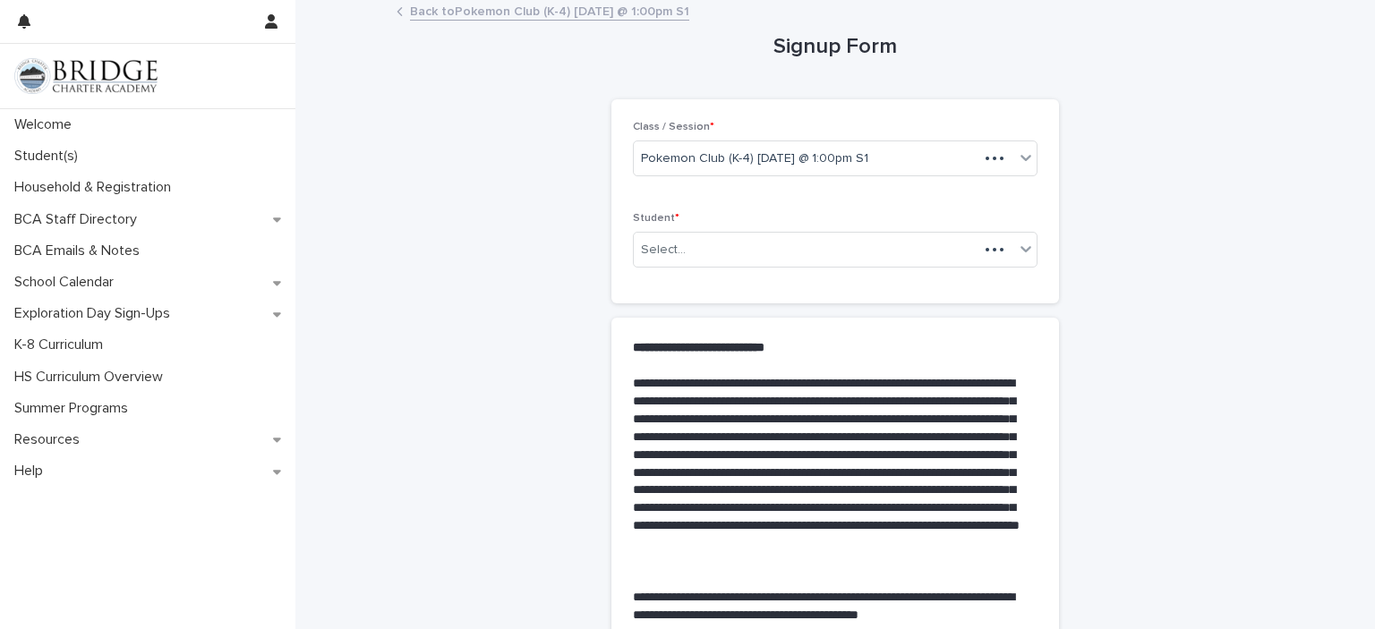
scroll to position [140, 0]
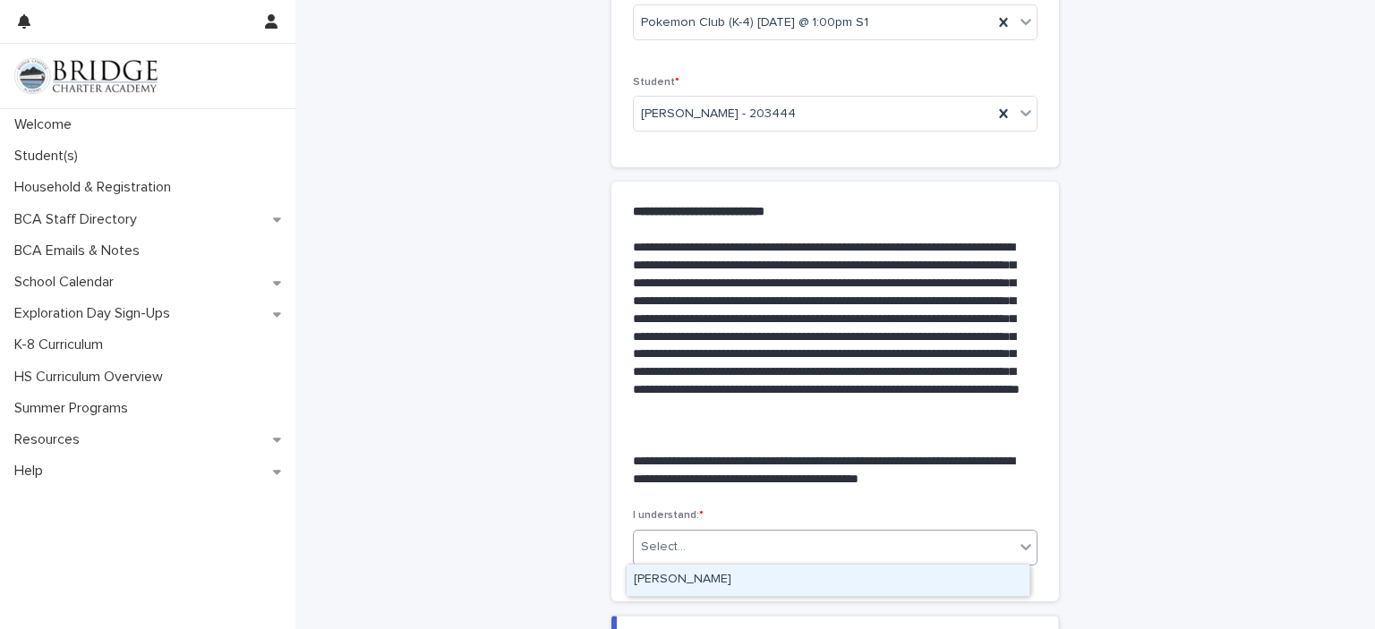
click at [930, 580] on div "[PERSON_NAME]" at bounding box center [828, 580] width 403 height 31
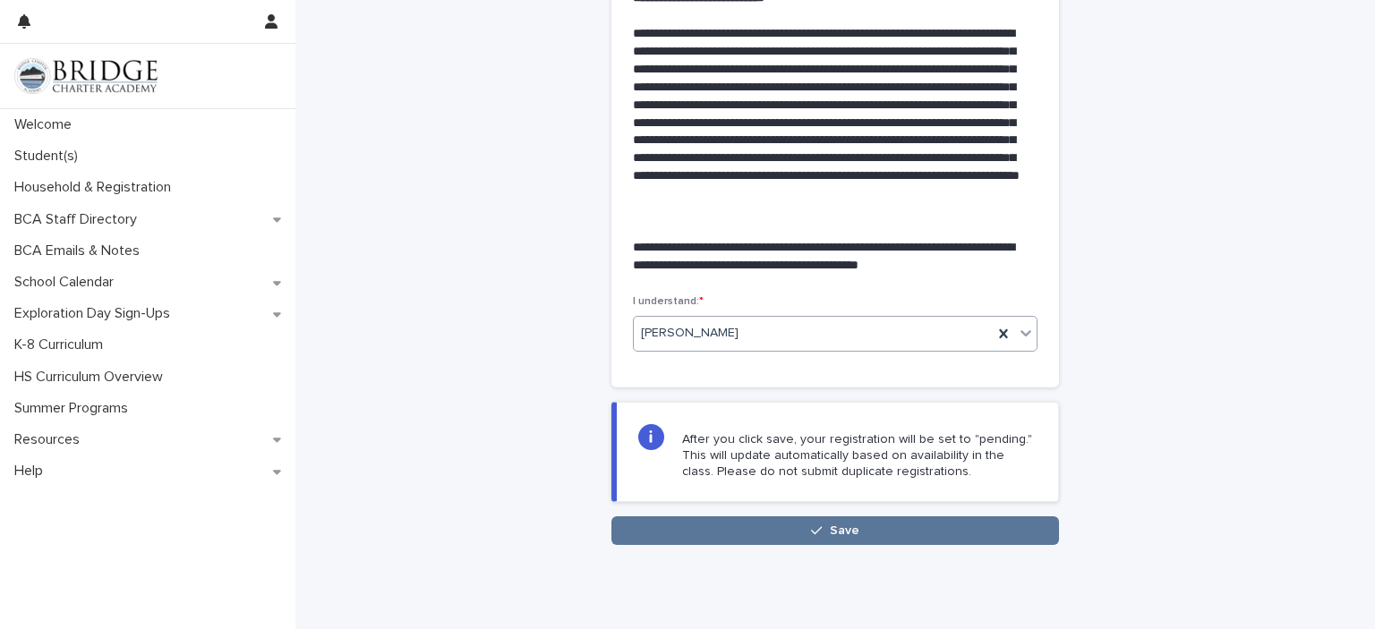
scroll to position [408, 0]
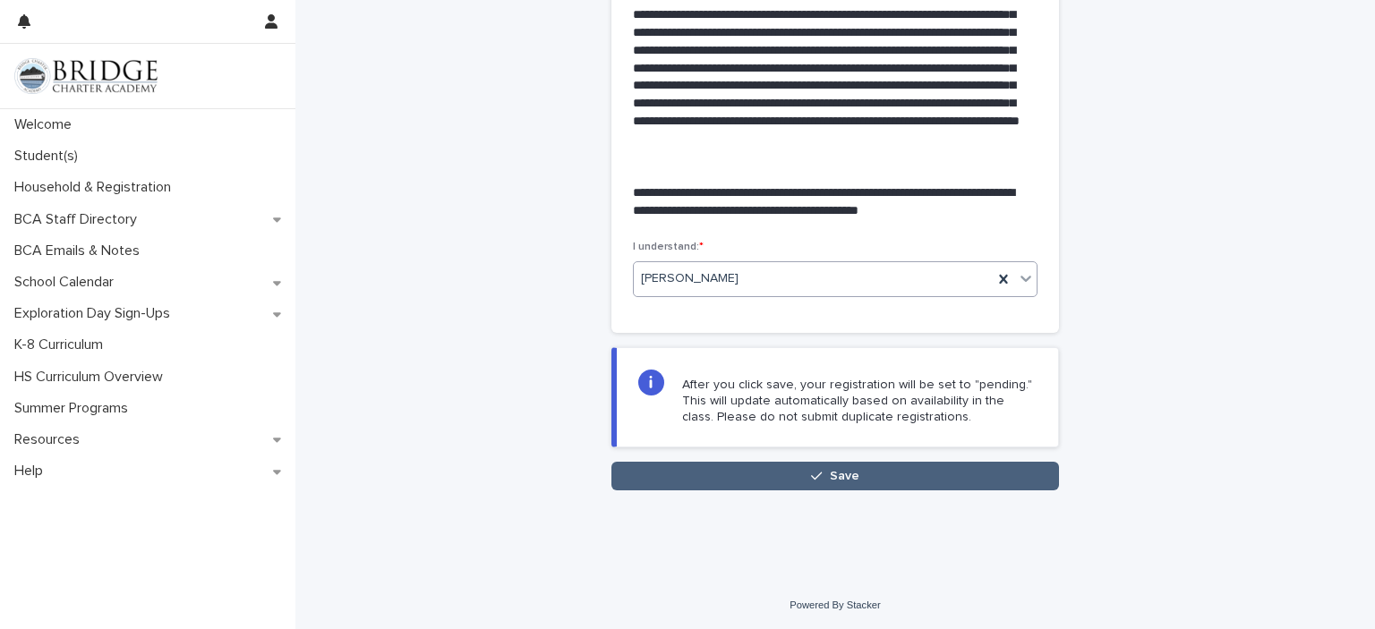
click at [963, 476] on button "Save" at bounding box center [835, 476] width 448 height 29
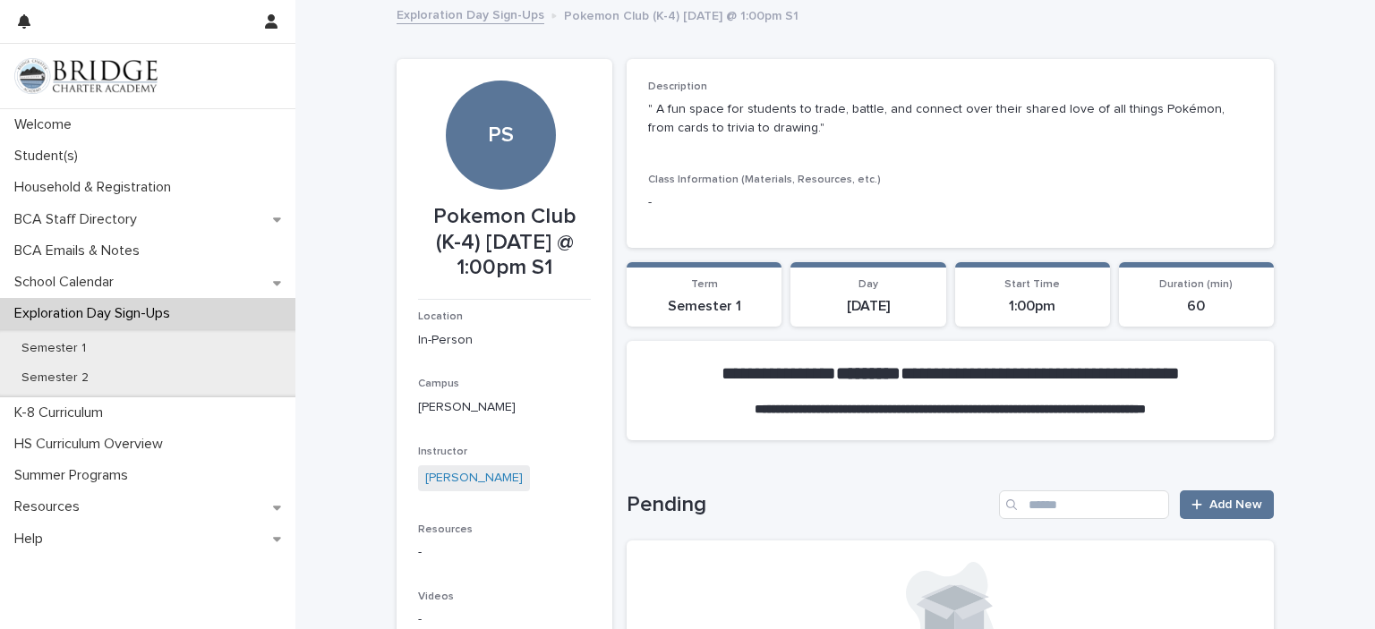
click at [481, 19] on link "Exploration Day Sign-Ups" at bounding box center [471, 14] width 148 height 21
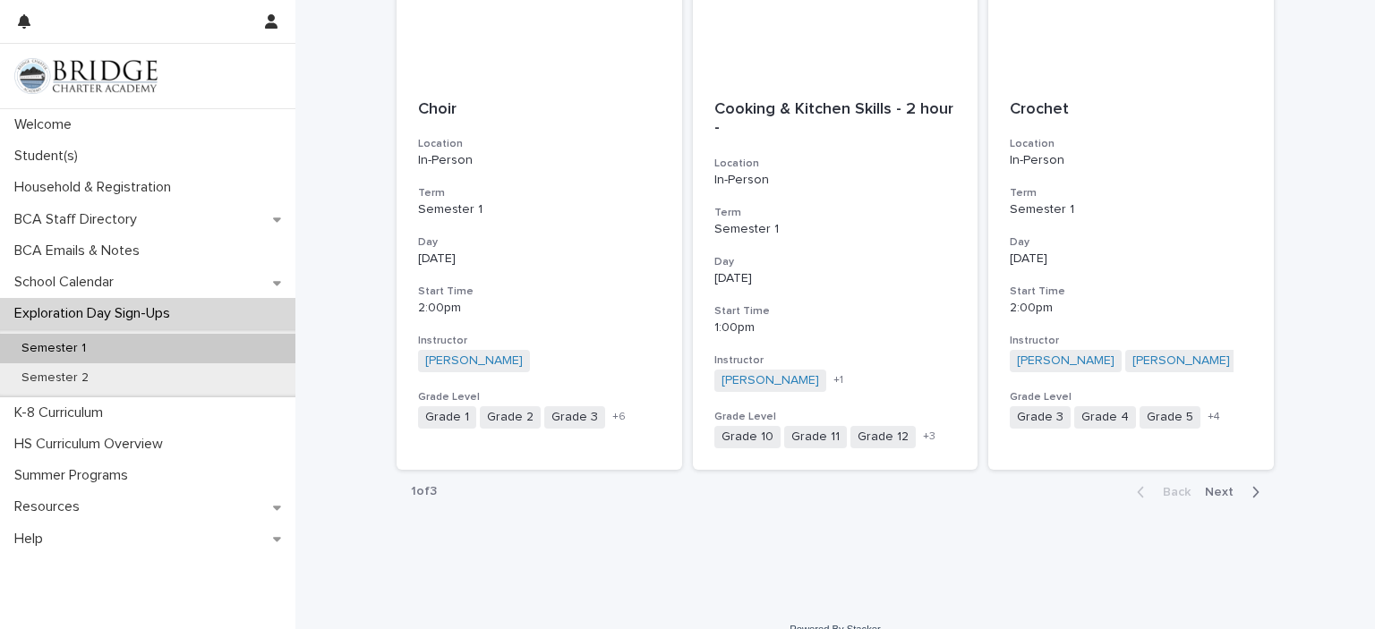
scroll to position [2048, 0]
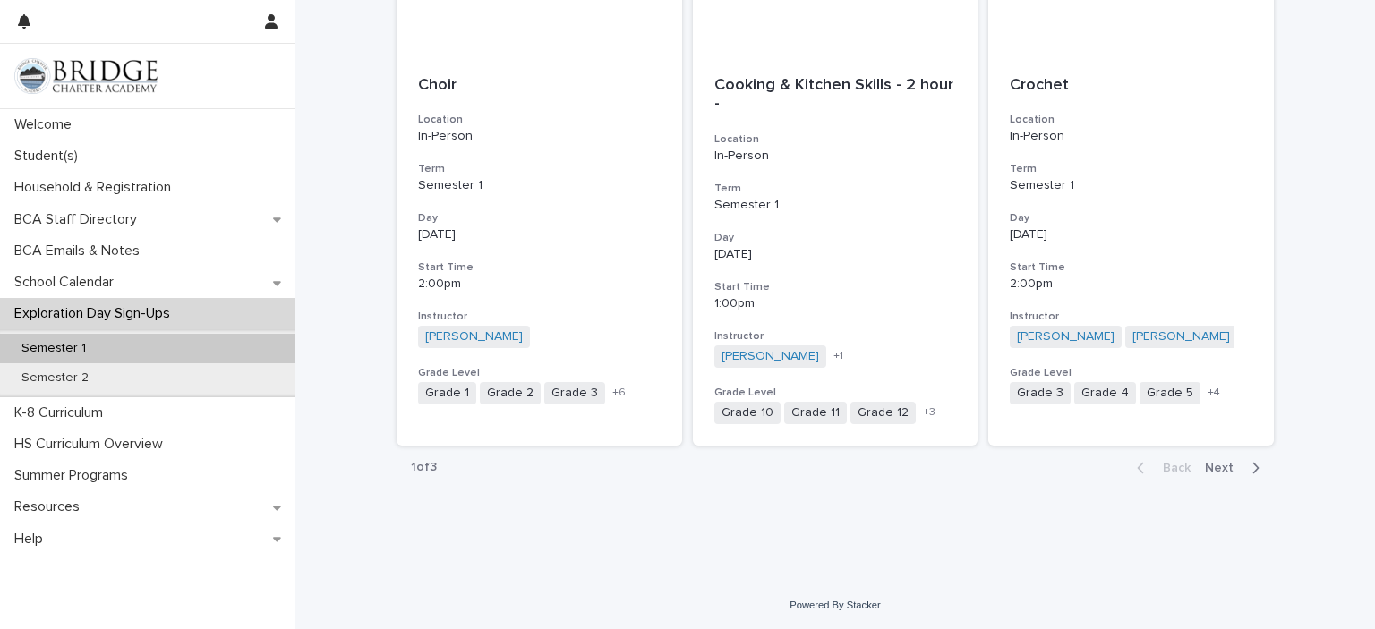
click at [1218, 467] on span "Next" at bounding box center [1224, 468] width 39 height 13
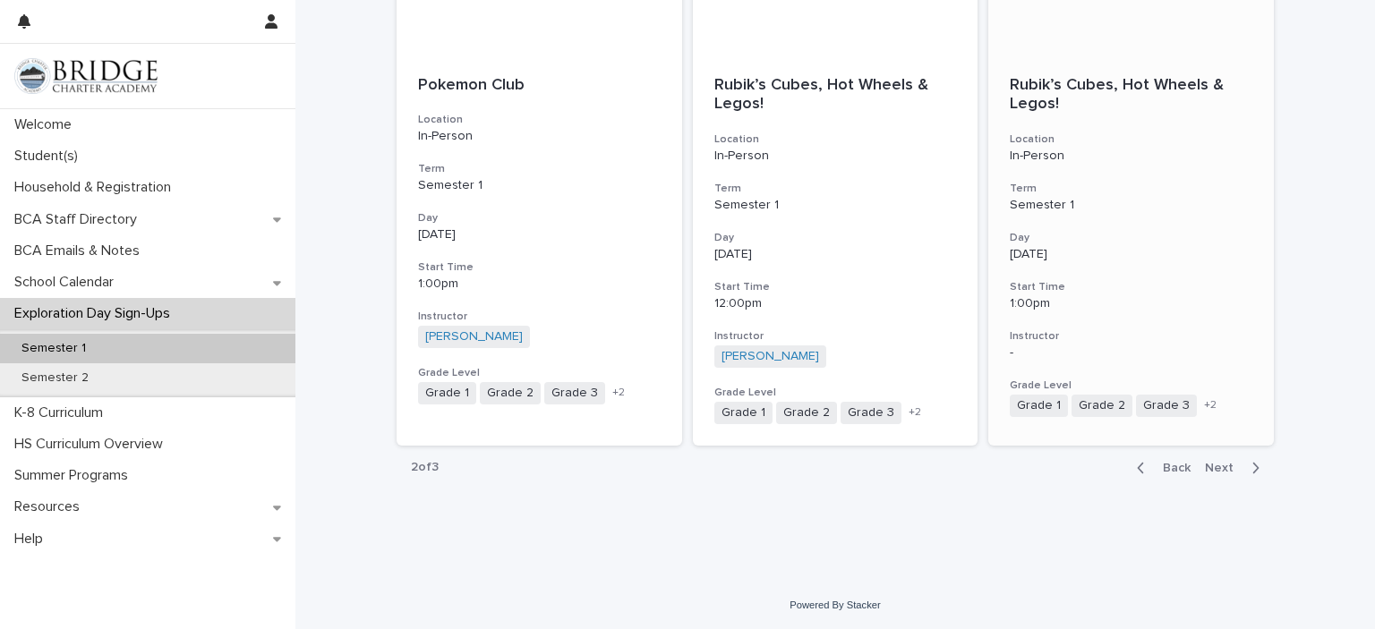
click at [1133, 243] on div "[DATE]" at bounding box center [1131, 252] width 243 height 19
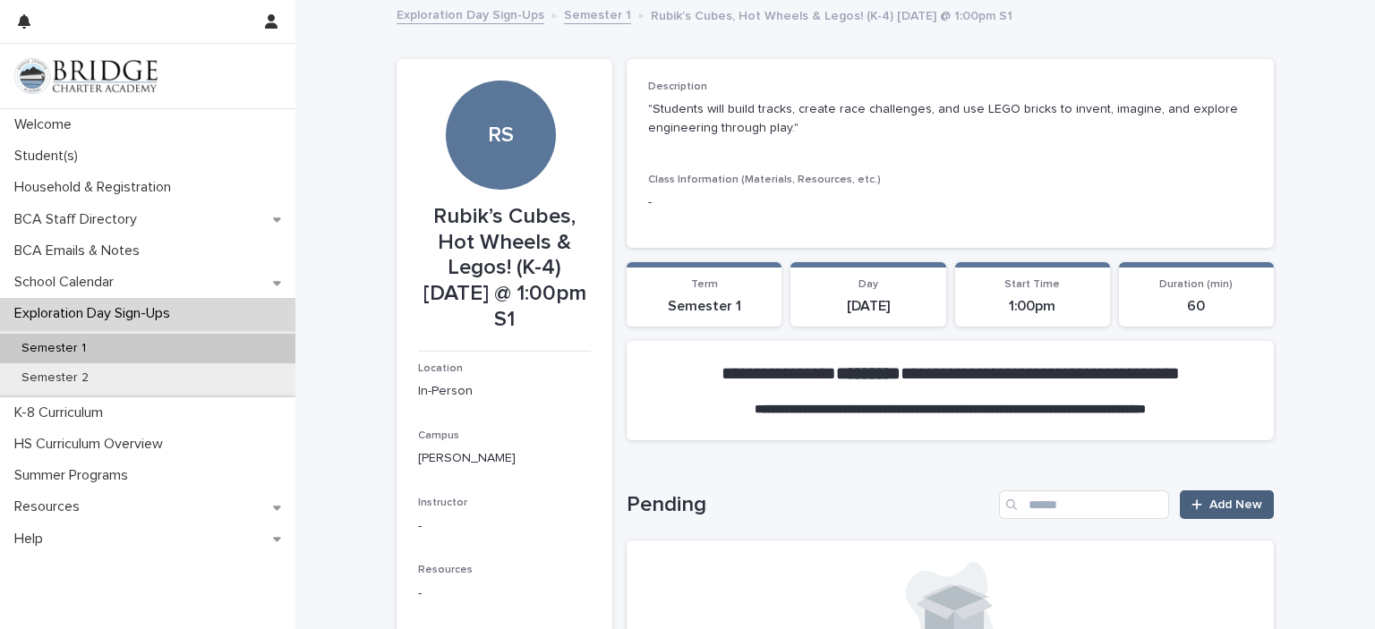
click at [1232, 509] on span "Add New" at bounding box center [1235, 505] width 53 height 13
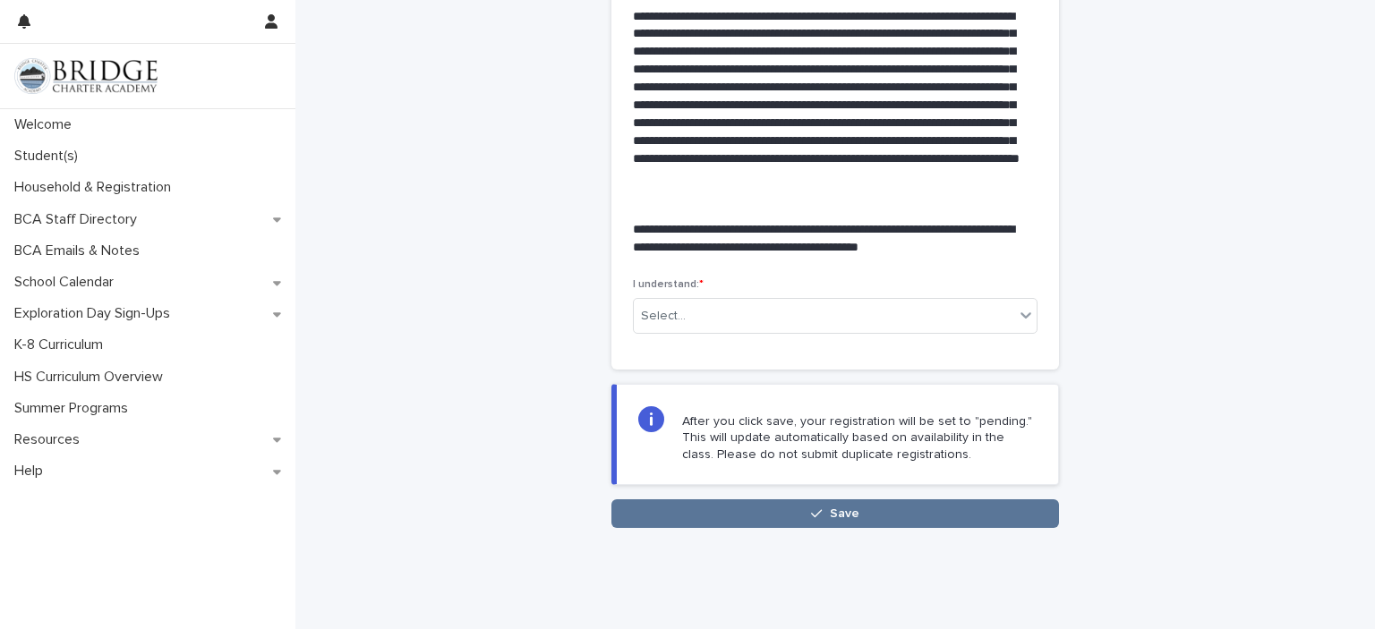
scroll to position [422, 0]
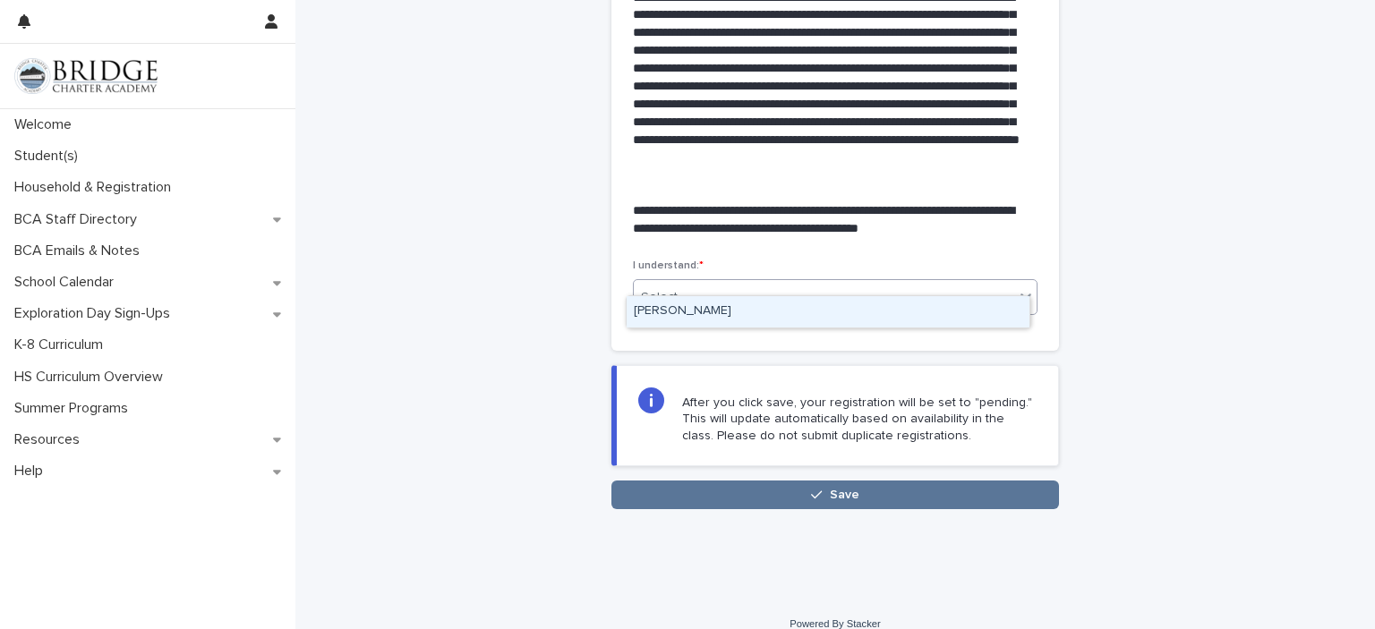
click at [923, 318] on div "[PERSON_NAME]" at bounding box center [828, 311] width 403 height 31
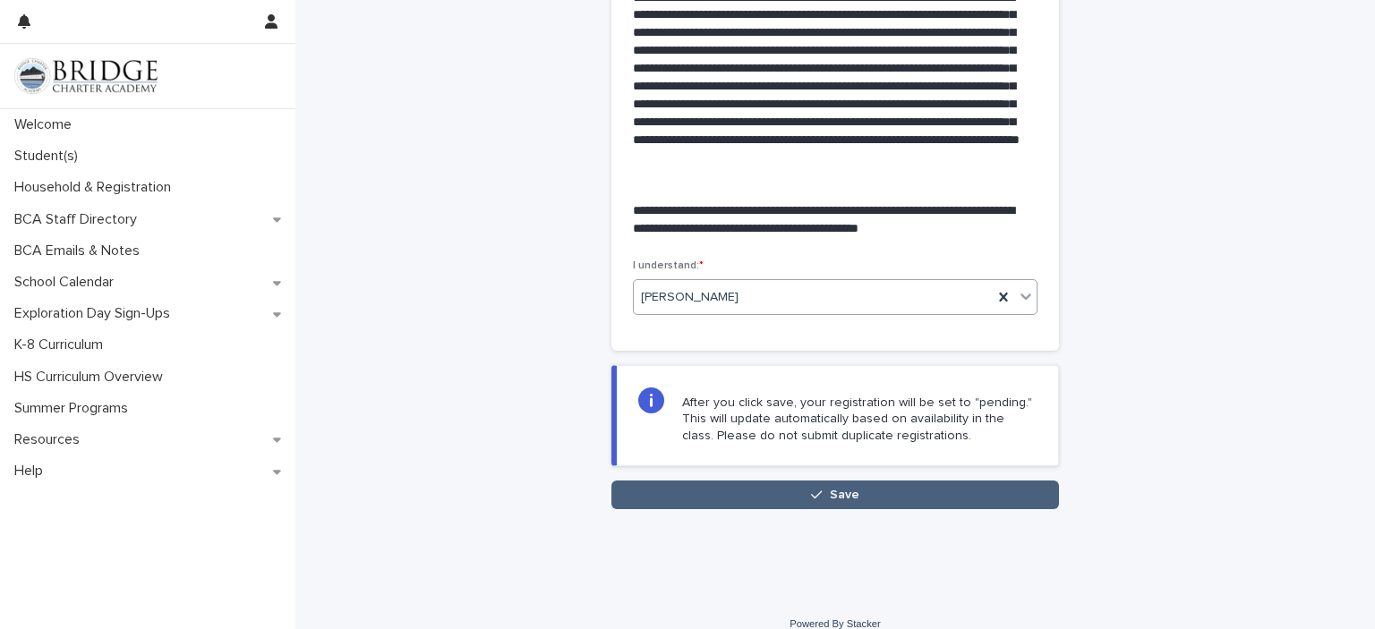
click at [891, 481] on button "Save" at bounding box center [835, 495] width 448 height 29
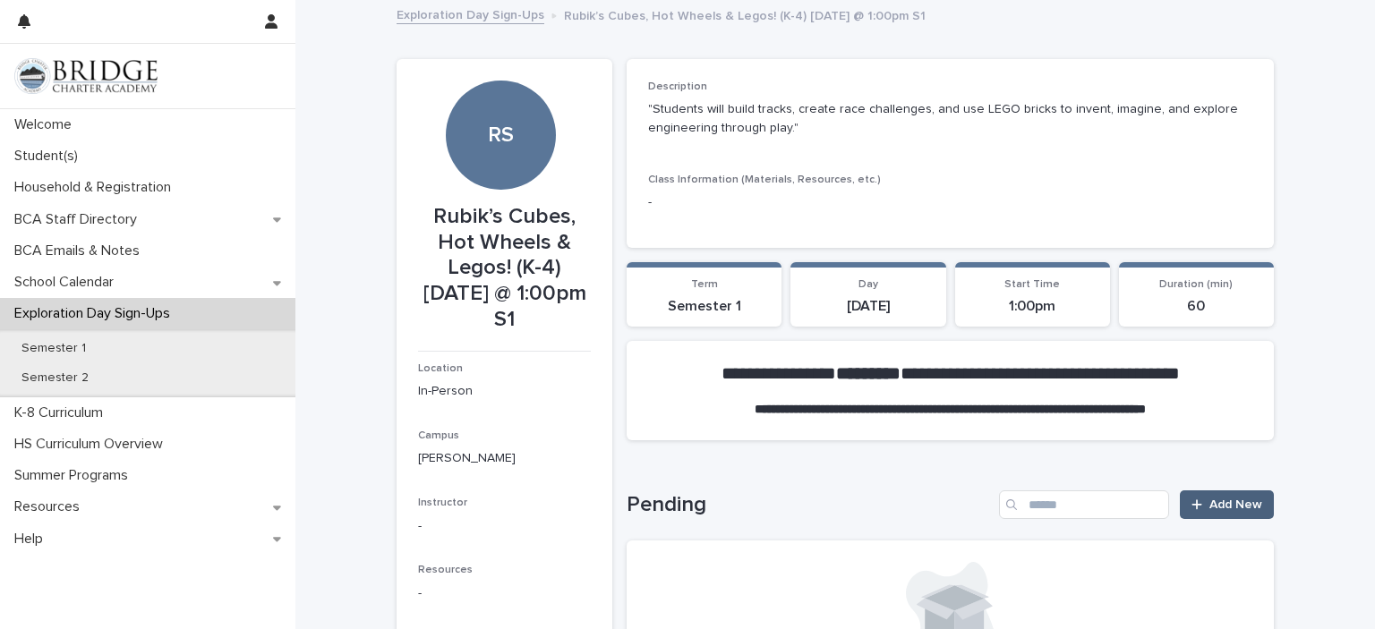
click at [1224, 507] on span "Add New" at bounding box center [1235, 505] width 53 height 13
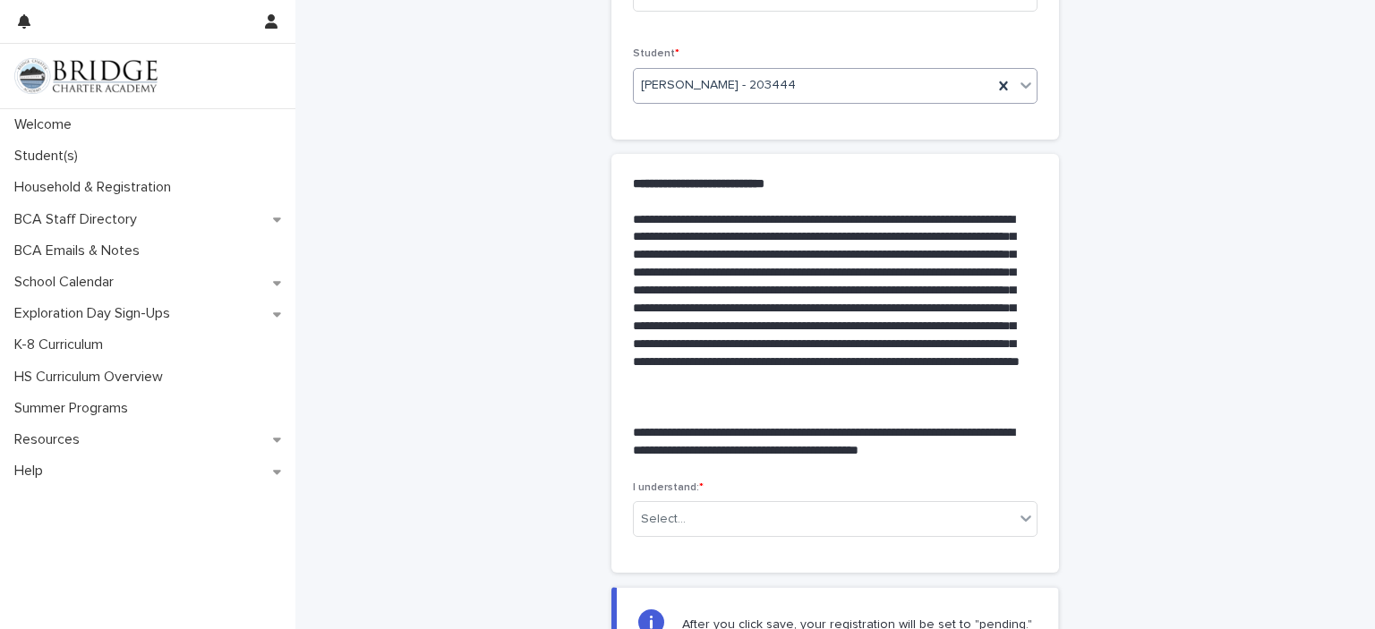
scroll to position [422, 0]
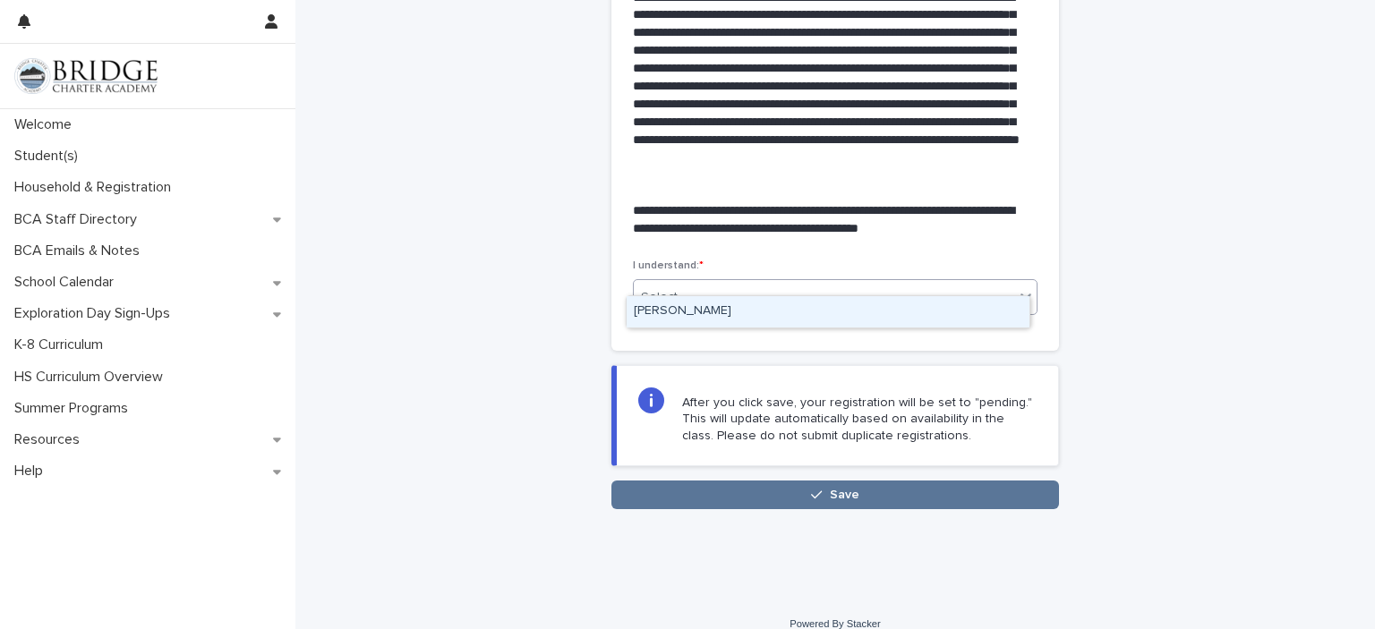
click at [939, 320] on div "[PERSON_NAME]" at bounding box center [828, 311] width 403 height 31
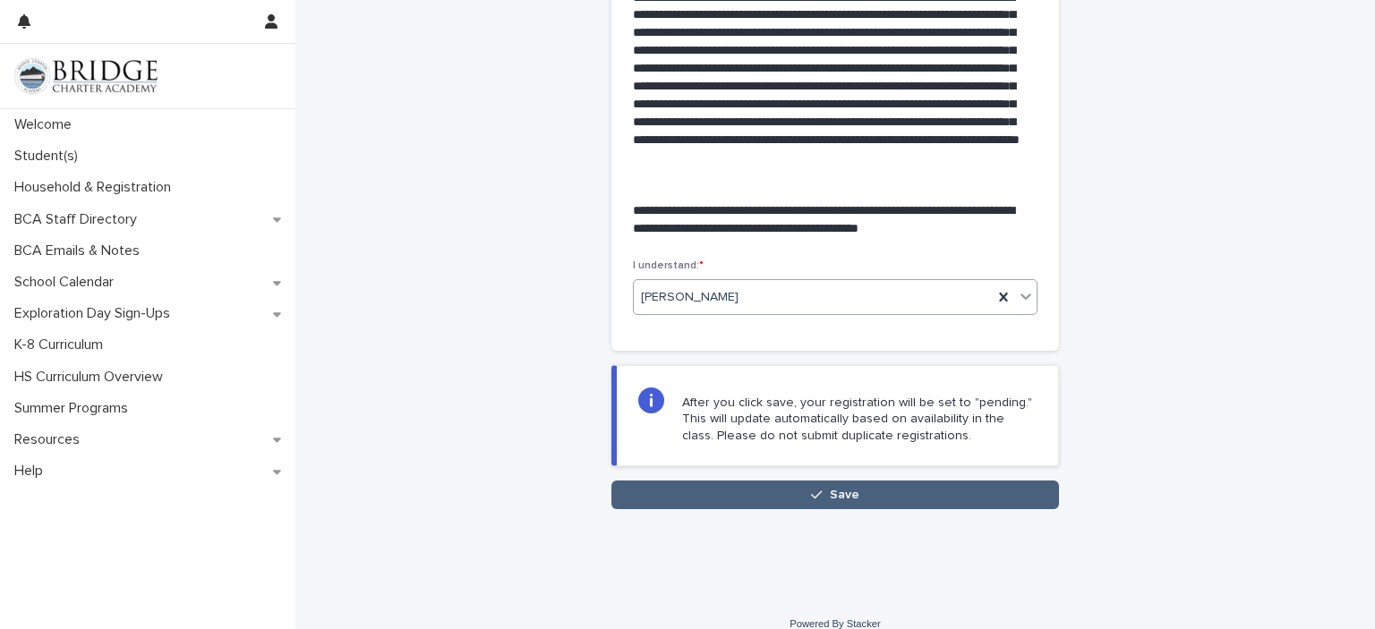
click at [946, 481] on button "Save" at bounding box center [835, 495] width 448 height 29
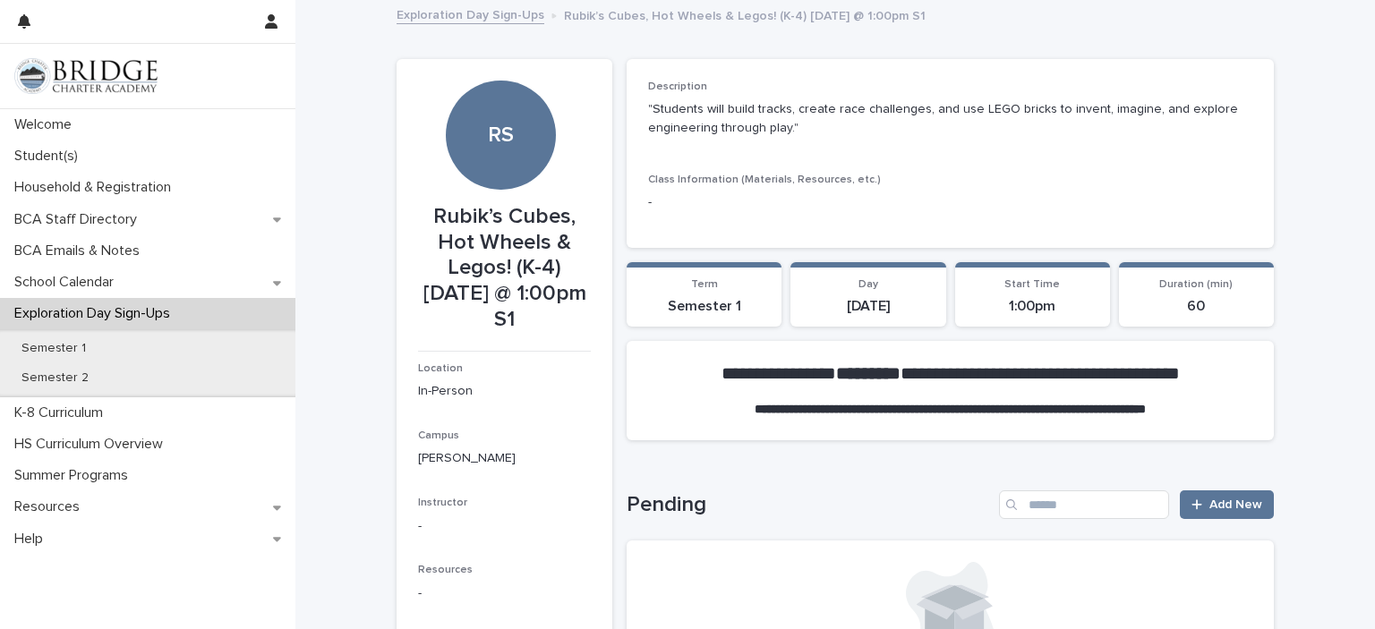
click at [462, 20] on link "Exploration Day Sign-Ups" at bounding box center [471, 14] width 148 height 21
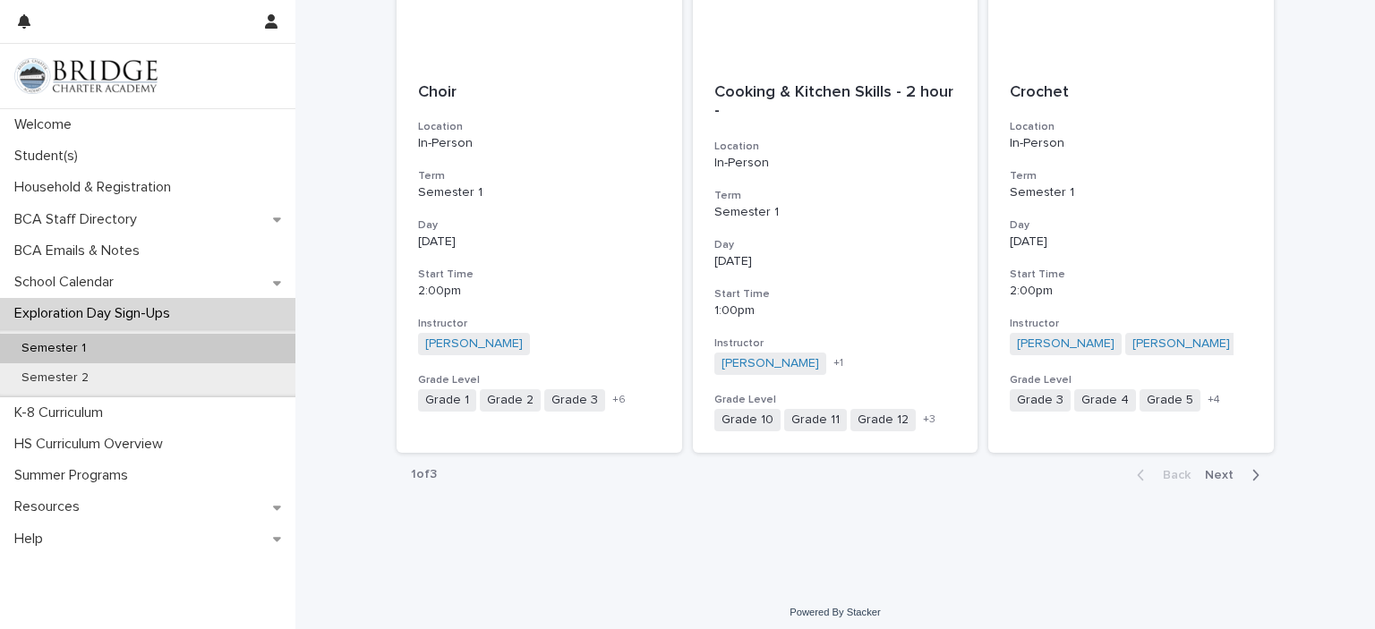
scroll to position [2048, 0]
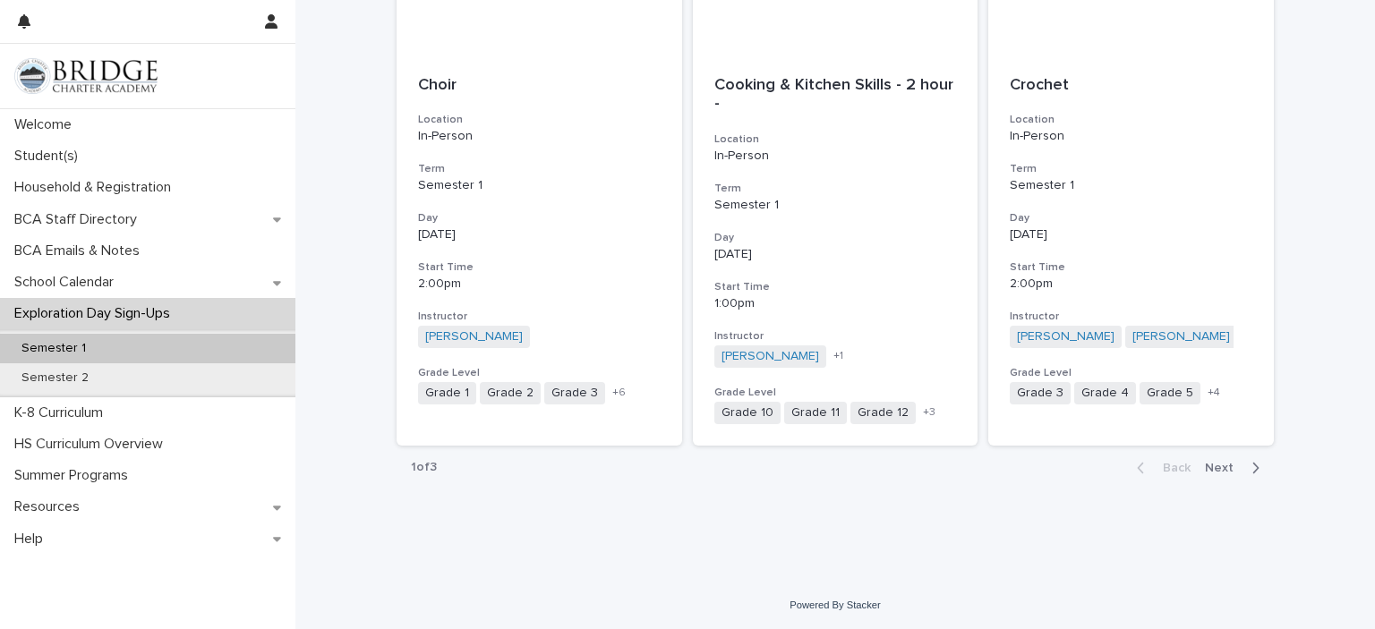
click at [1214, 462] on span "Next" at bounding box center [1224, 468] width 39 height 13
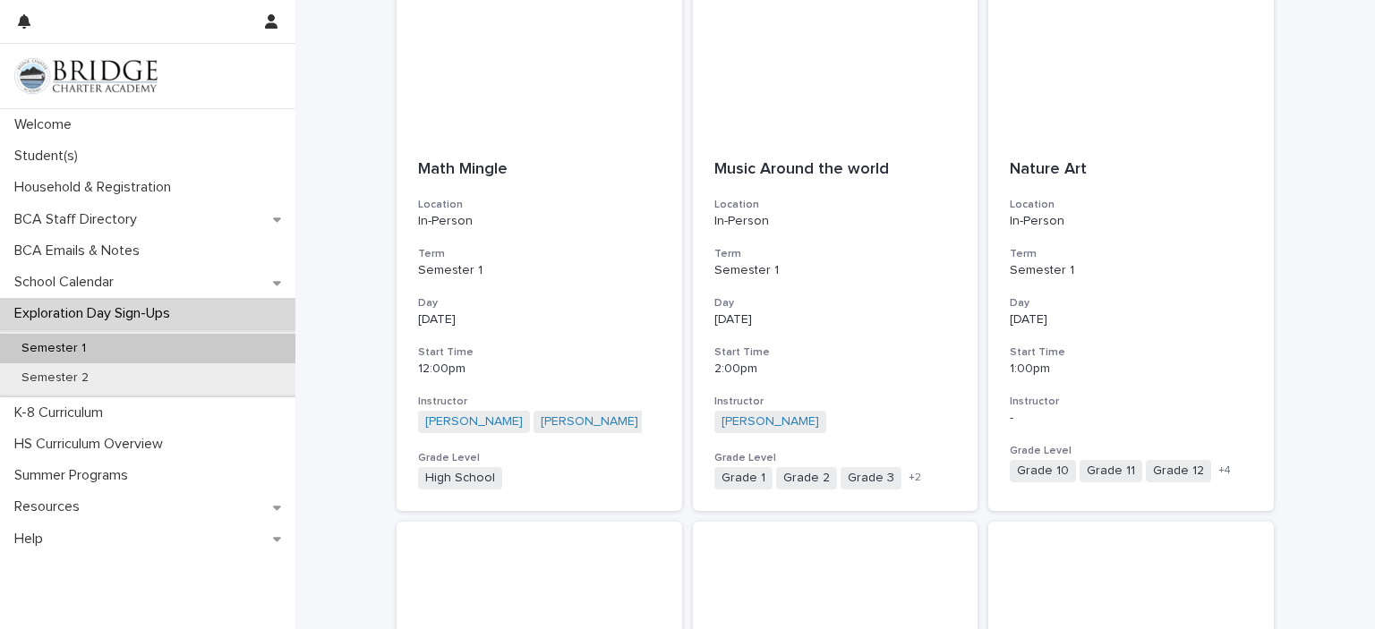
scroll to position [1420, 0]
click at [1150, 314] on p "[DATE]" at bounding box center [1131, 318] width 243 height 15
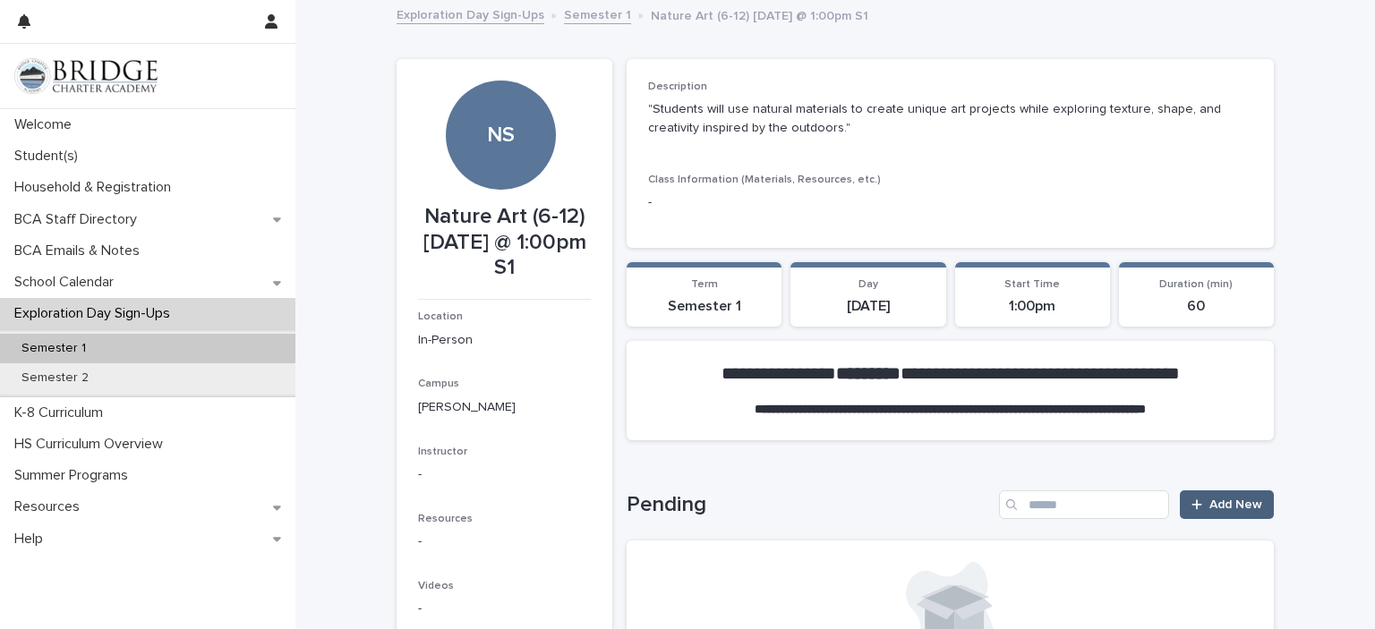
click at [1229, 507] on span "Add New" at bounding box center [1235, 505] width 53 height 13
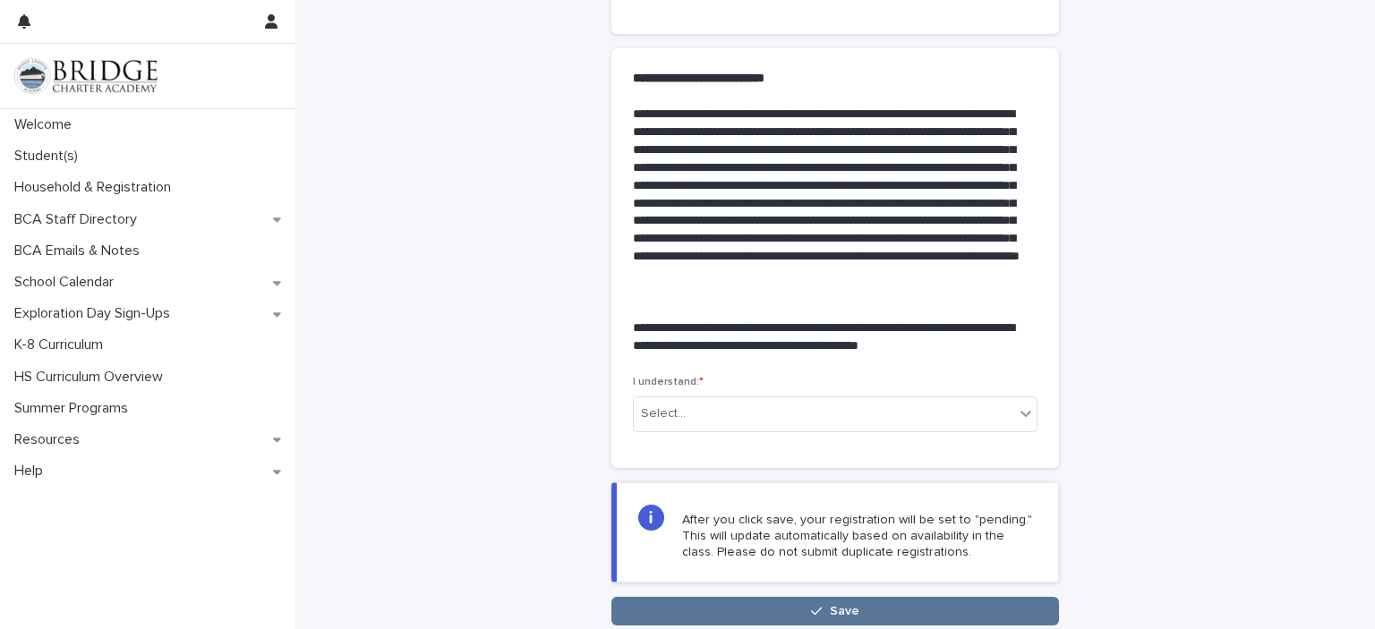
scroll to position [408, 0]
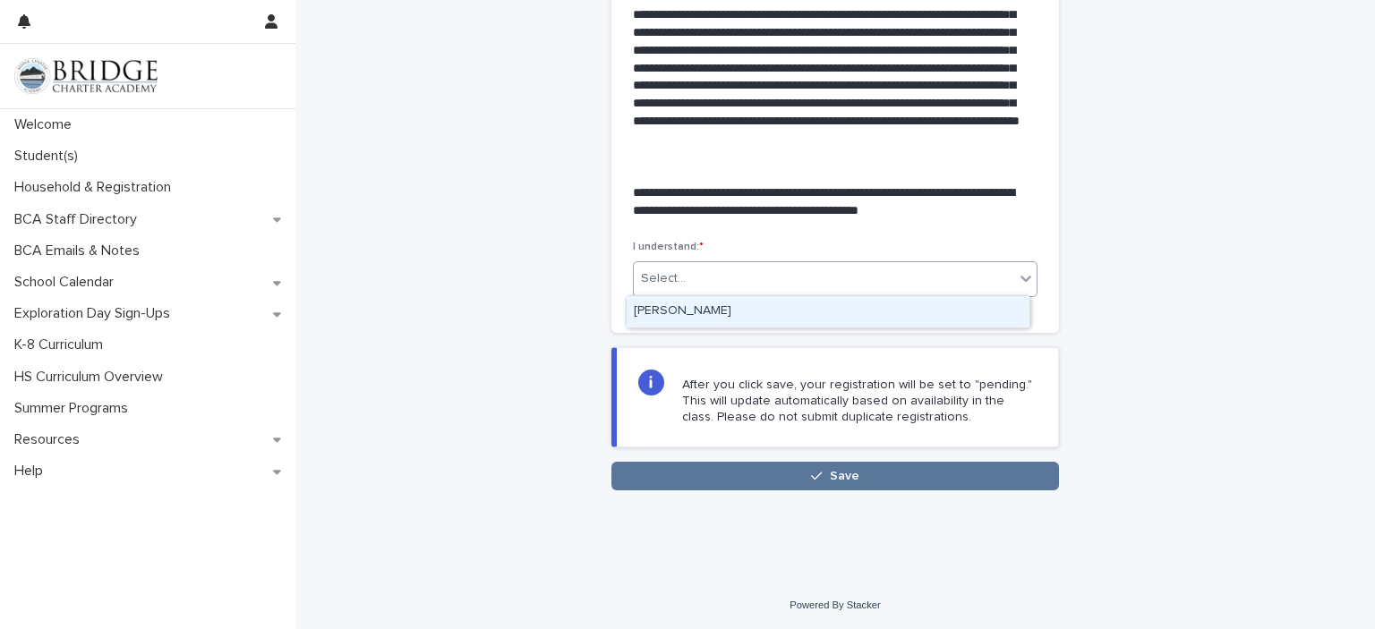
click at [940, 309] on div "[PERSON_NAME]" at bounding box center [828, 311] width 403 height 31
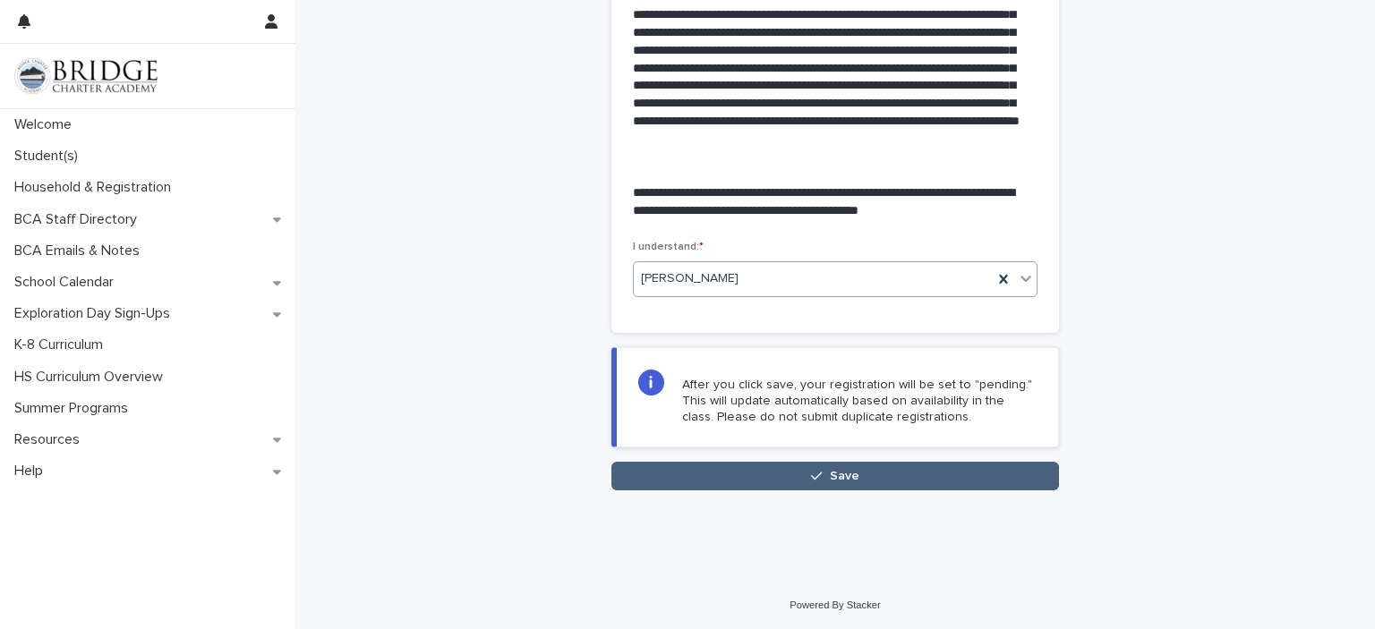
click at [894, 474] on button "Save" at bounding box center [835, 476] width 448 height 29
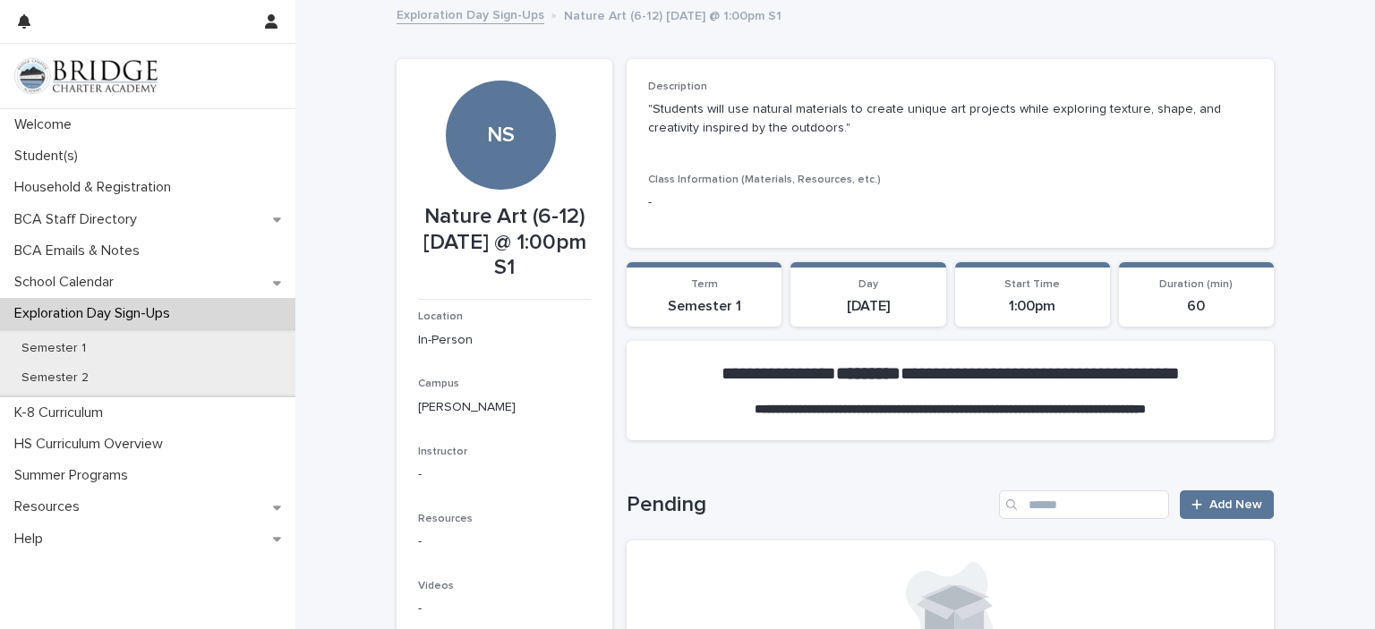
click at [473, 21] on link "Exploration Day Sign-Ups" at bounding box center [471, 14] width 148 height 21
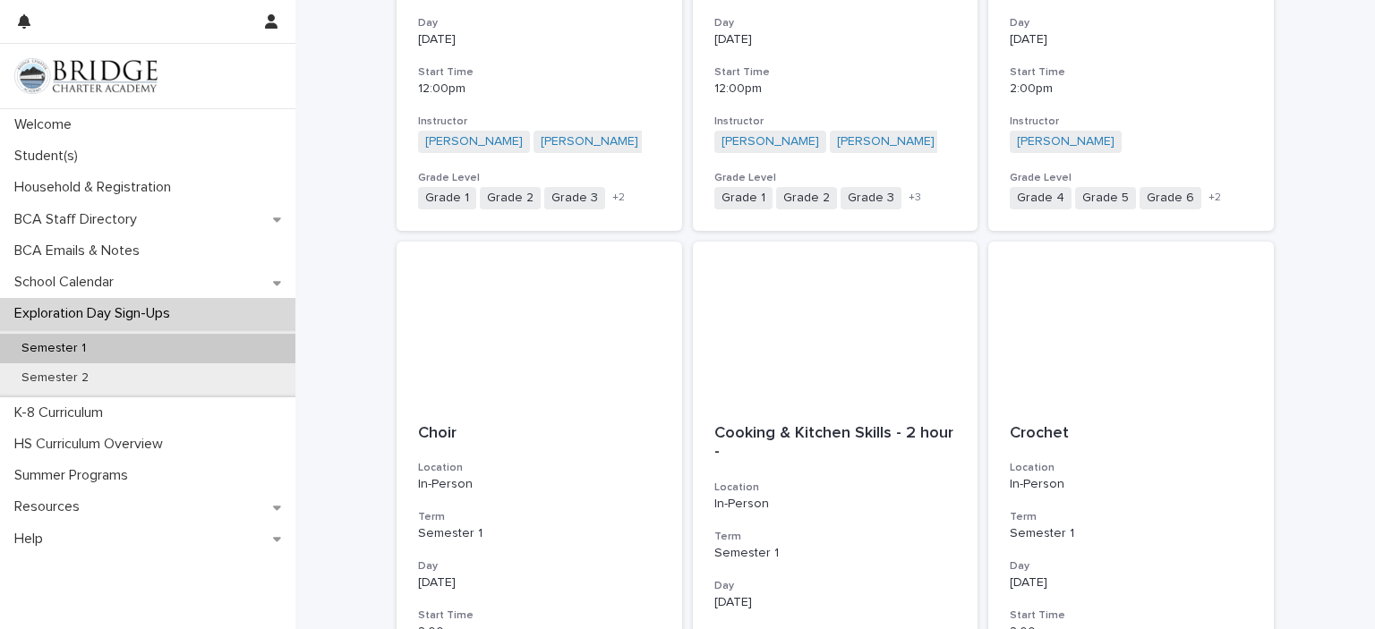
scroll to position [2048, 0]
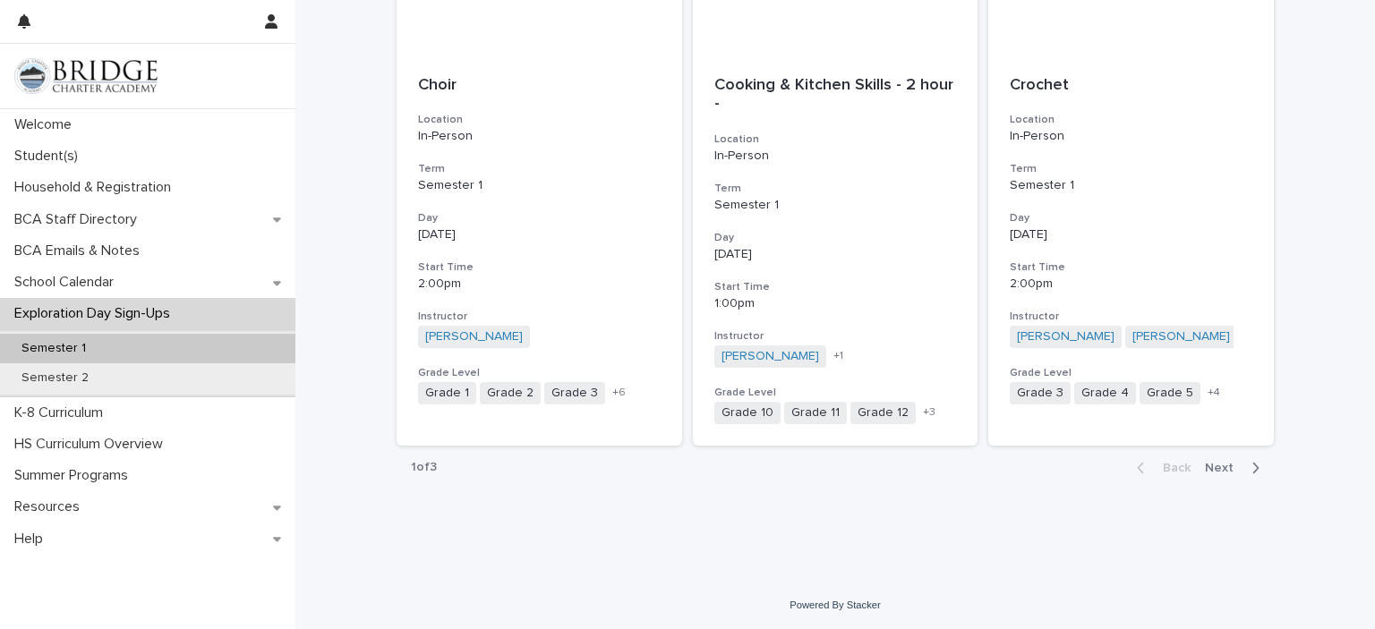
click at [1226, 468] on span "Next" at bounding box center [1224, 468] width 39 height 13
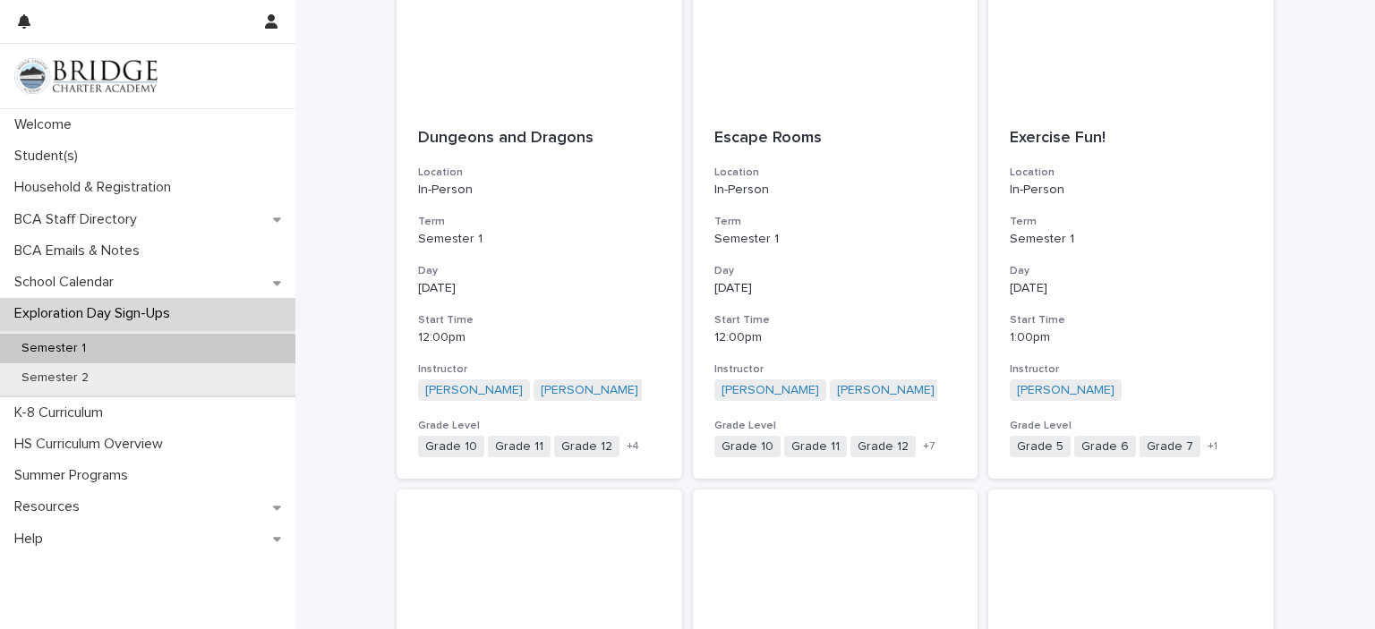
scroll to position [362, 0]
click at [1119, 279] on div "[DATE]" at bounding box center [1131, 288] width 243 height 19
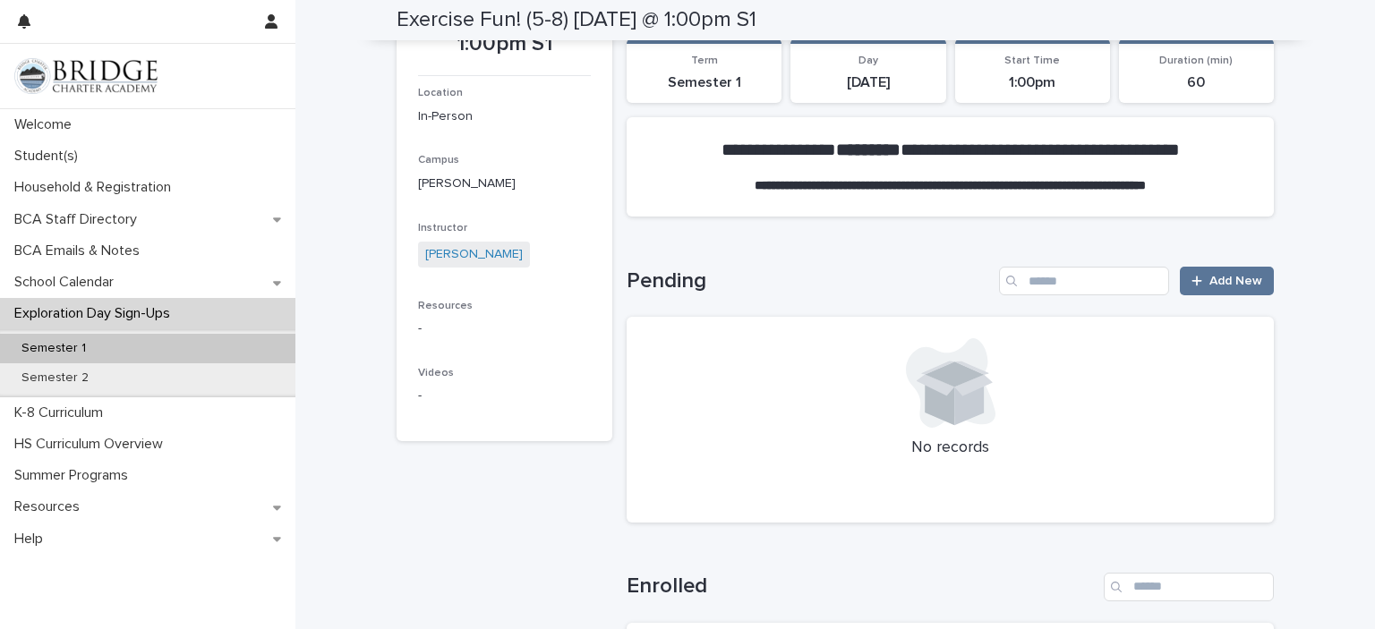
scroll to position [202, 0]
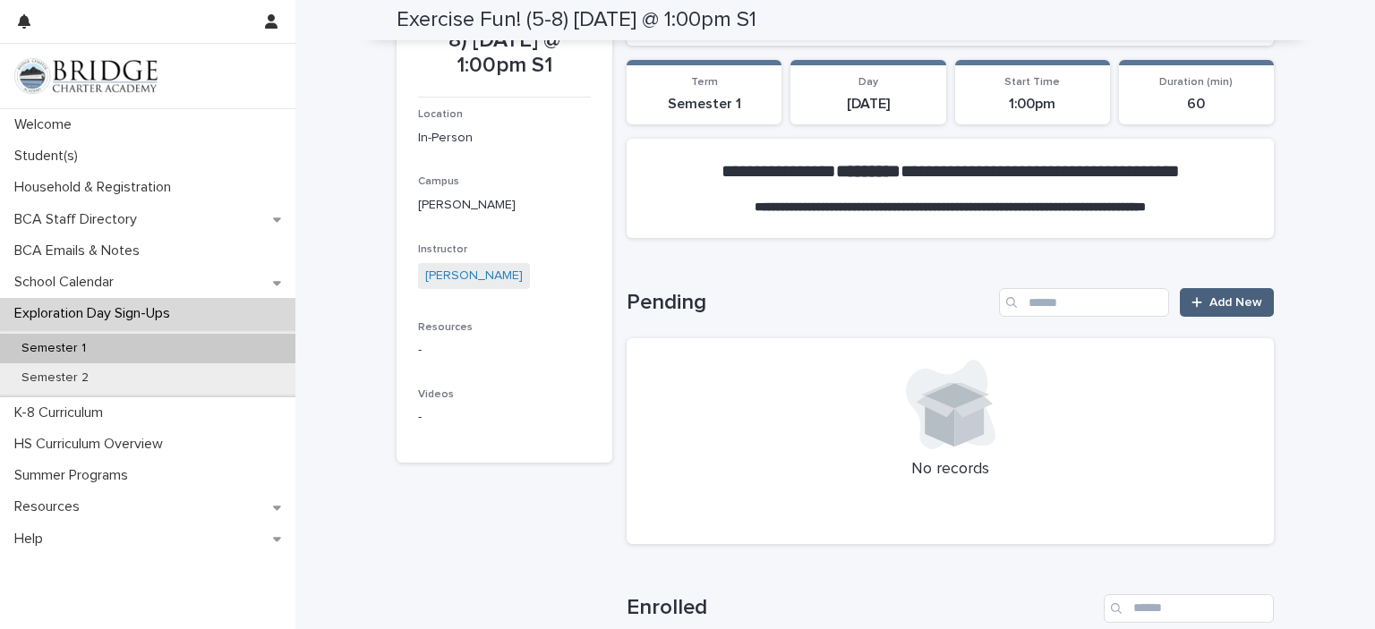
click at [1239, 301] on span "Add New" at bounding box center [1235, 302] width 53 height 13
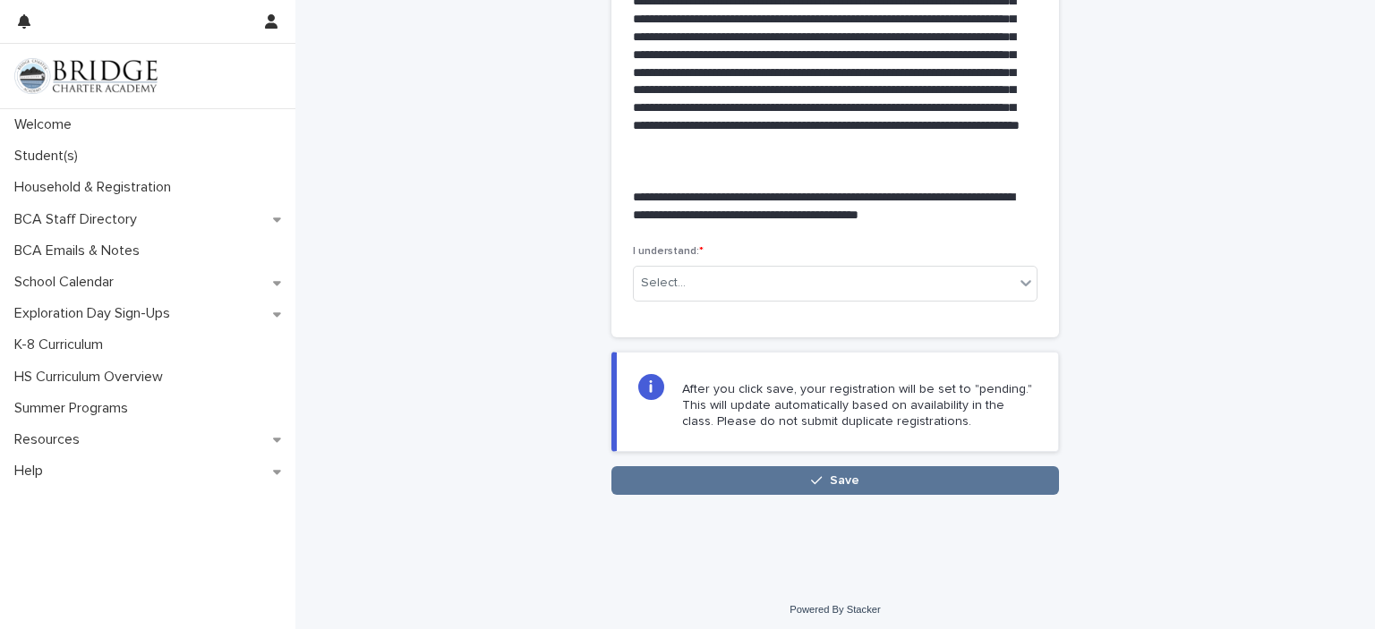
scroll to position [405, 0]
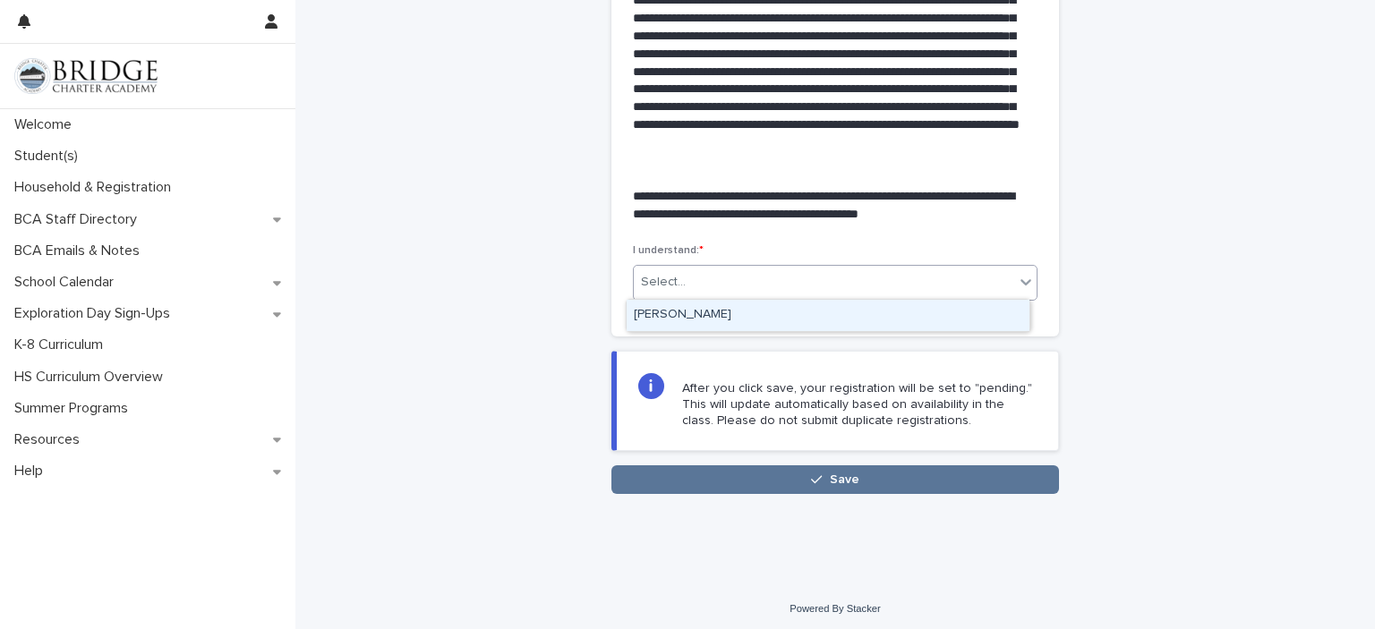
click at [922, 321] on div "[PERSON_NAME]" at bounding box center [828, 315] width 403 height 31
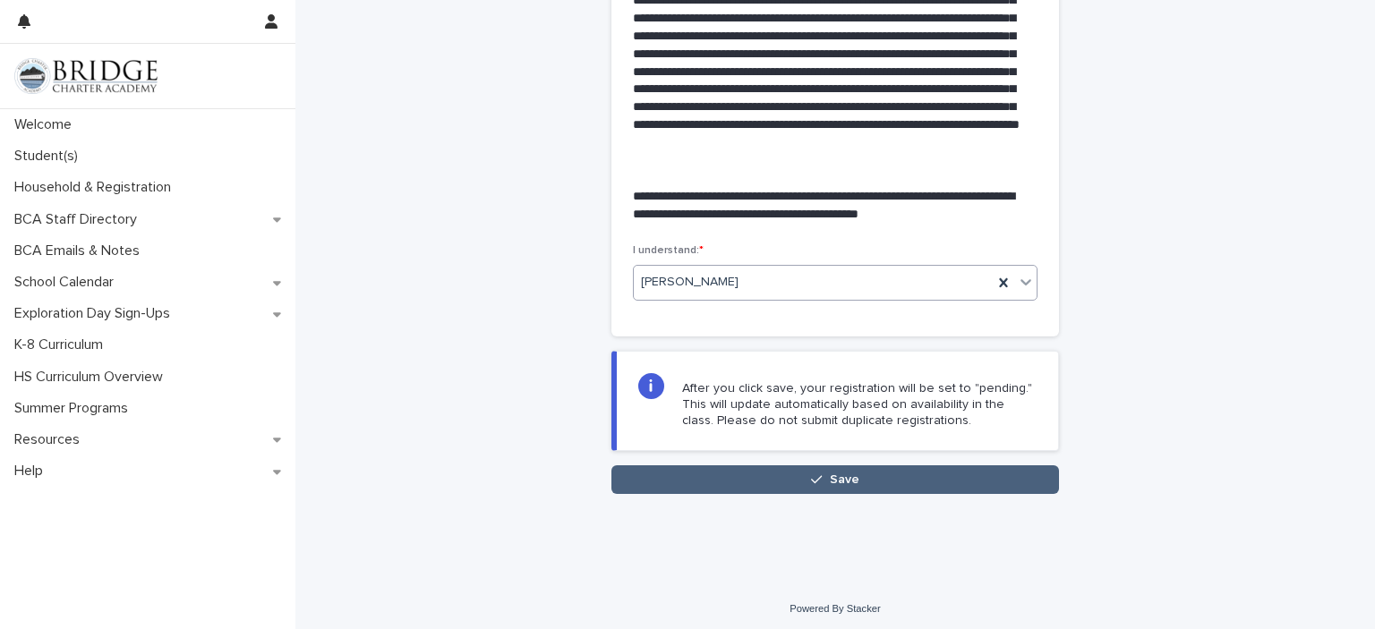
click at [885, 481] on button "Save" at bounding box center [835, 479] width 448 height 29
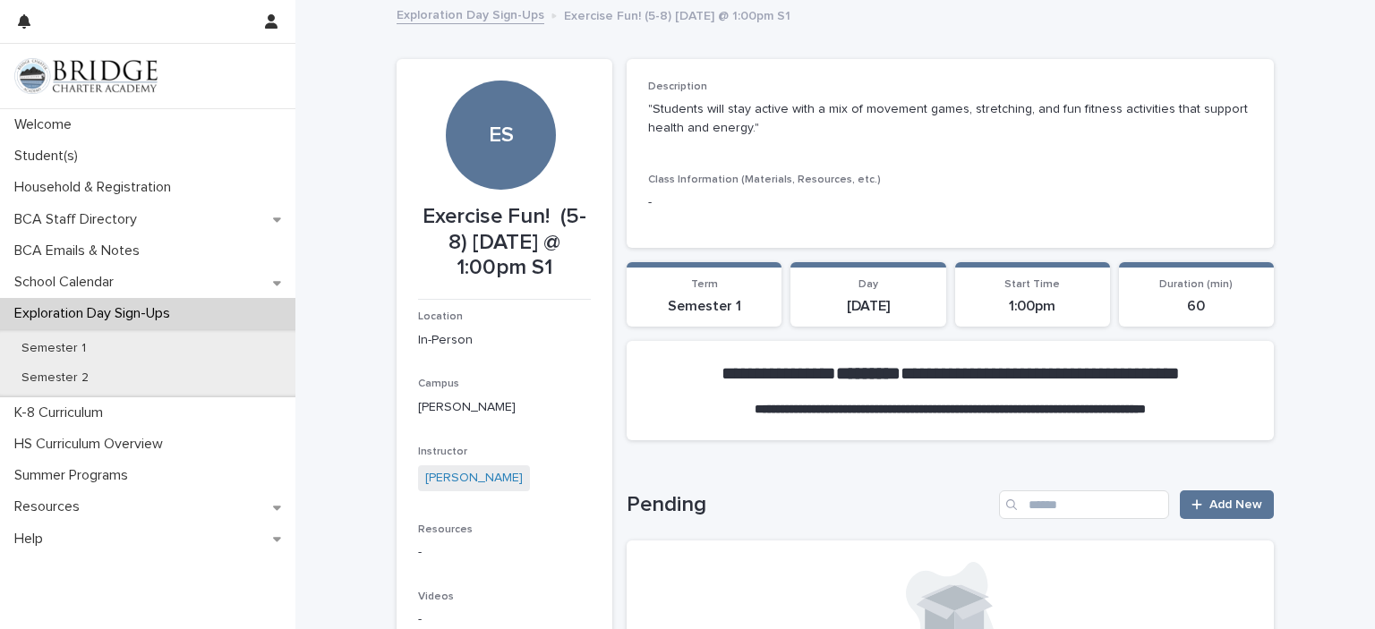
click at [490, 21] on link "Exploration Day Sign-Ups" at bounding box center [471, 14] width 148 height 21
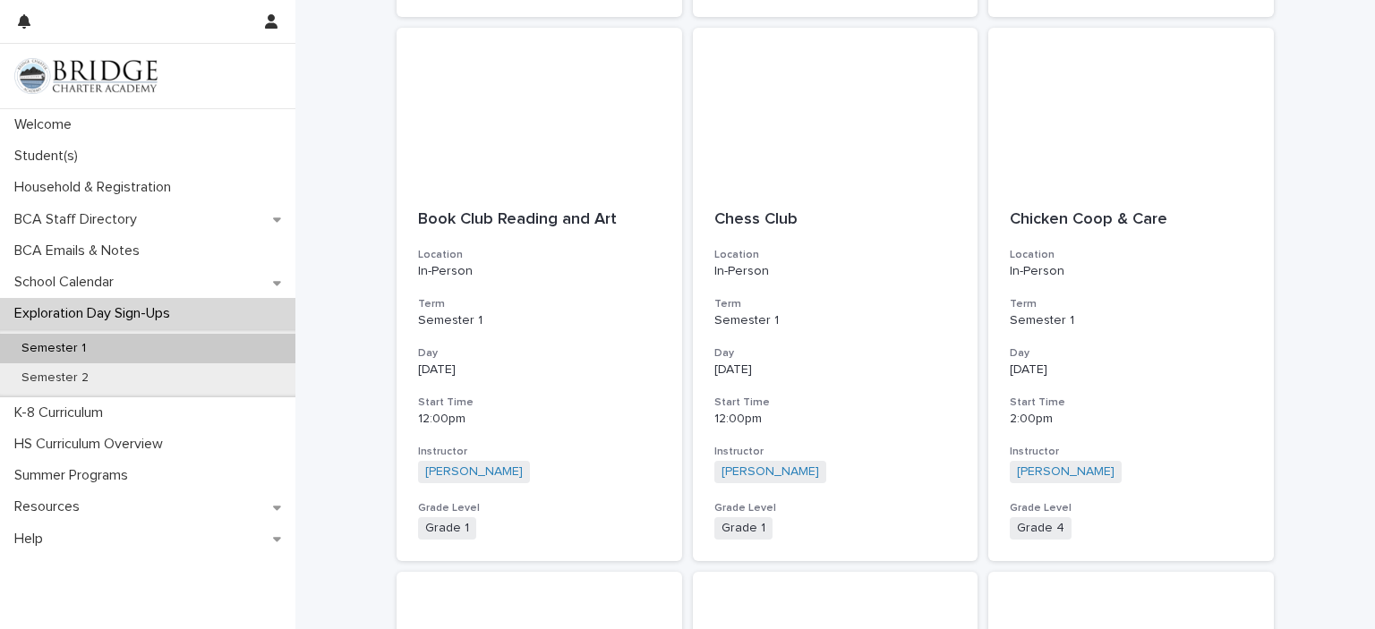
scroll to position [2048, 0]
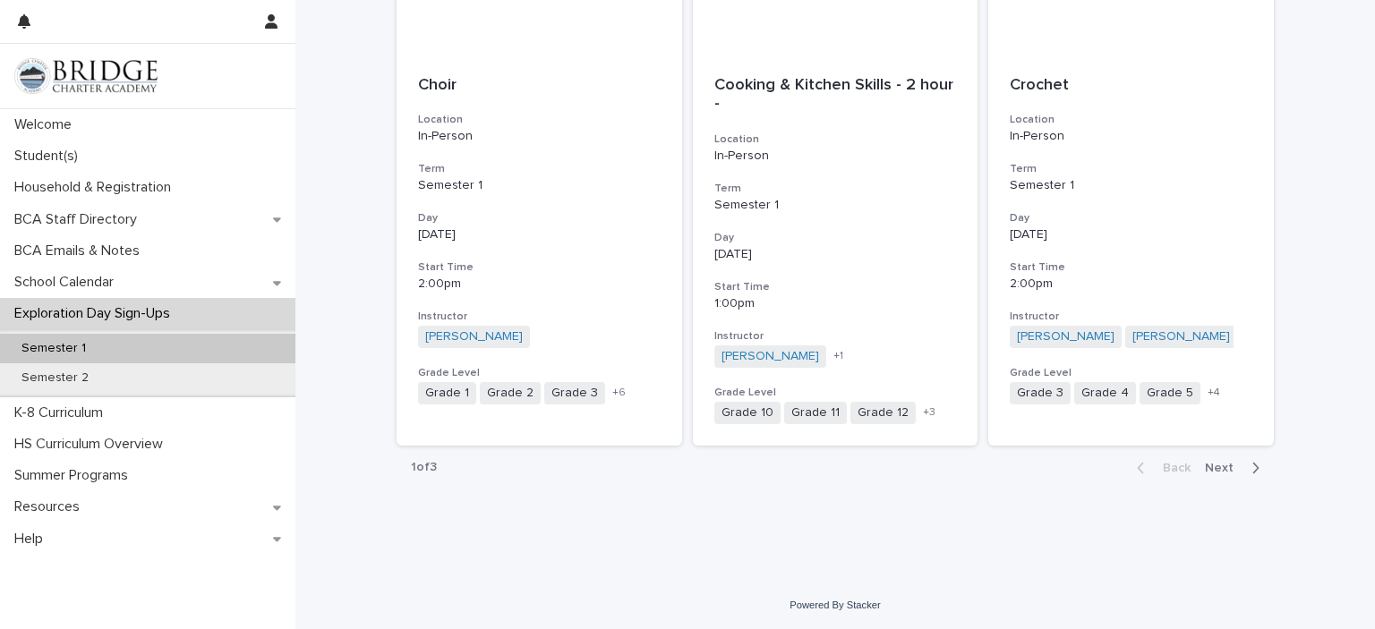
click at [1224, 470] on span "Next" at bounding box center [1224, 468] width 39 height 13
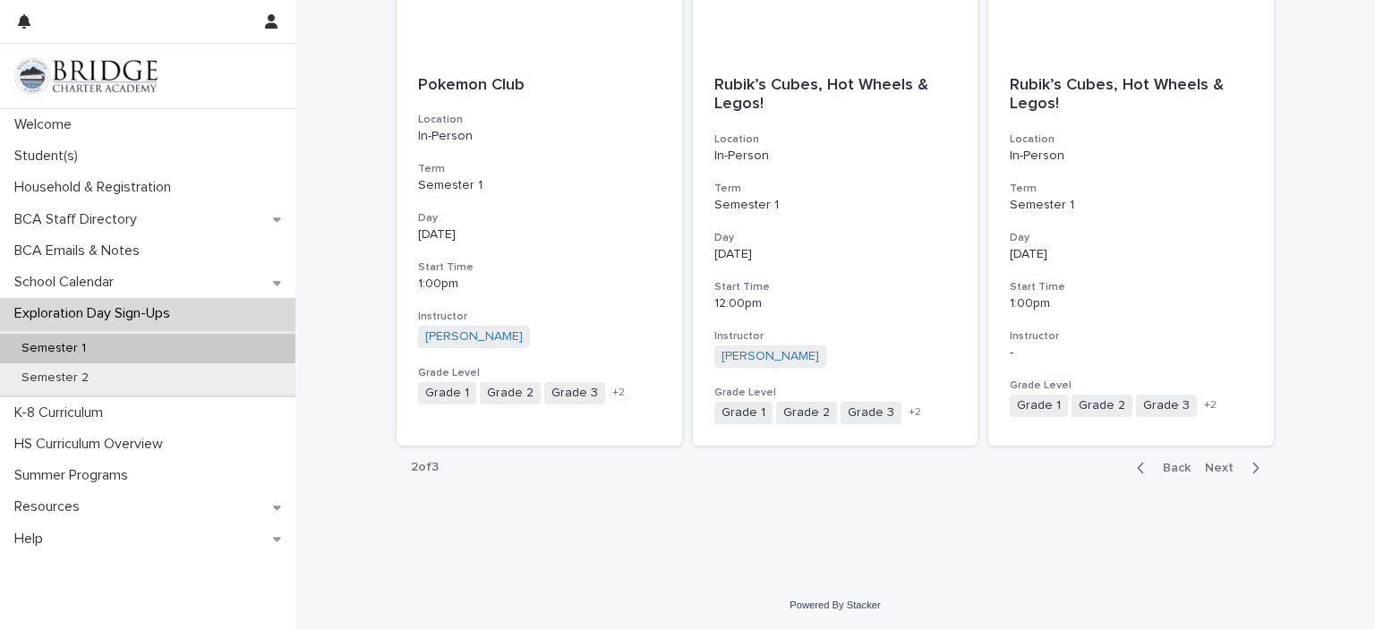
click at [1227, 469] on span "Next" at bounding box center [1224, 468] width 39 height 13
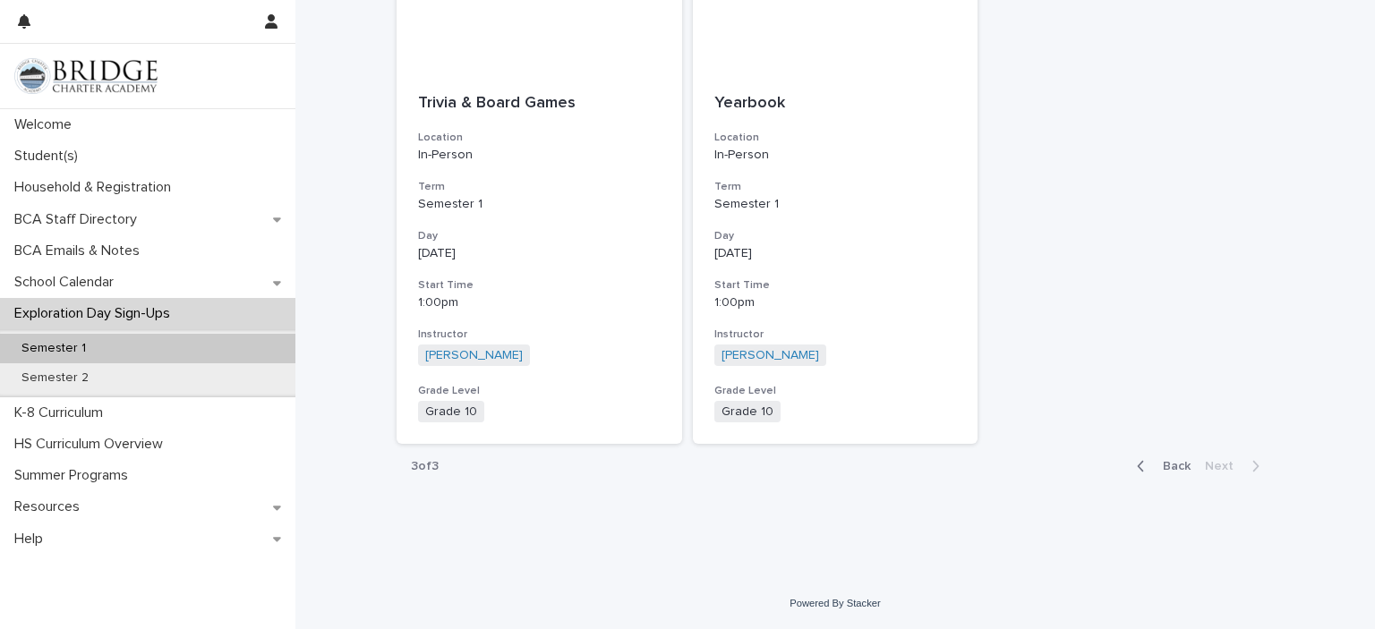
scroll to position [397, 0]
click at [550, 230] on h3 "Day" at bounding box center [539, 237] width 243 height 14
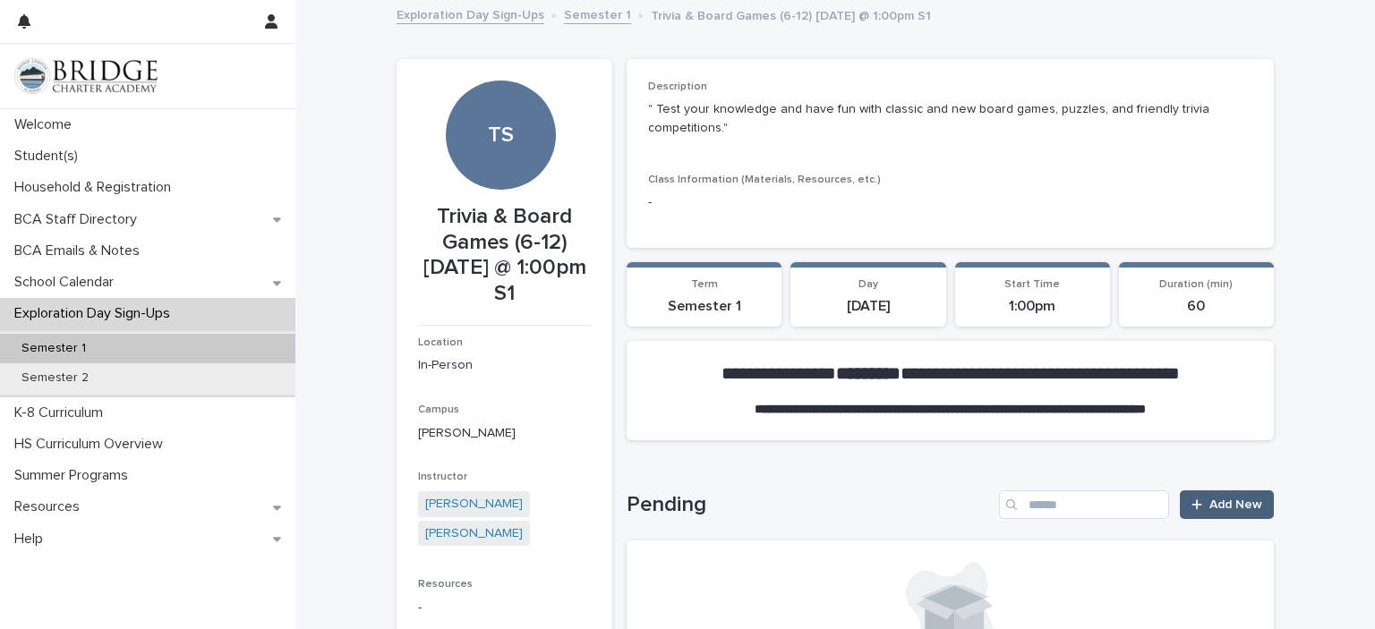
click at [1220, 503] on span "Add New" at bounding box center [1235, 505] width 53 height 13
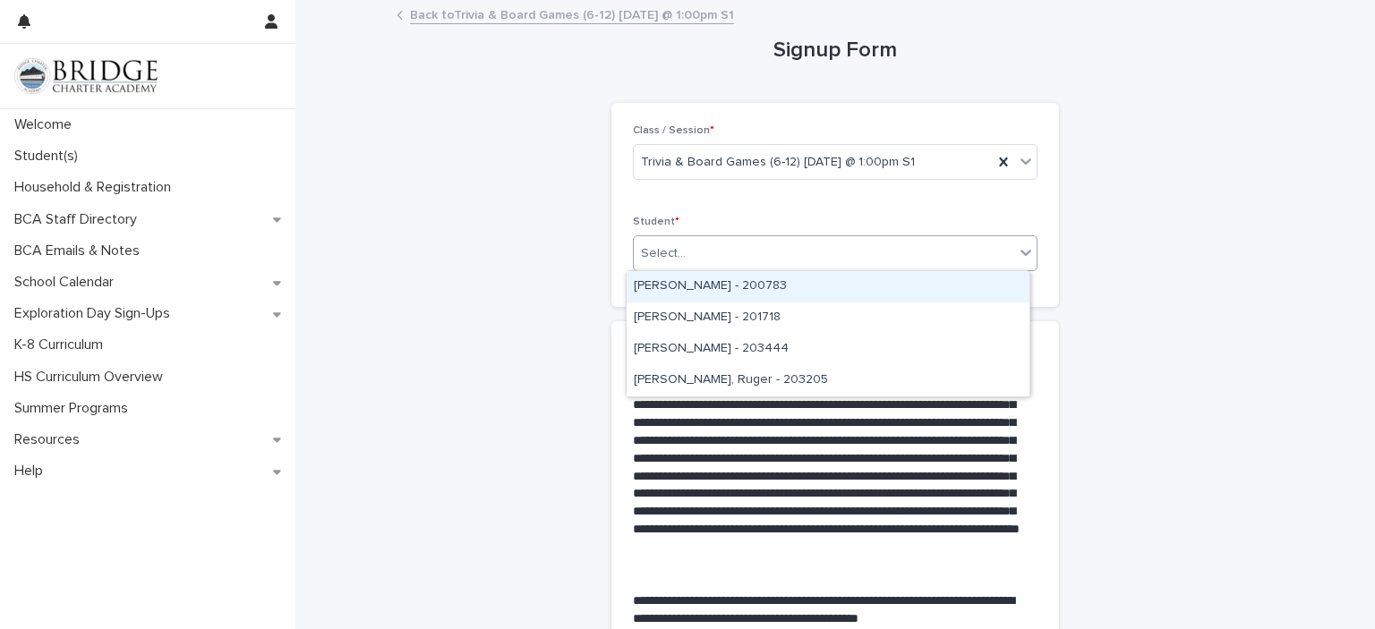
click at [925, 292] on div "[PERSON_NAME] - 200783" at bounding box center [828, 286] width 403 height 31
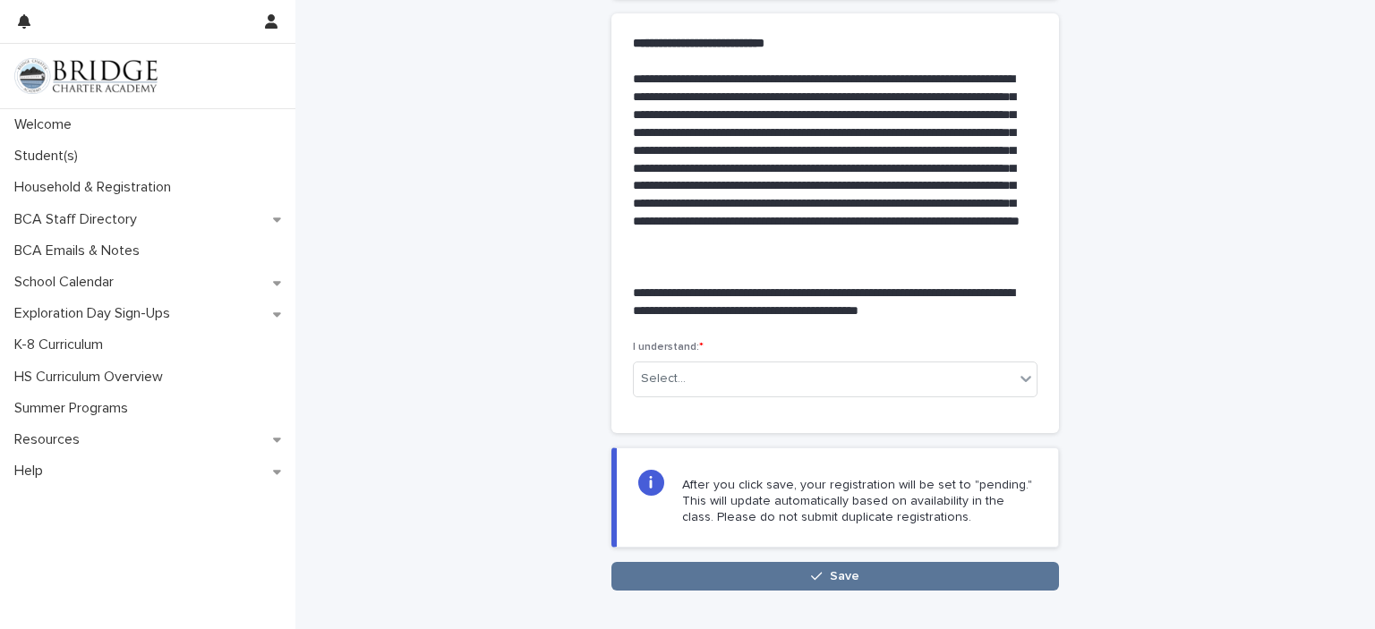
scroll to position [408, 0]
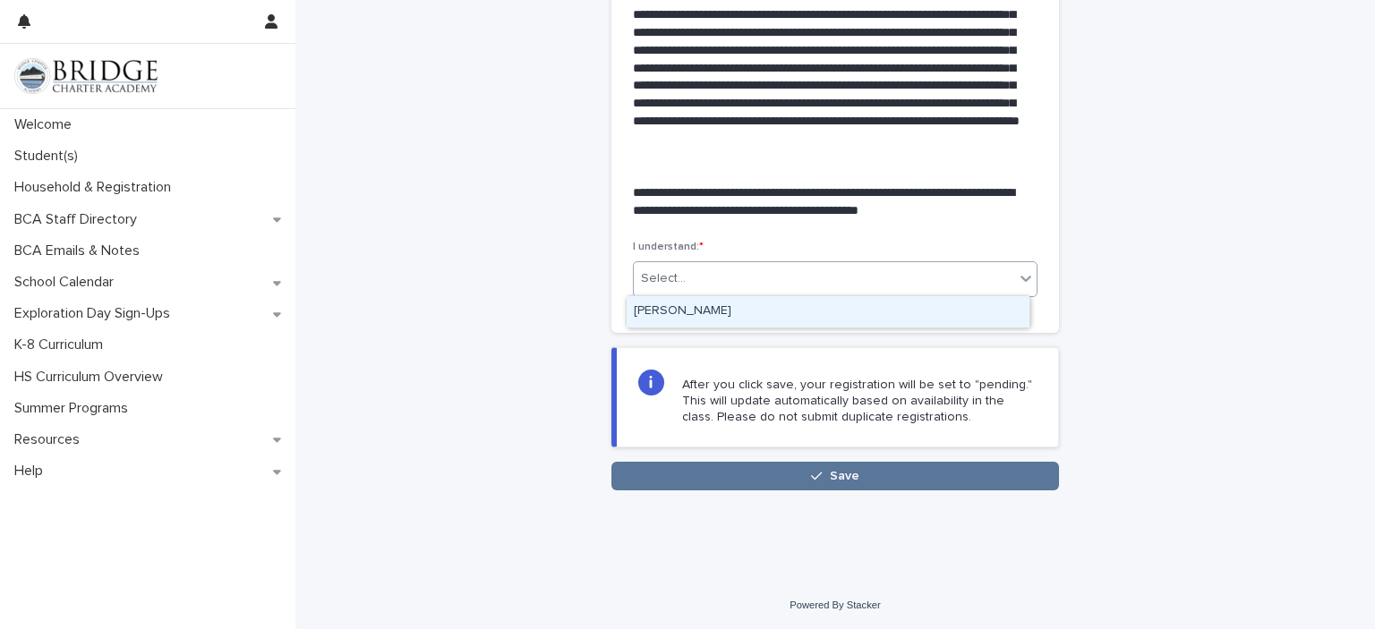
click at [925, 319] on div "[PERSON_NAME]" at bounding box center [828, 311] width 403 height 31
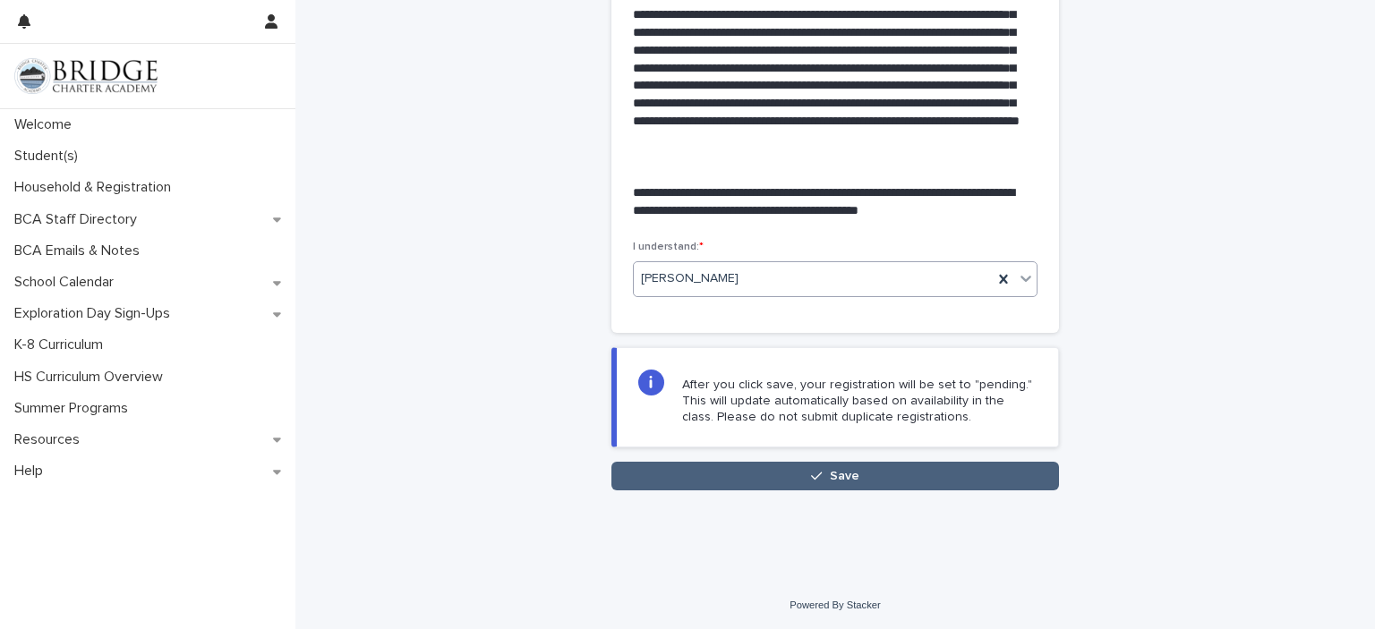
click at [869, 477] on button "Save" at bounding box center [835, 476] width 448 height 29
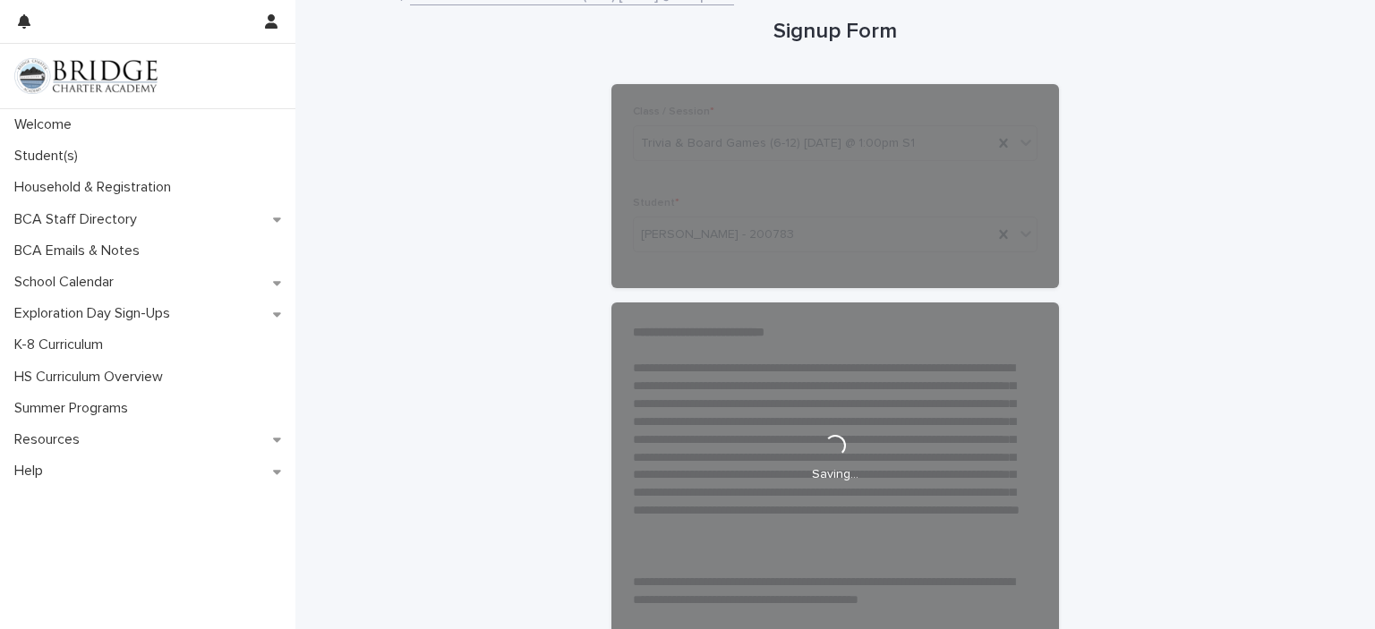
scroll to position [0, 0]
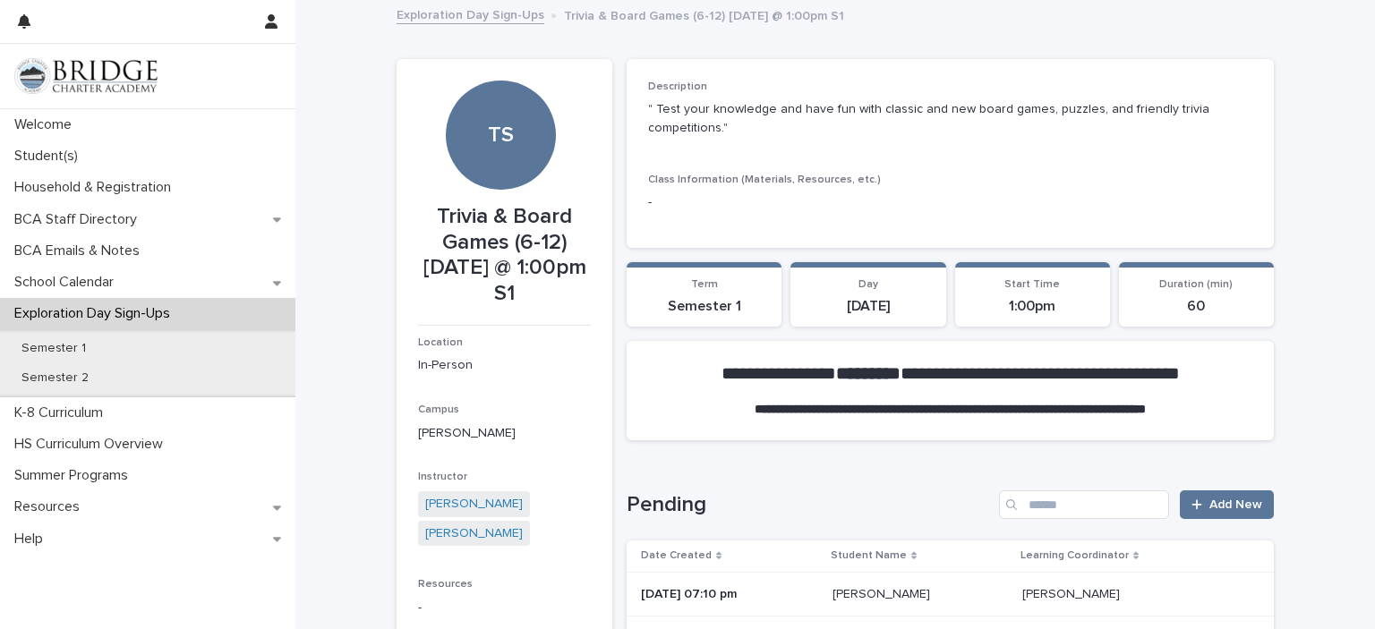
click at [451, 17] on link "Exploration Day Sign-Ups" at bounding box center [471, 14] width 148 height 21
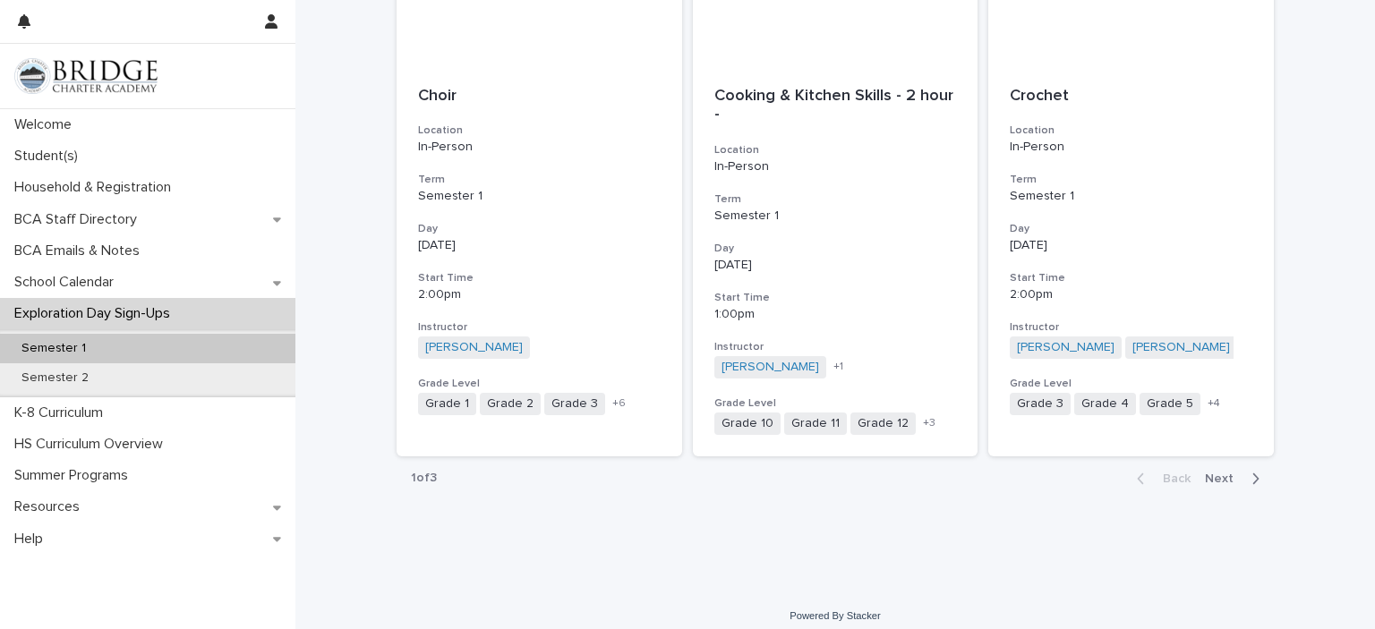
scroll to position [2048, 0]
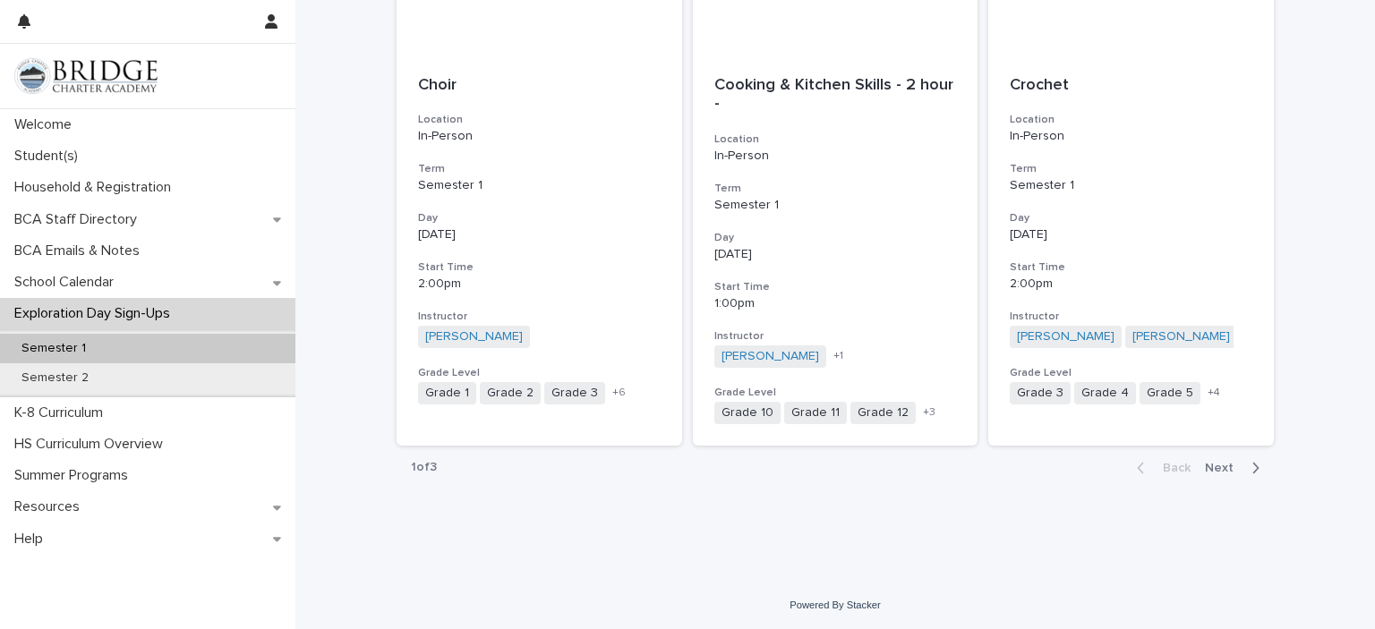
click at [1221, 469] on span "Next" at bounding box center [1224, 468] width 39 height 13
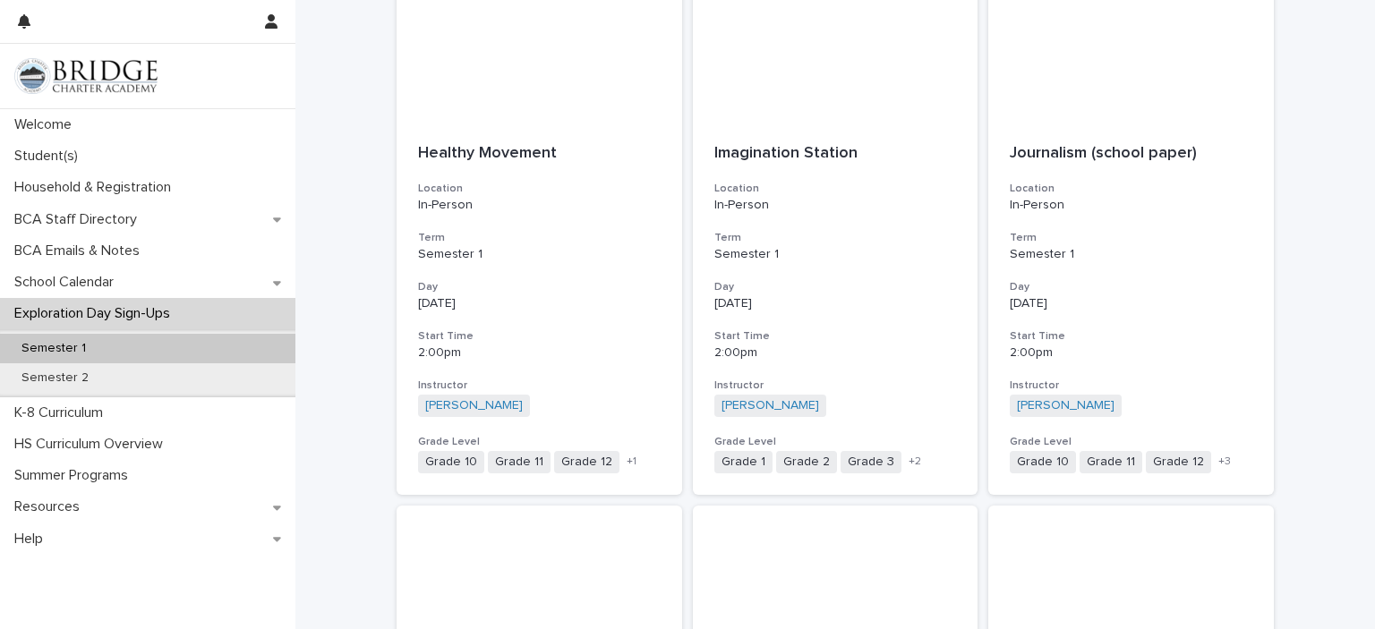
scroll to position [889, 0]
click at [856, 332] on h3 "Start Time" at bounding box center [835, 339] width 243 height 14
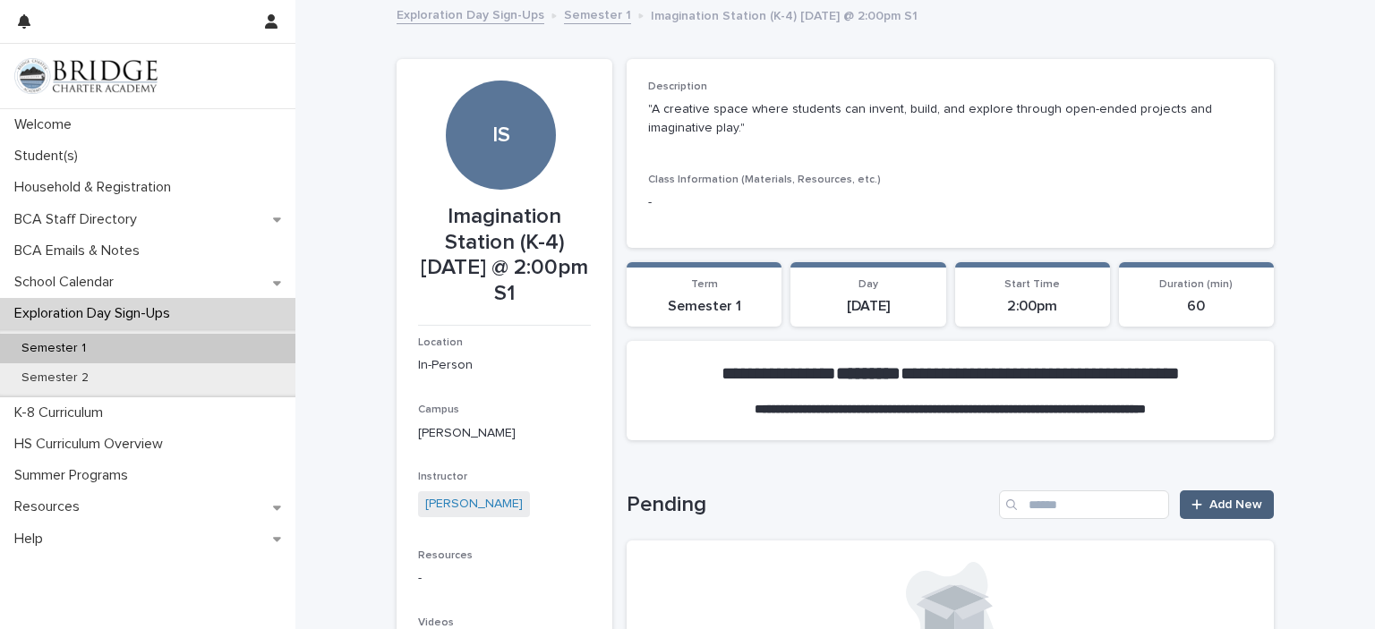
click at [1216, 506] on span "Add New" at bounding box center [1235, 505] width 53 height 13
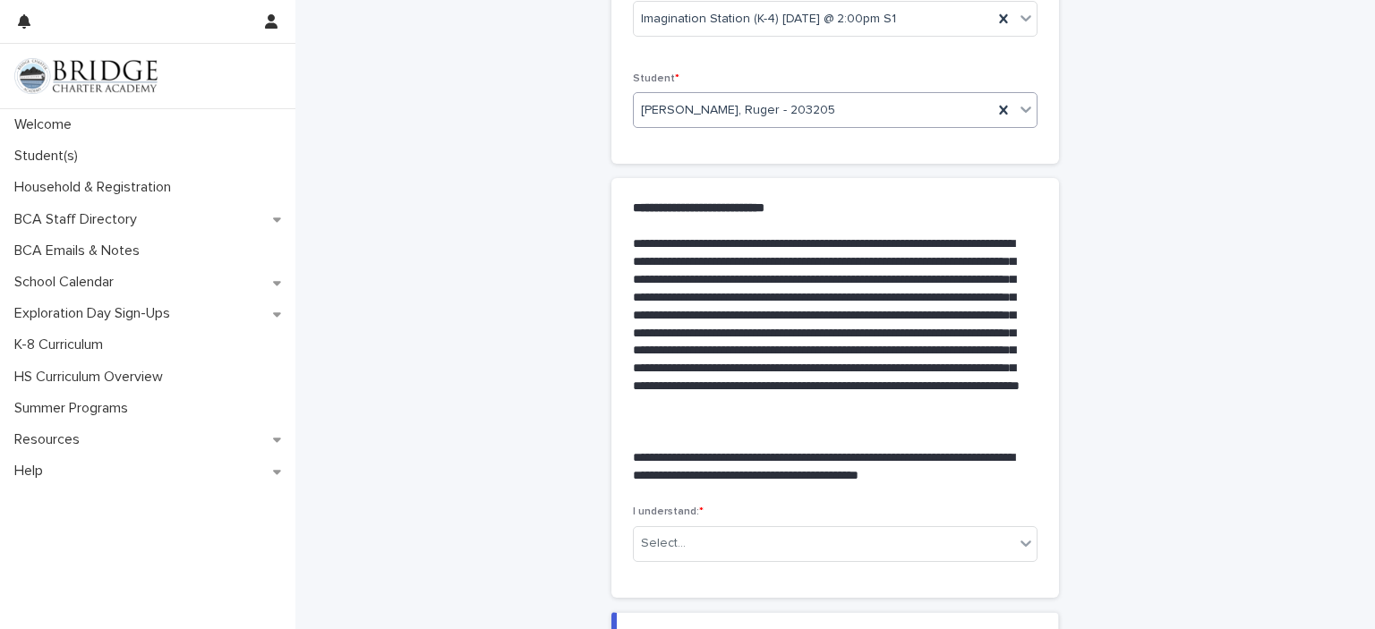
scroll to position [408, 0]
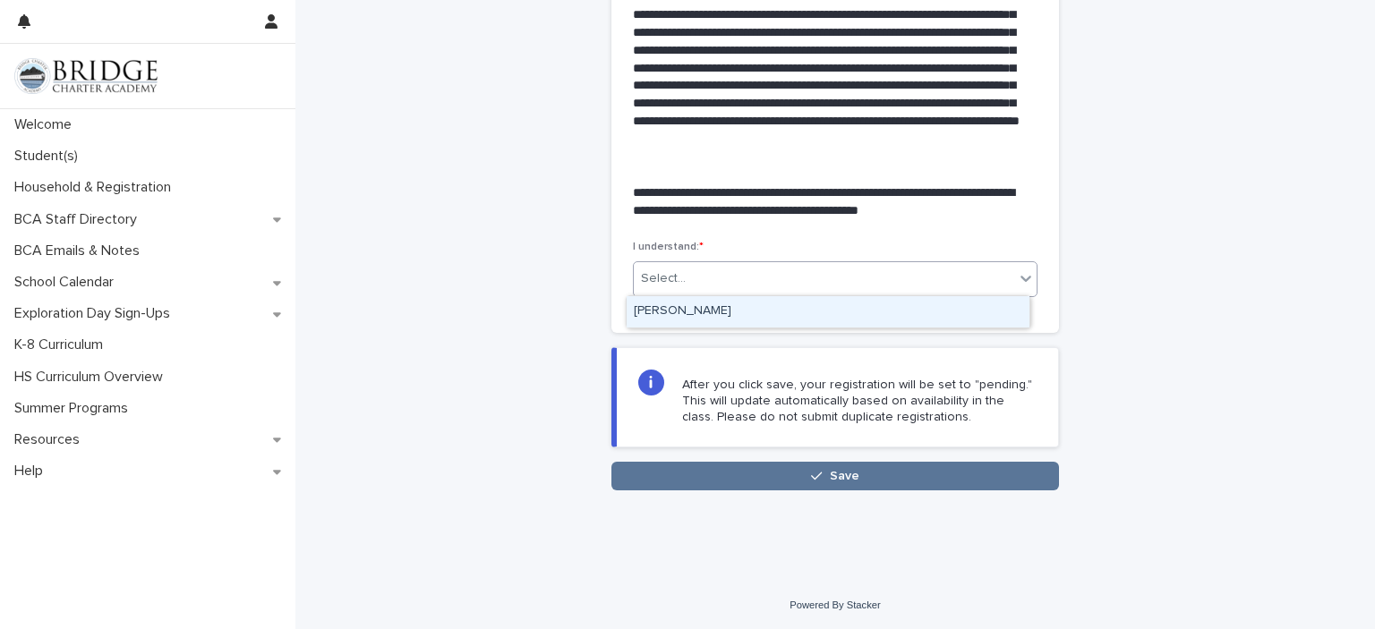
click at [874, 319] on div "[PERSON_NAME]" at bounding box center [828, 311] width 403 height 31
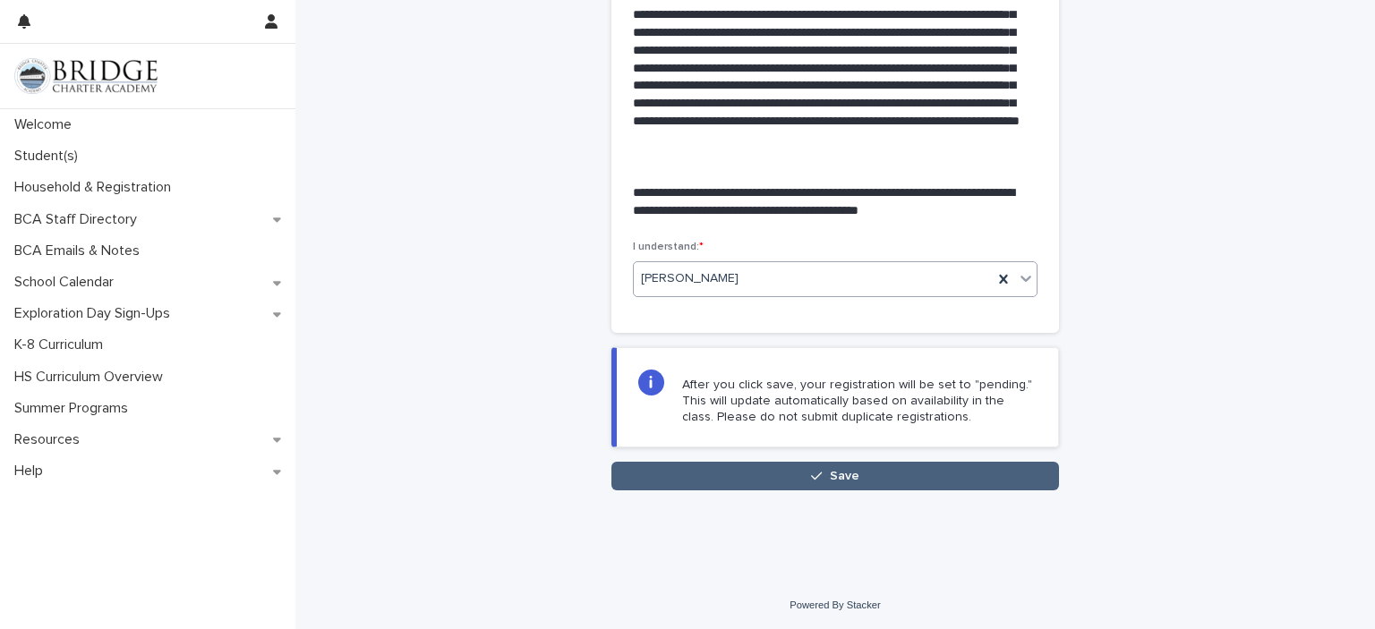
click at [759, 475] on button "Save" at bounding box center [835, 476] width 448 height 29
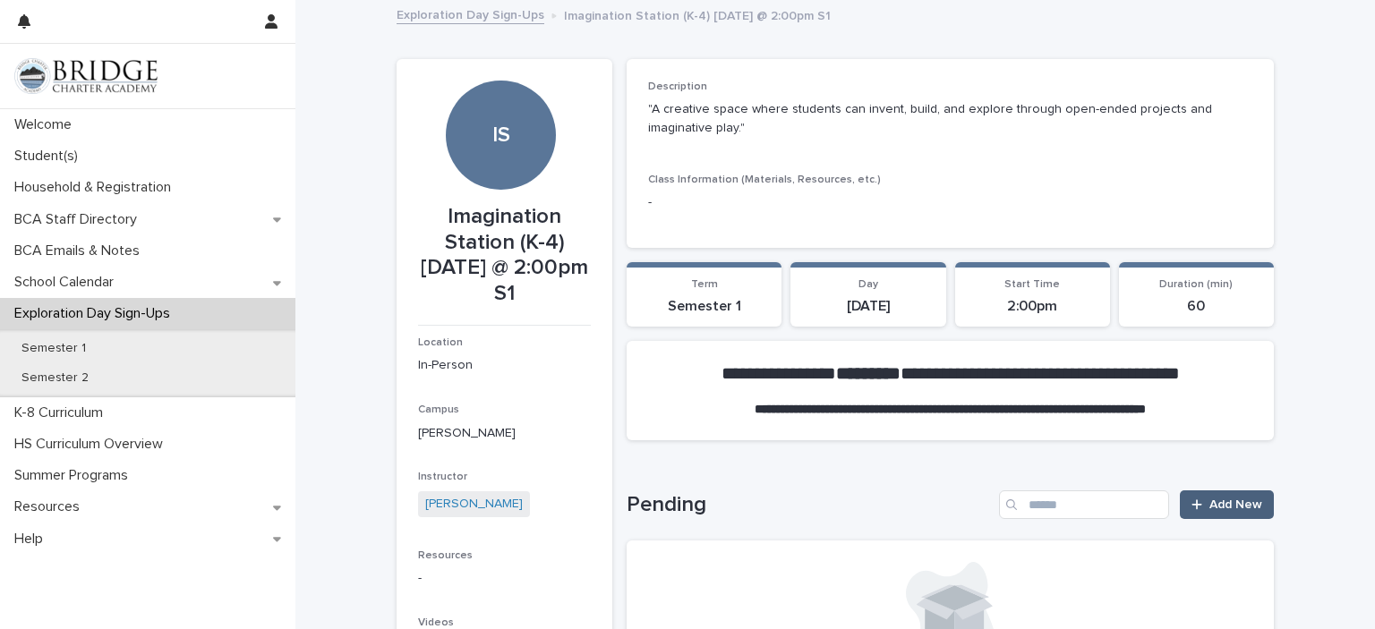
click at [1232, 505] on span "Add New" at bounding box center [1235, 505] width 53 height 13
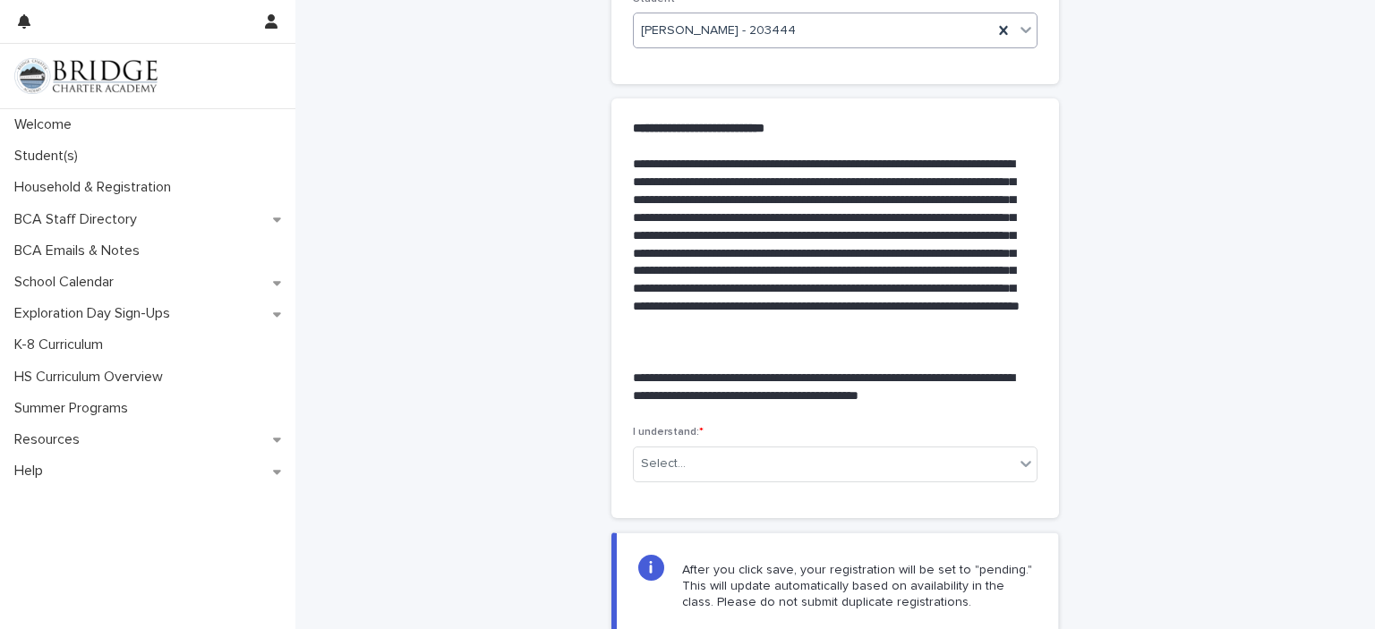
scroll to position [408, 0]
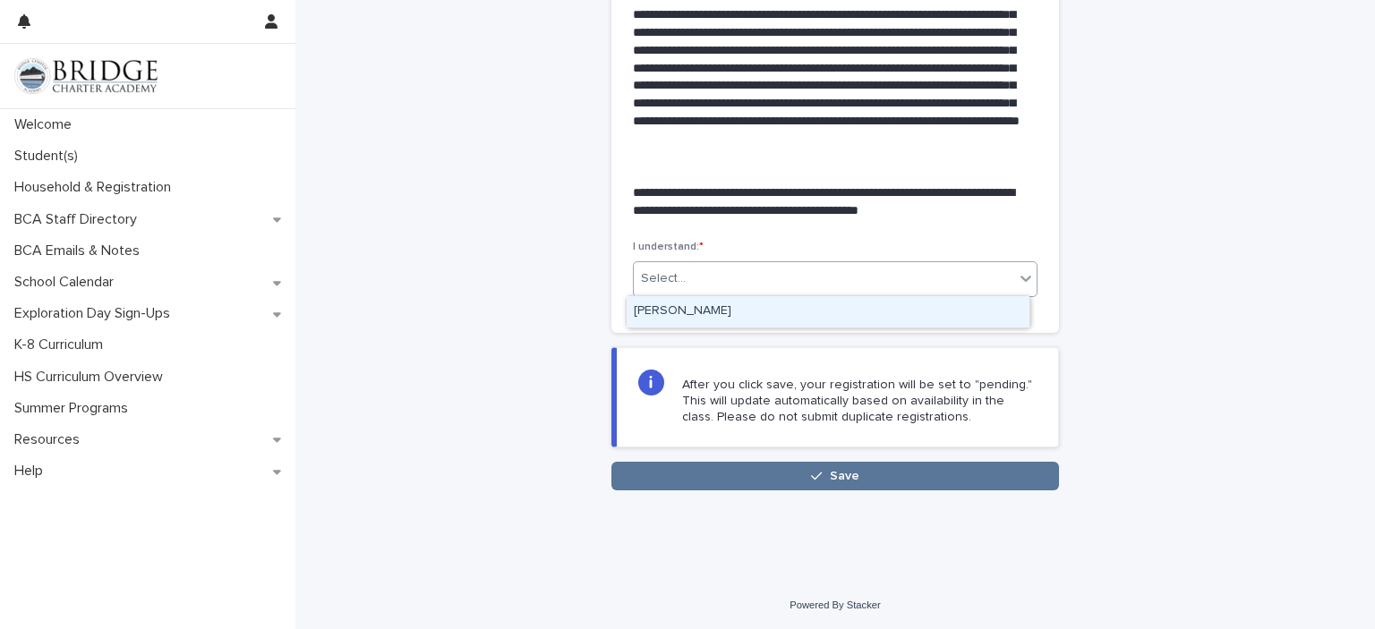
click at [870, 311] on div "[PERSON_NAME]" at bounding box center [828, 311] width 403 height 31
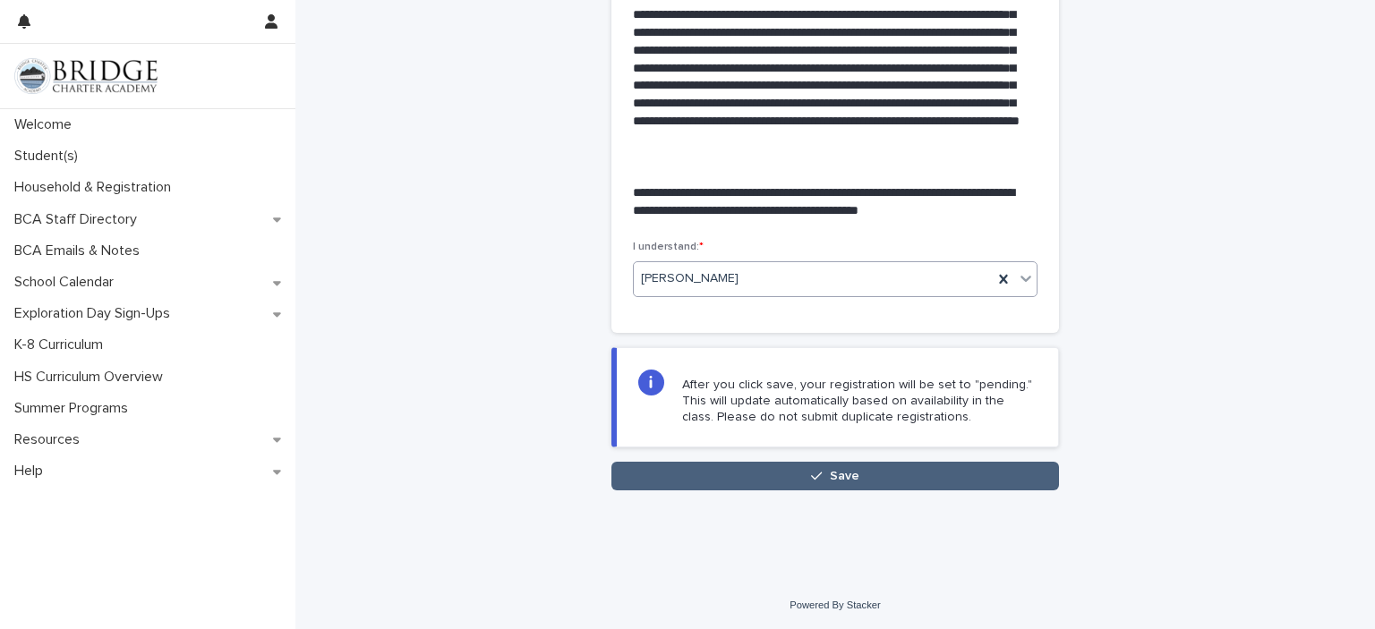
click at [761, 480] on button "Save" at bounding box center [835, 476] width 448 height 29
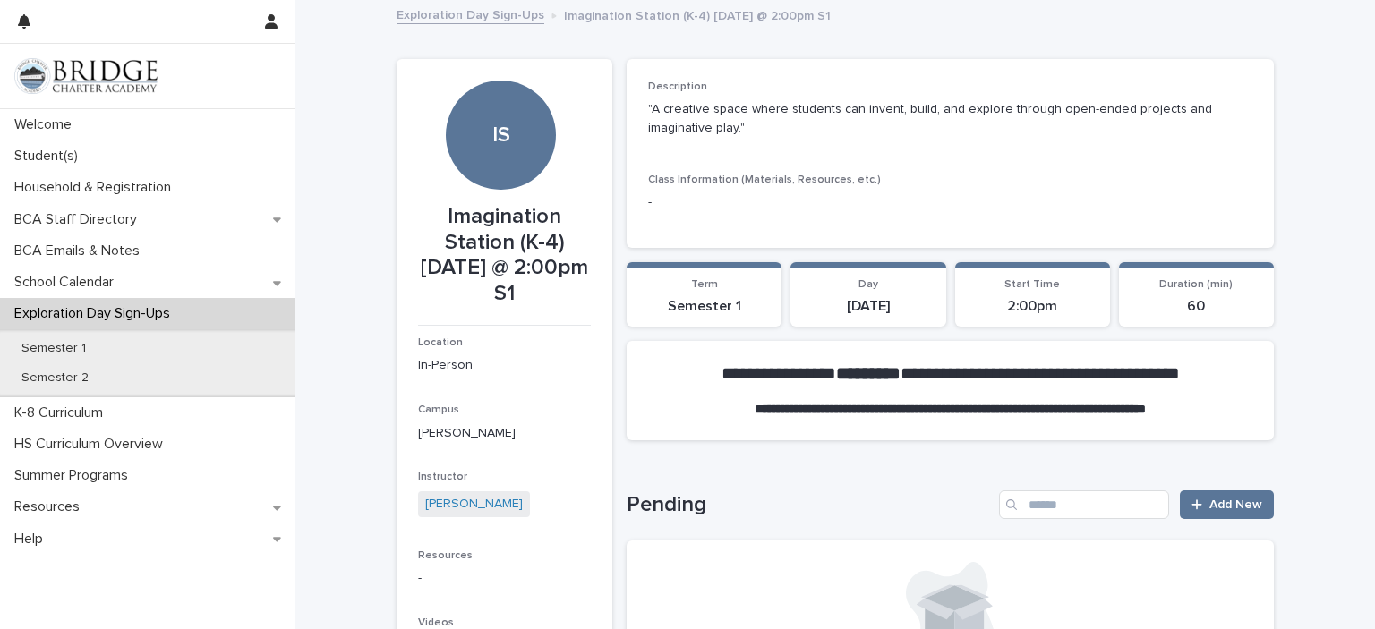
click at [477, 21] on link "Exploration Day Sign-Ups" at bounding box center [471, 14] width 148 height 21
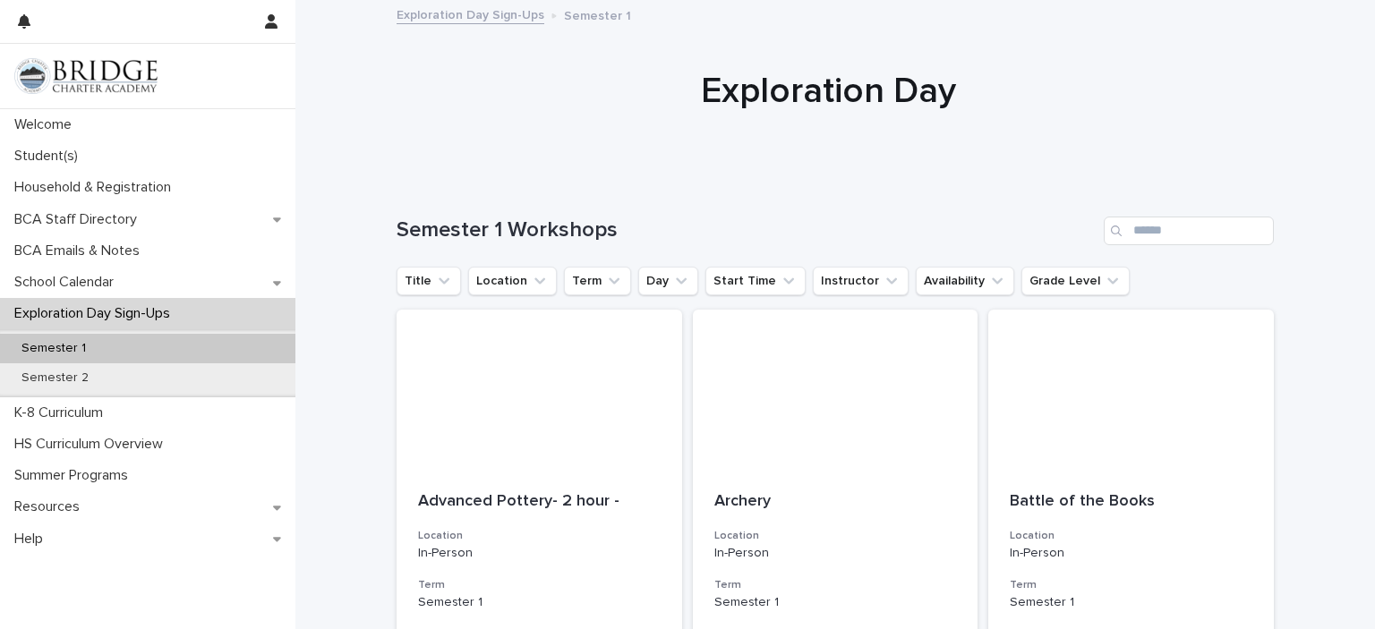
click at [454, 23] on link "Exploration Day Sign-Ups" at bounding box center [471, 14] width 148 height 21
click at [437, 16] on link "Exploration Day Sign-Ups" at bounding box center [471, 14] width 148 height 21
click at [189, 349] on div "Semester 1" at bounding box center [147, 349] width 295 height 30
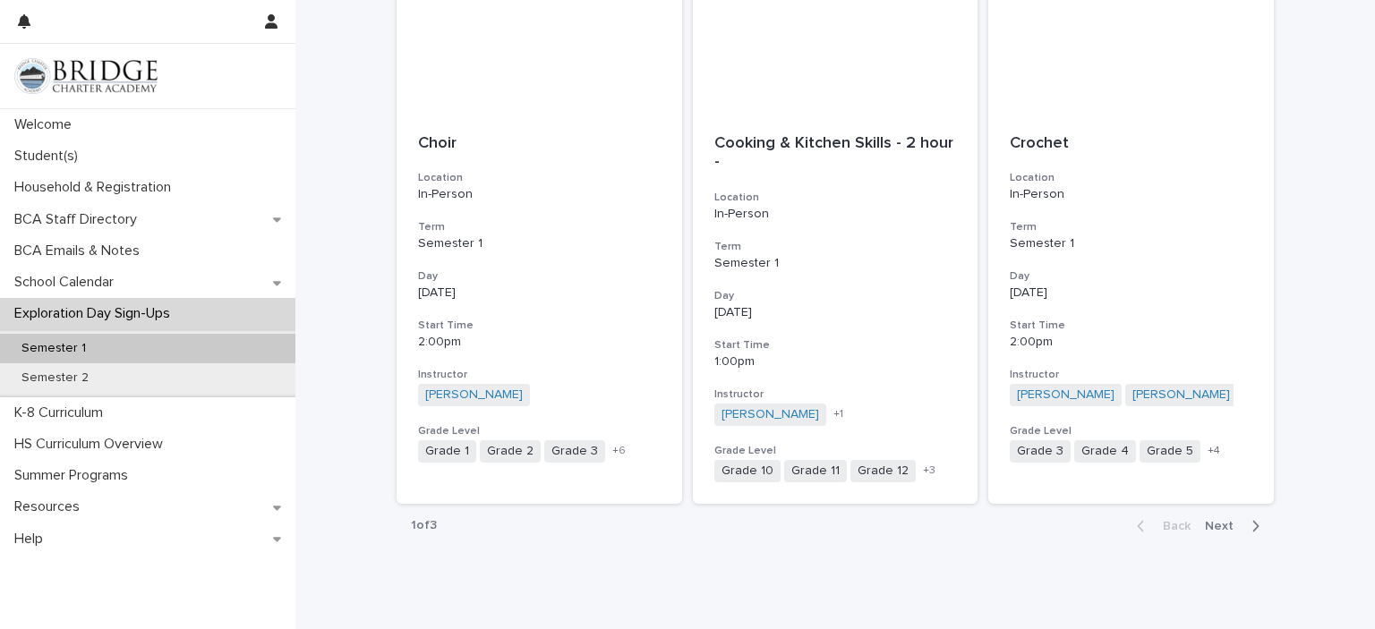
scroll to position [2048, 0]
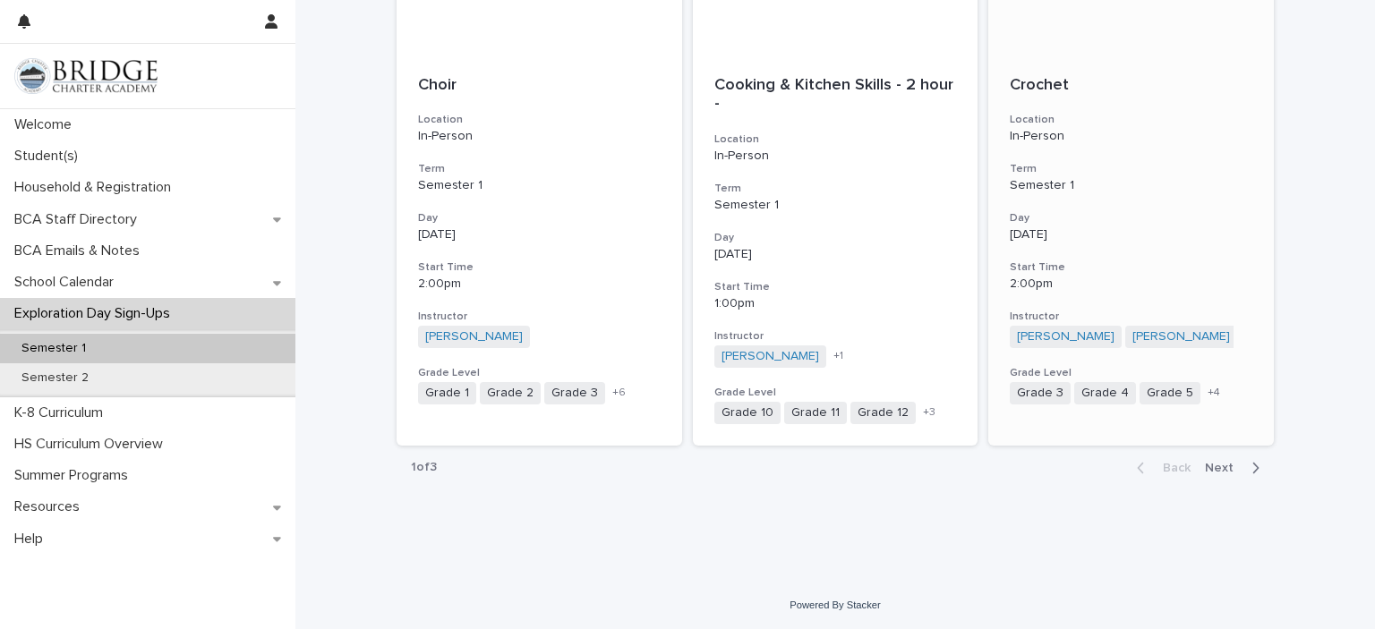
click at [1098, 217] on h3 "Day" at bounding box center [1131, 218] width 243 height 14
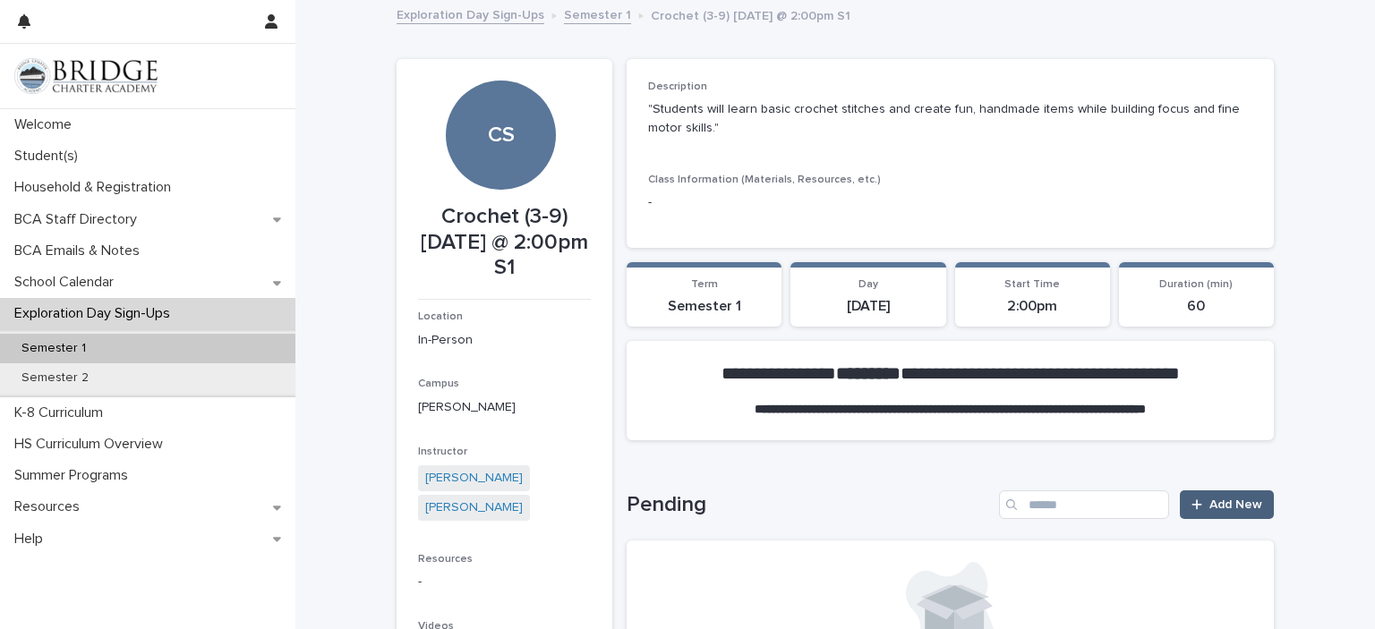
click at [1235, 499] on span "Add New" at bounding box center [1235, 505] width 53 height 13
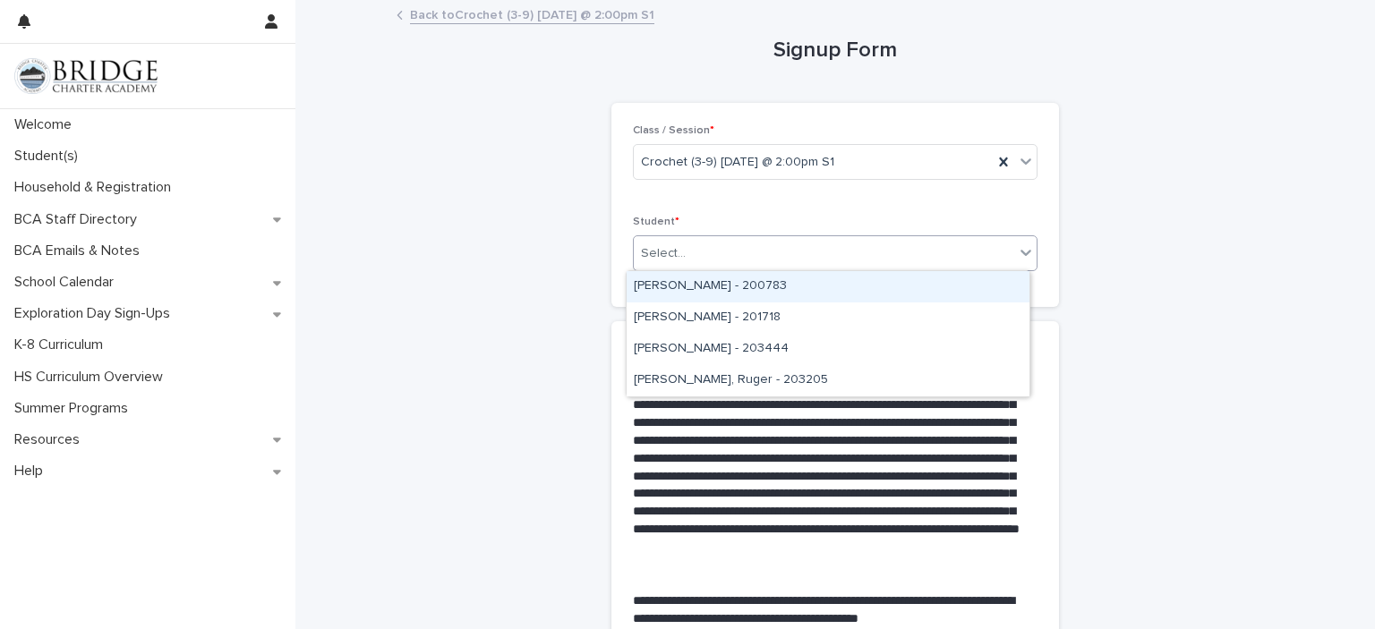
click at [868, 285] on div "[PERSON_NAME] - 200783" at bounding box center [828, 286] width 403 height 31
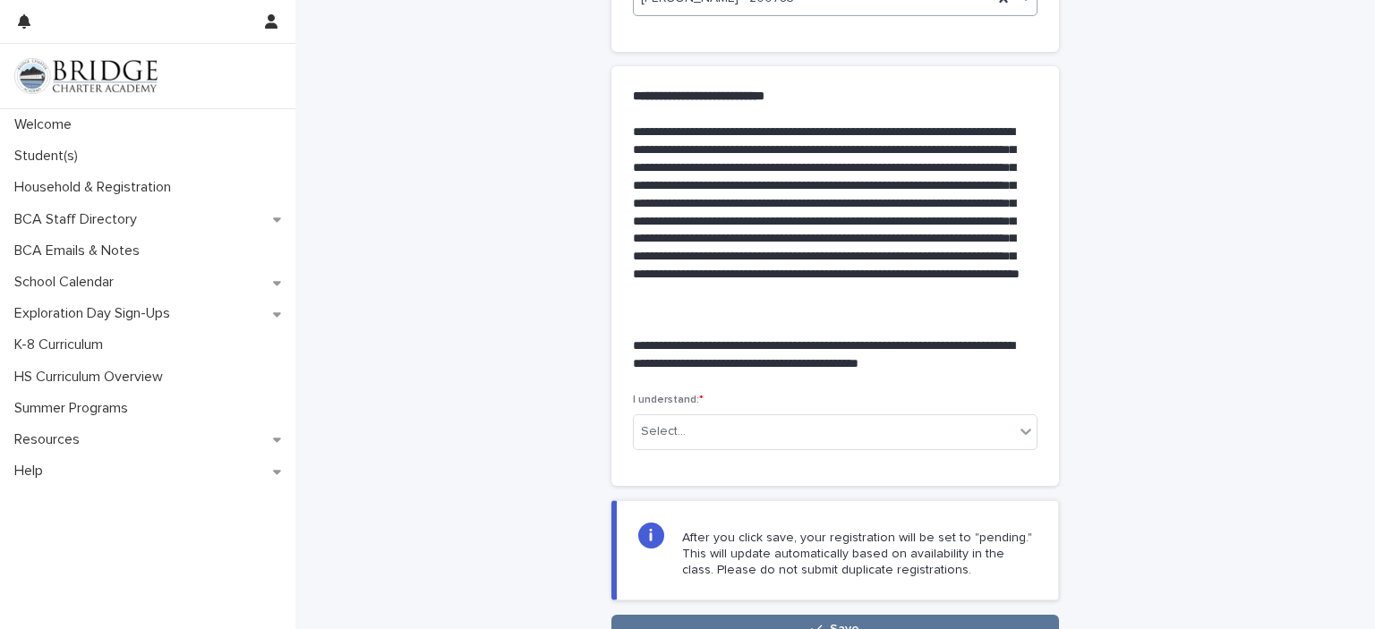
scroll to position [408, 0]
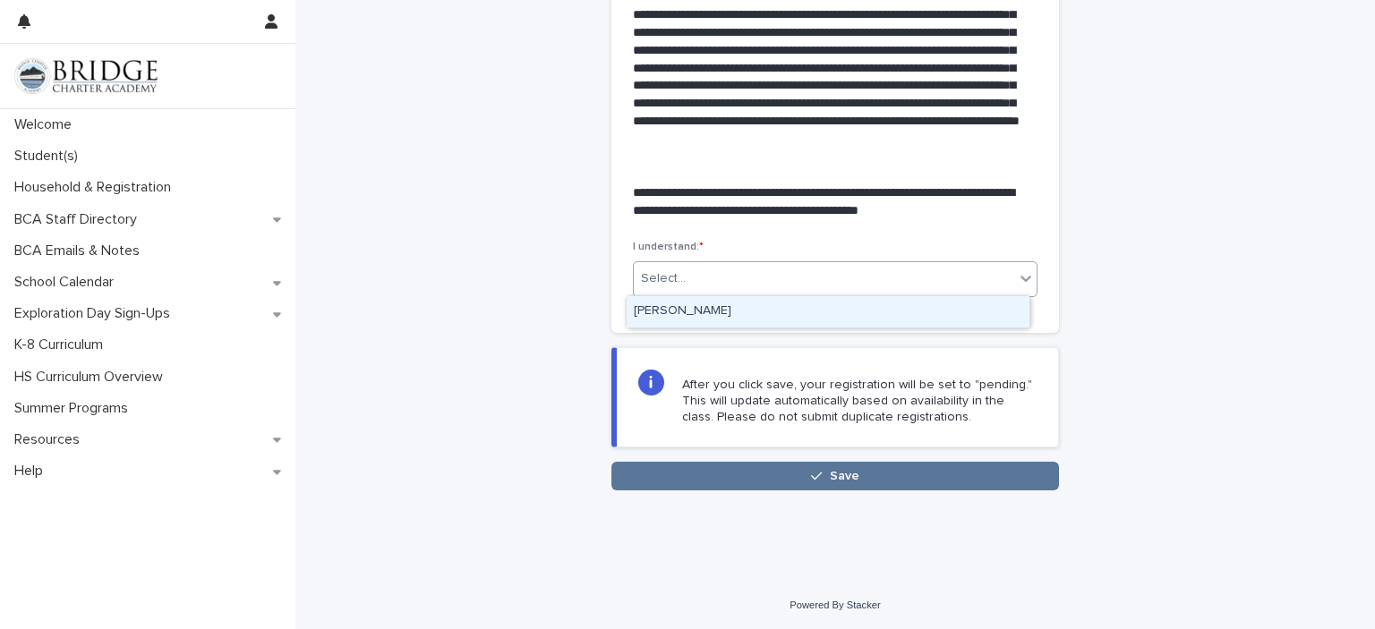
click at [1009, 308] on div "[PERSON_NAME]" at bounding box center [828, 311] width 403 height 31
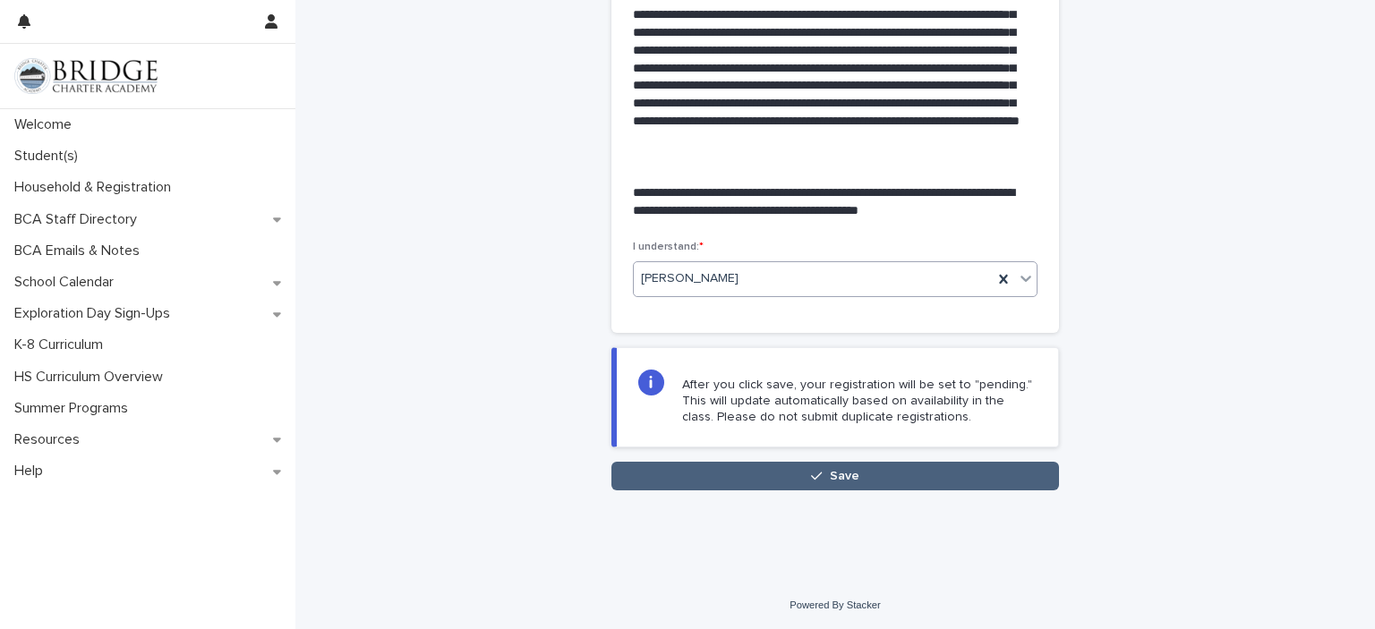
click at [964, 482] on button "Save" at bounding box center [835, 476] width 448 height 29
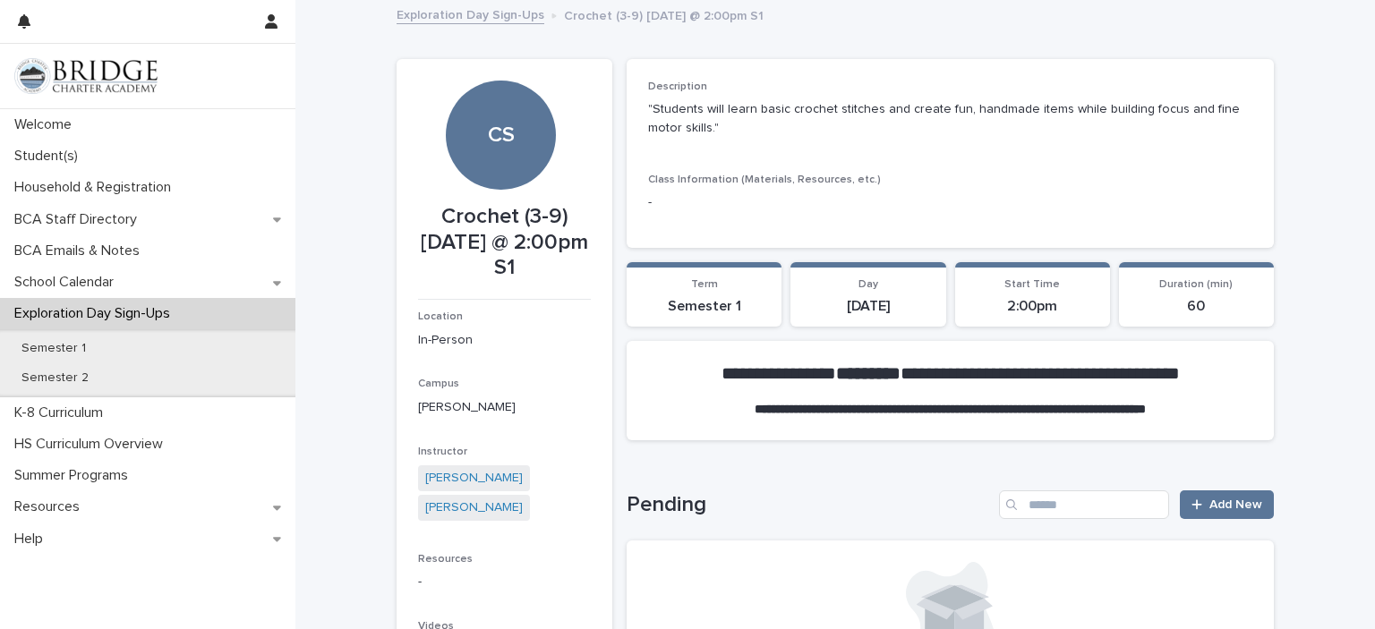
click at [483, 15] on link "Exploration Day Sign-Ups" at bounding box center [471, 14] width 148 height 21
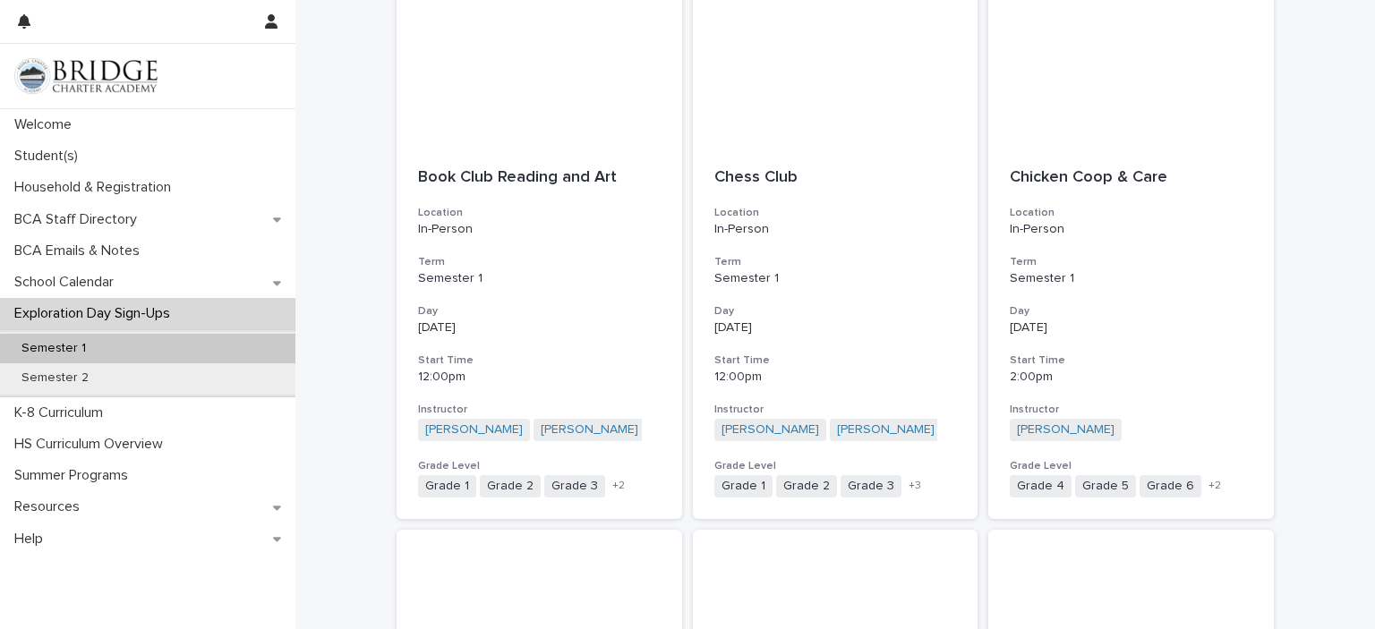
scroll to position [1411, 0]
click at [1100, 321] on p "[DATE]" at bounding box center [1131, 328] width 243 height 15
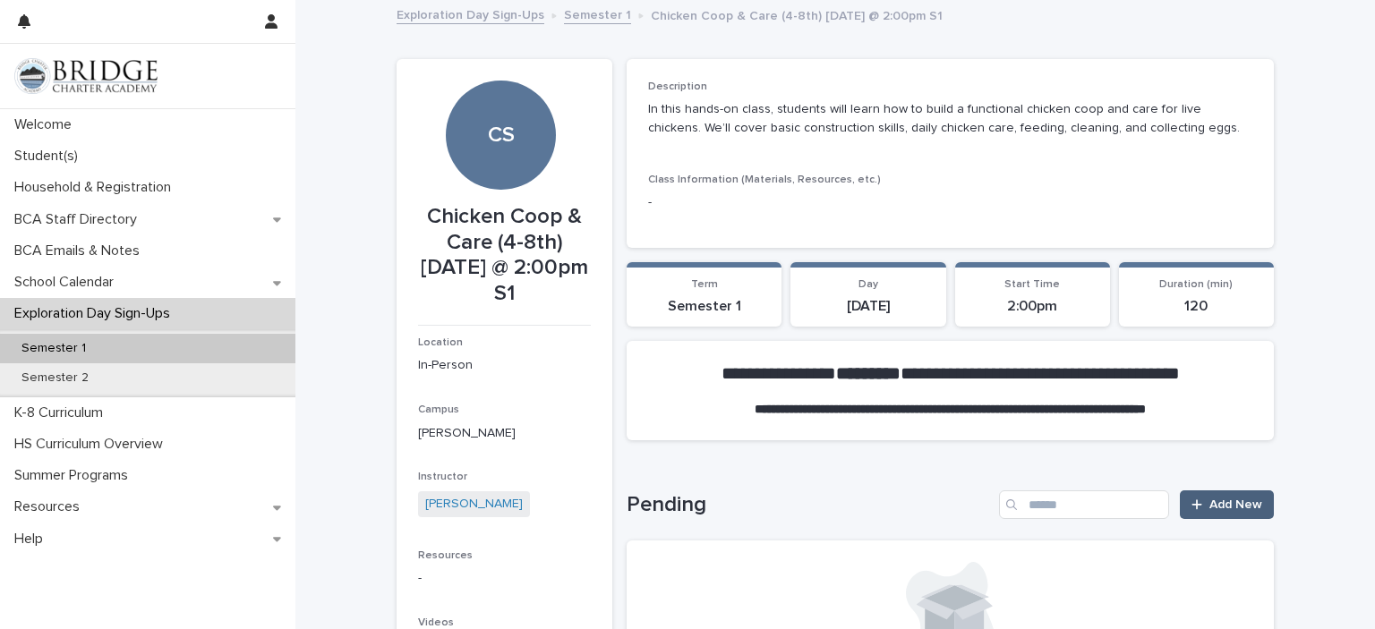
click at [1237, 505] on span "Add New" at bounding box center [1235, 505] width 53 height 13
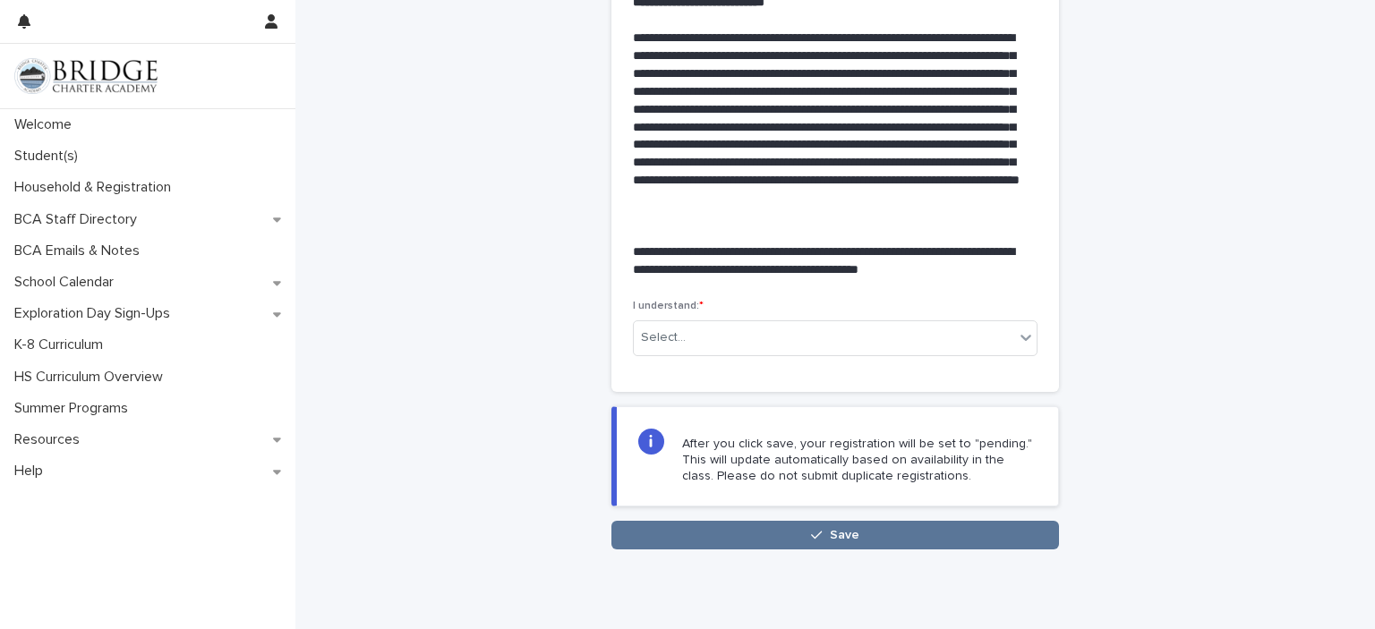
scroll to position [408, 0]
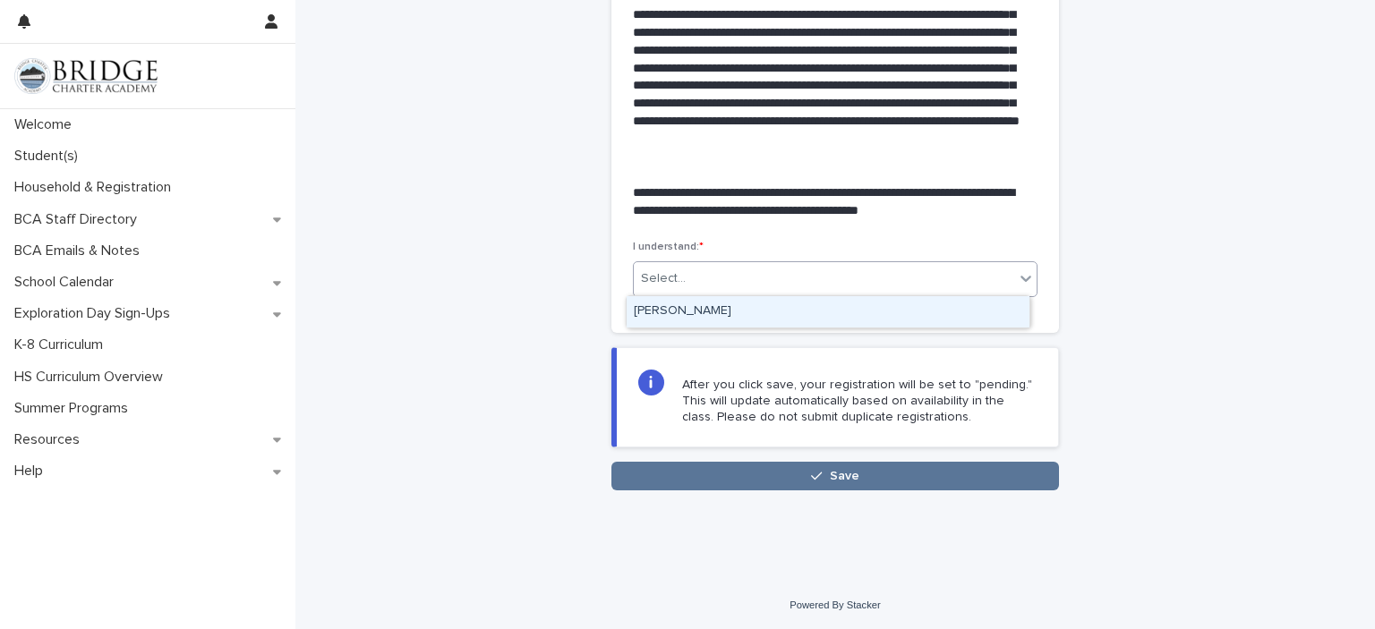
click at [863, 322] on div "[PERSON_NAME]" at bounding box center [828, 311] width 403 height 31
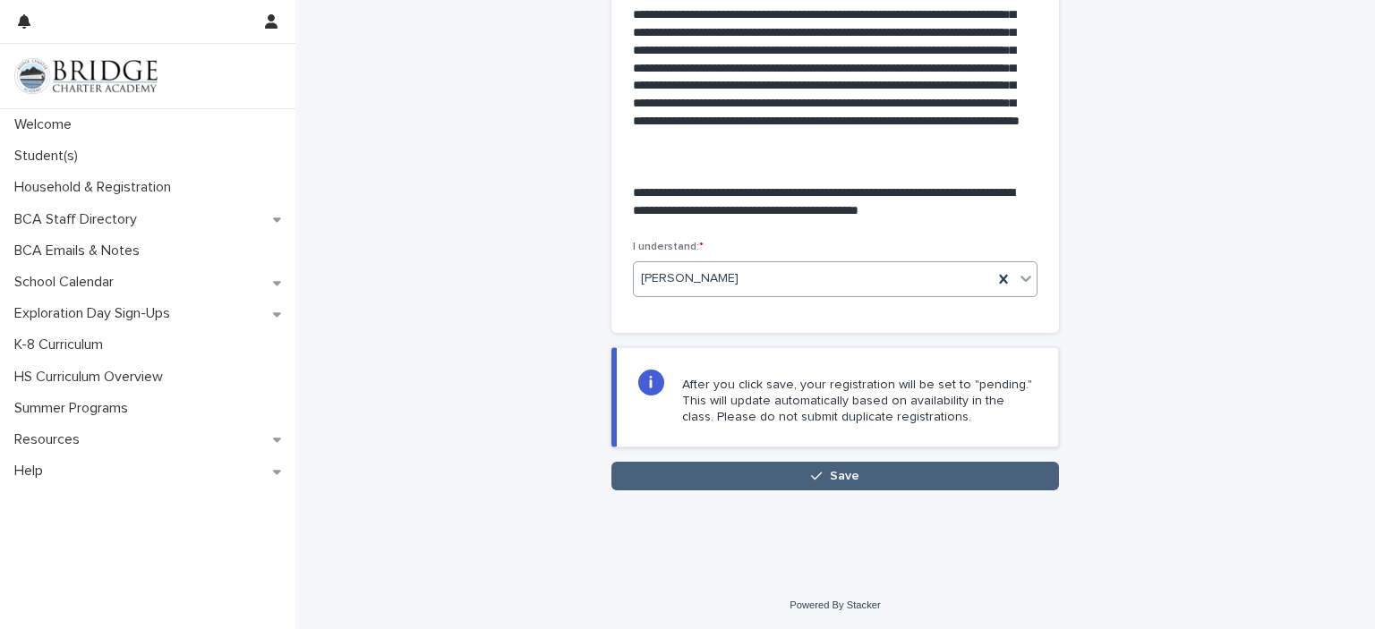
click at [766, 474] on button "Save" at bounding box center [835, 476] width 448 height 29
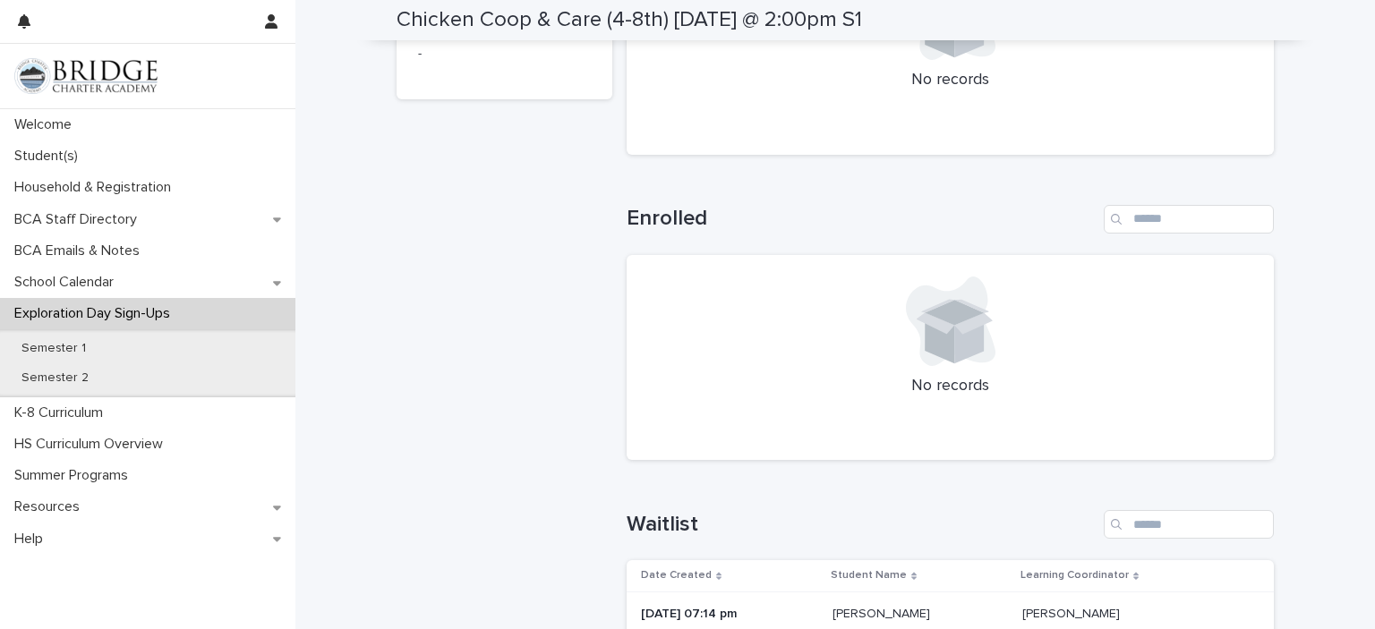
scroll to position [551, 0]
